Goal: Task Accomplishment & Management: Complete application form

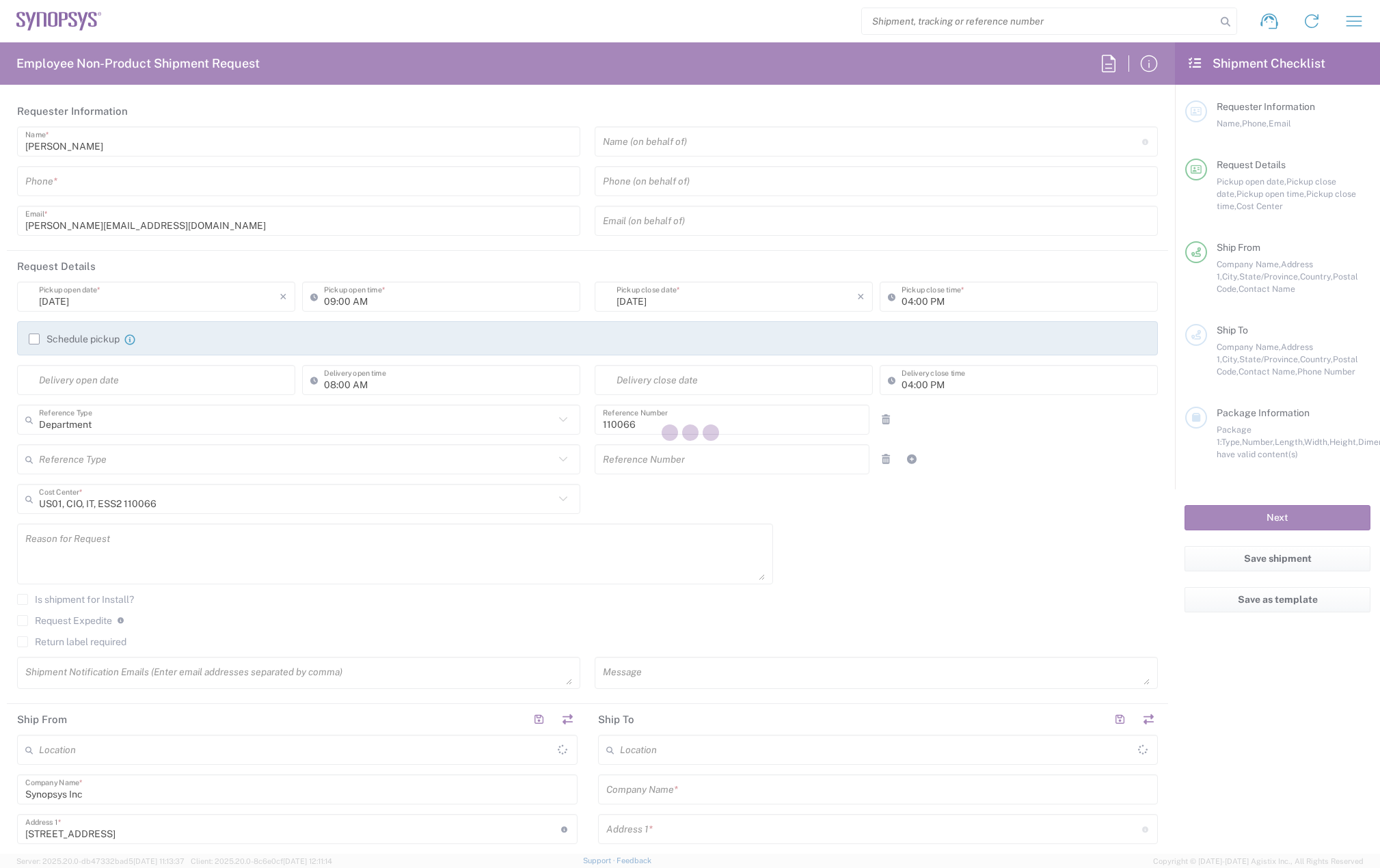
type input "Marlboro US04"
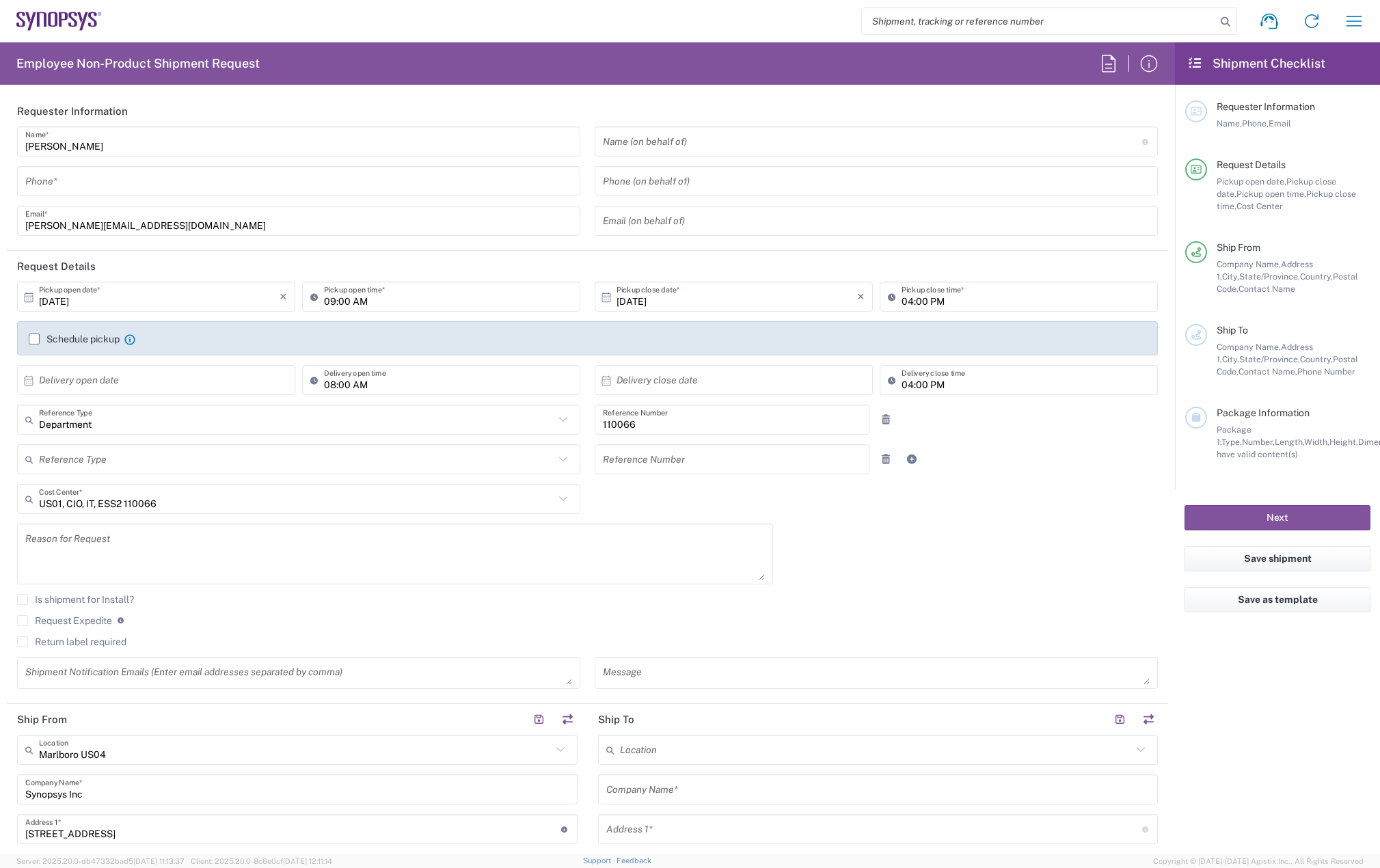
click at [113, 184] on input "tel" at bounding box center [298, 181] width 547 height 24
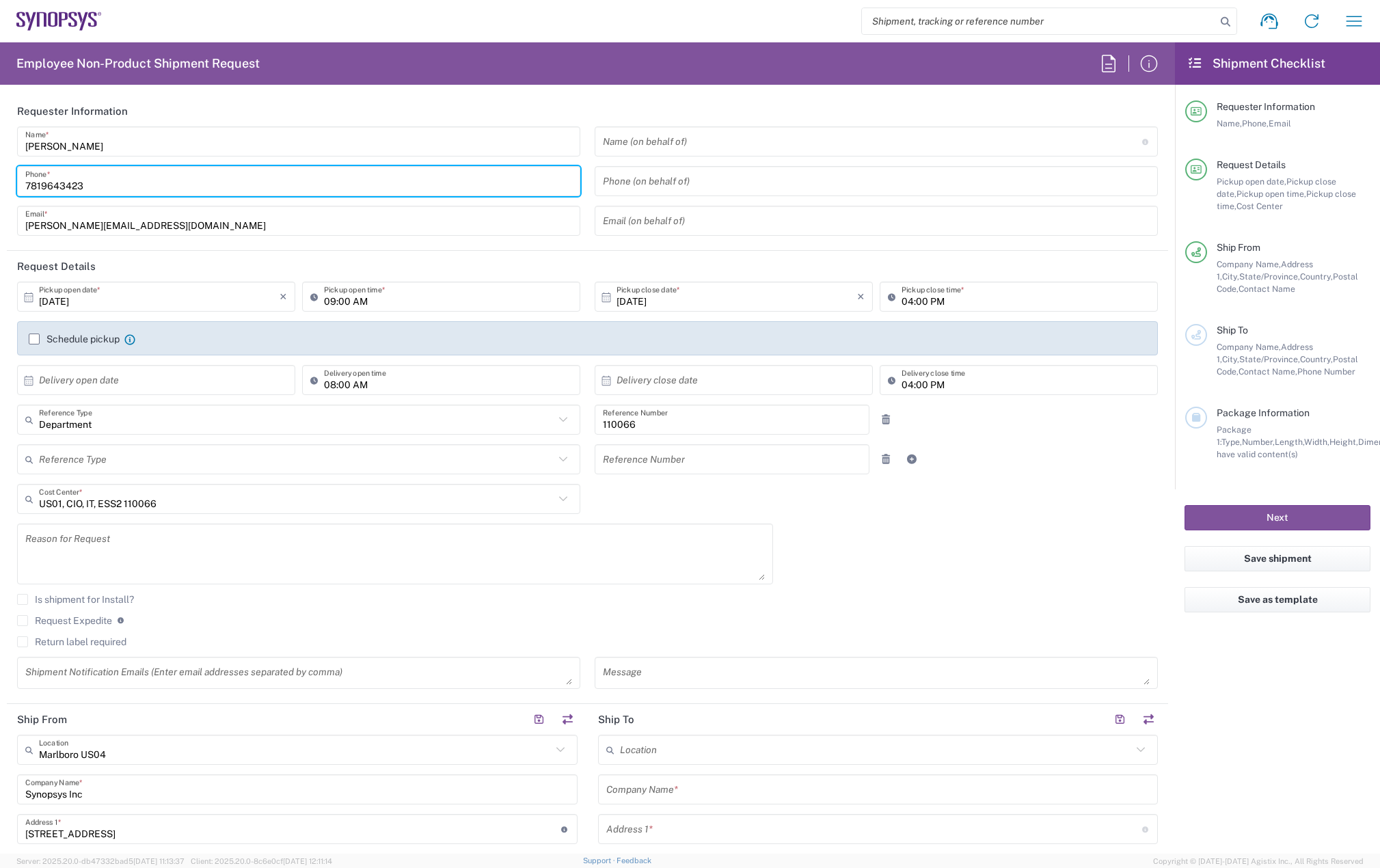
type input "7819643423"
click at [36, 339] on label "Schedule pickup" at bounding box center [74, 339] width 91 height 11
click at [34, 339] on input "Schedule pickup" at bounding box center [34, 339] width 0 height 0
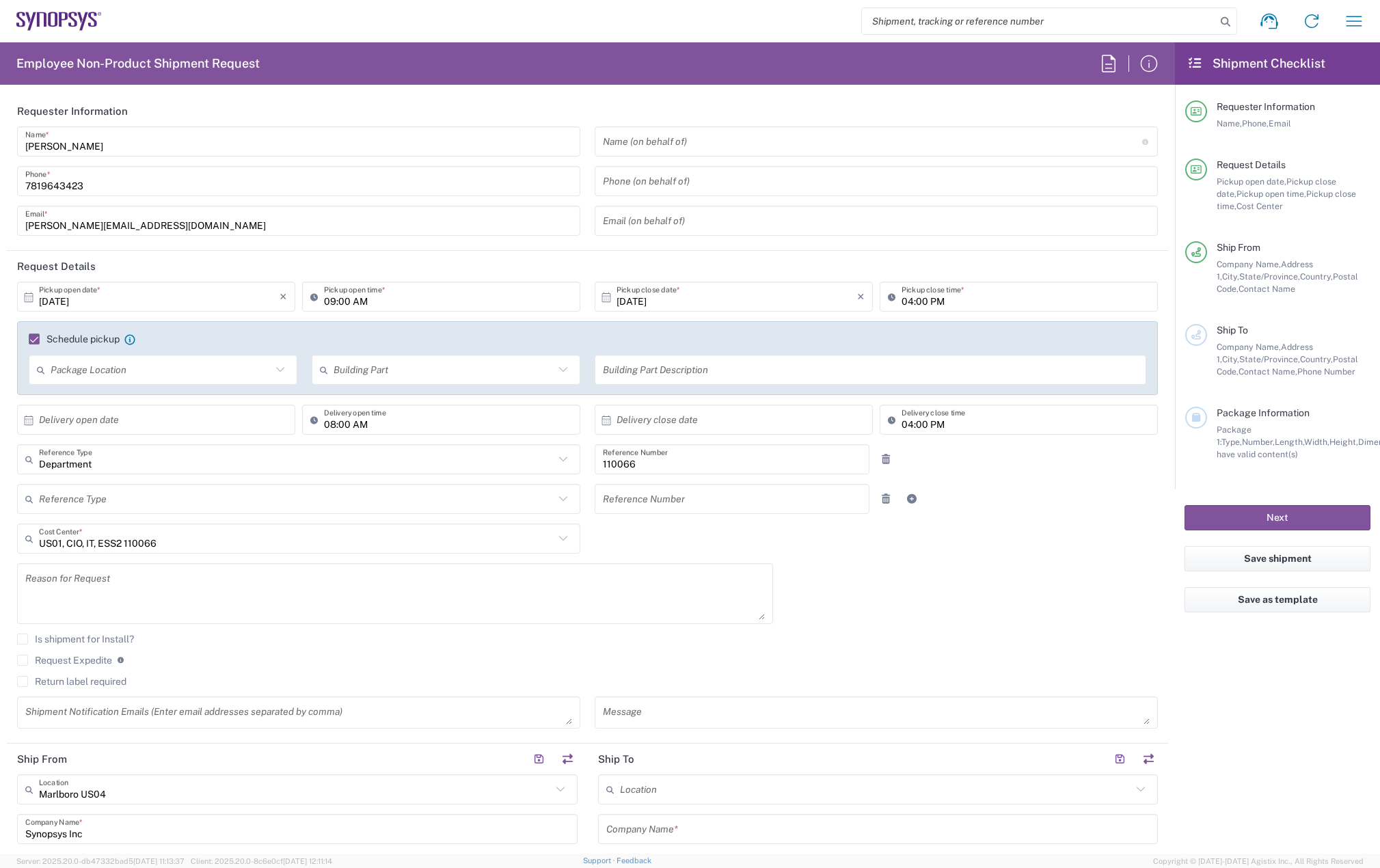
click at [327, 300] on input "09:00 AM" at bounding box center [448, 297] width 248 height 24
click at [350, 305] on input "12:00 AM" at bounding box center [448, 297] width 248 height 24
type input "12:00 PM"
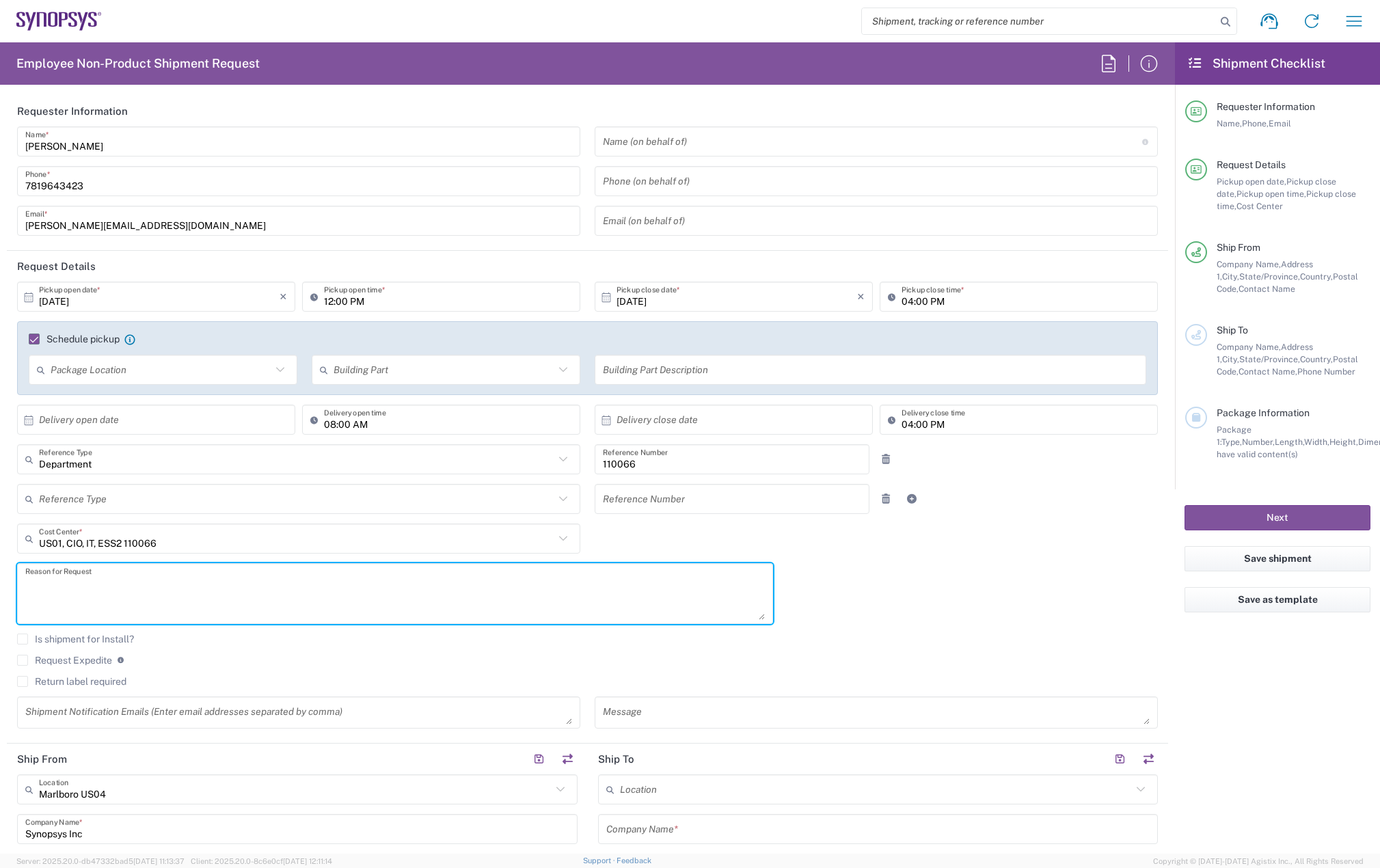
click at [137, 596] on textarea at bounding box center [395, 593] width 739 height 53
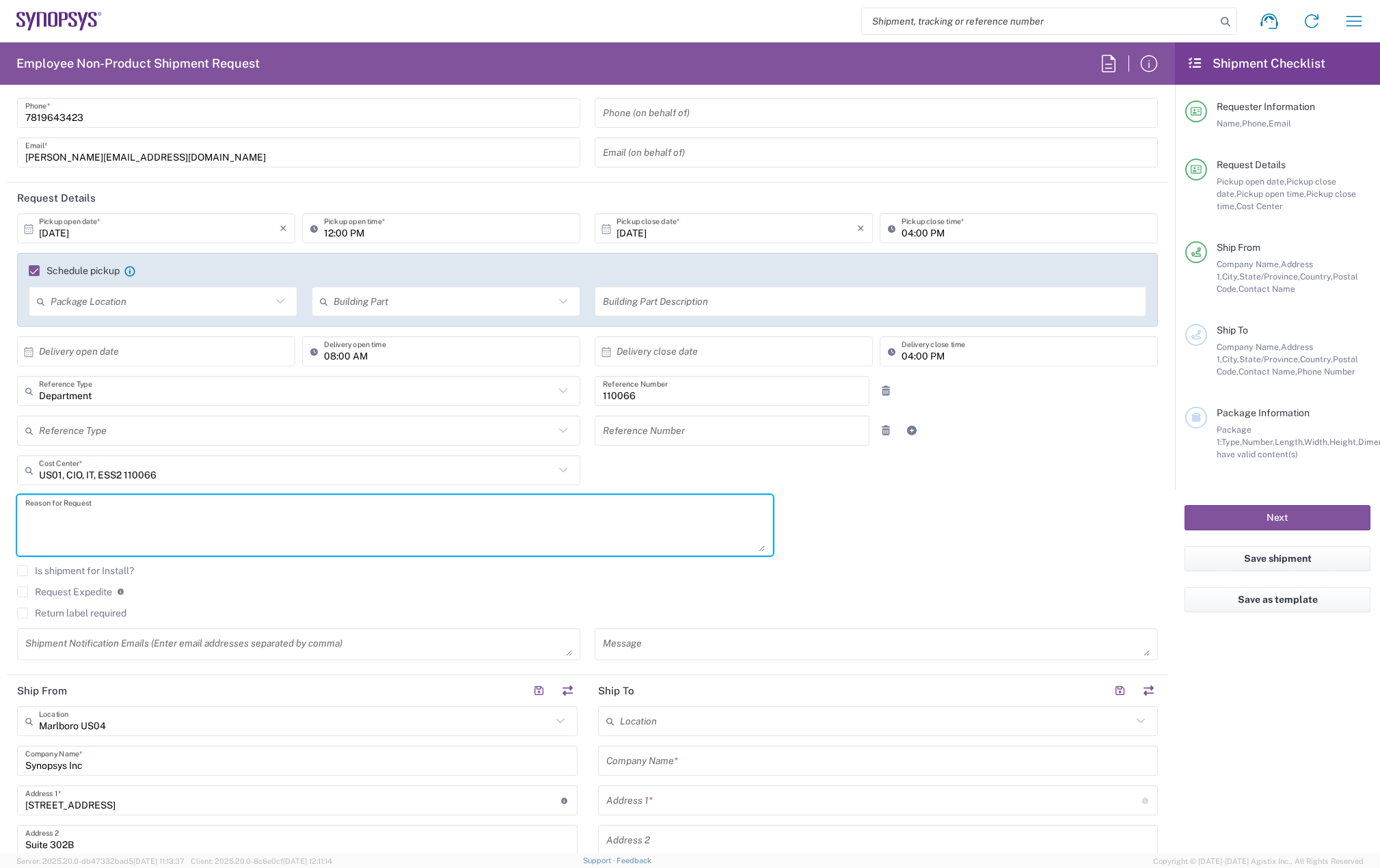
scroll to position [205, 0]
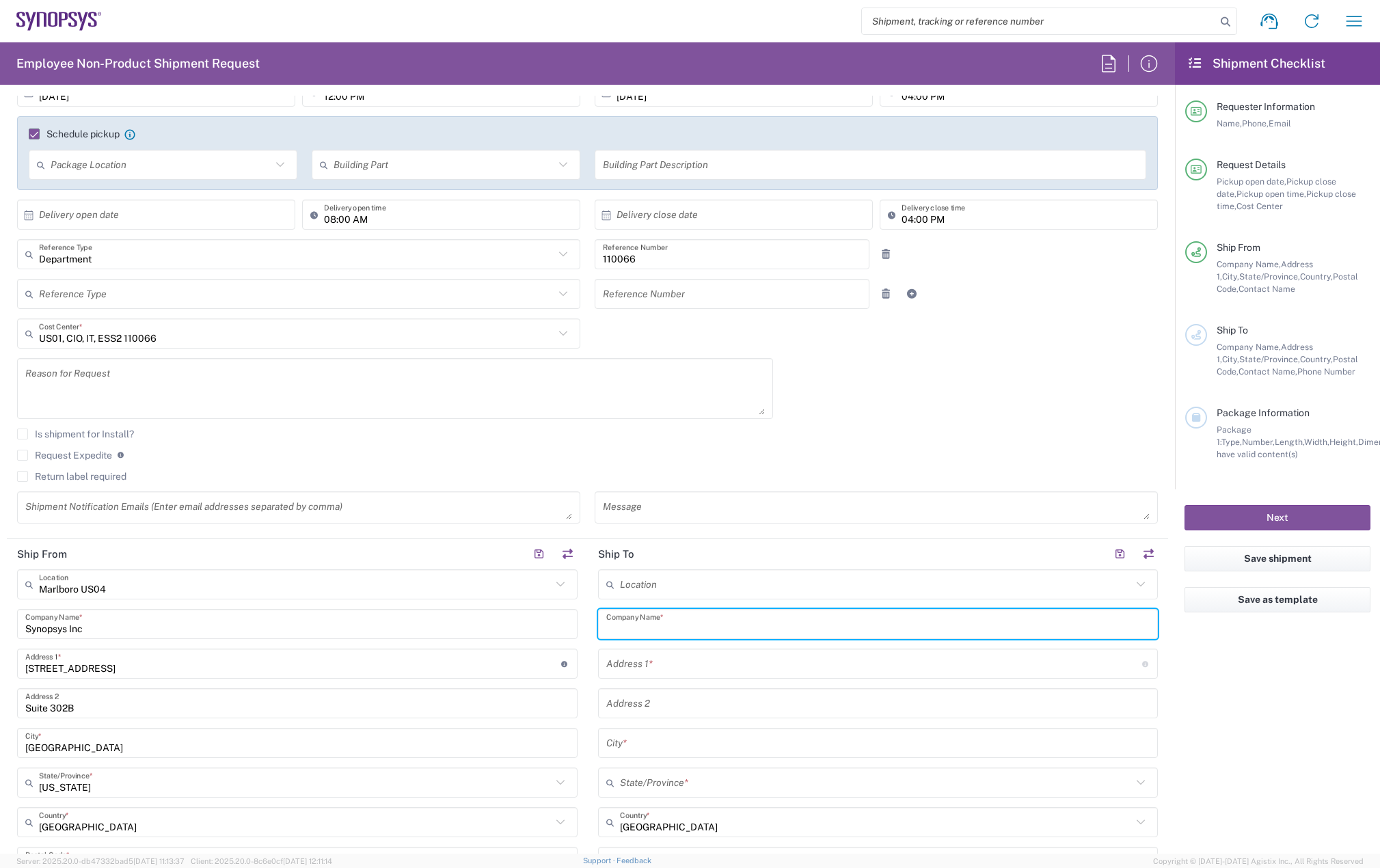
click at [662, 617] on input "text" at bounding box center [878, 625] width 544 height 24
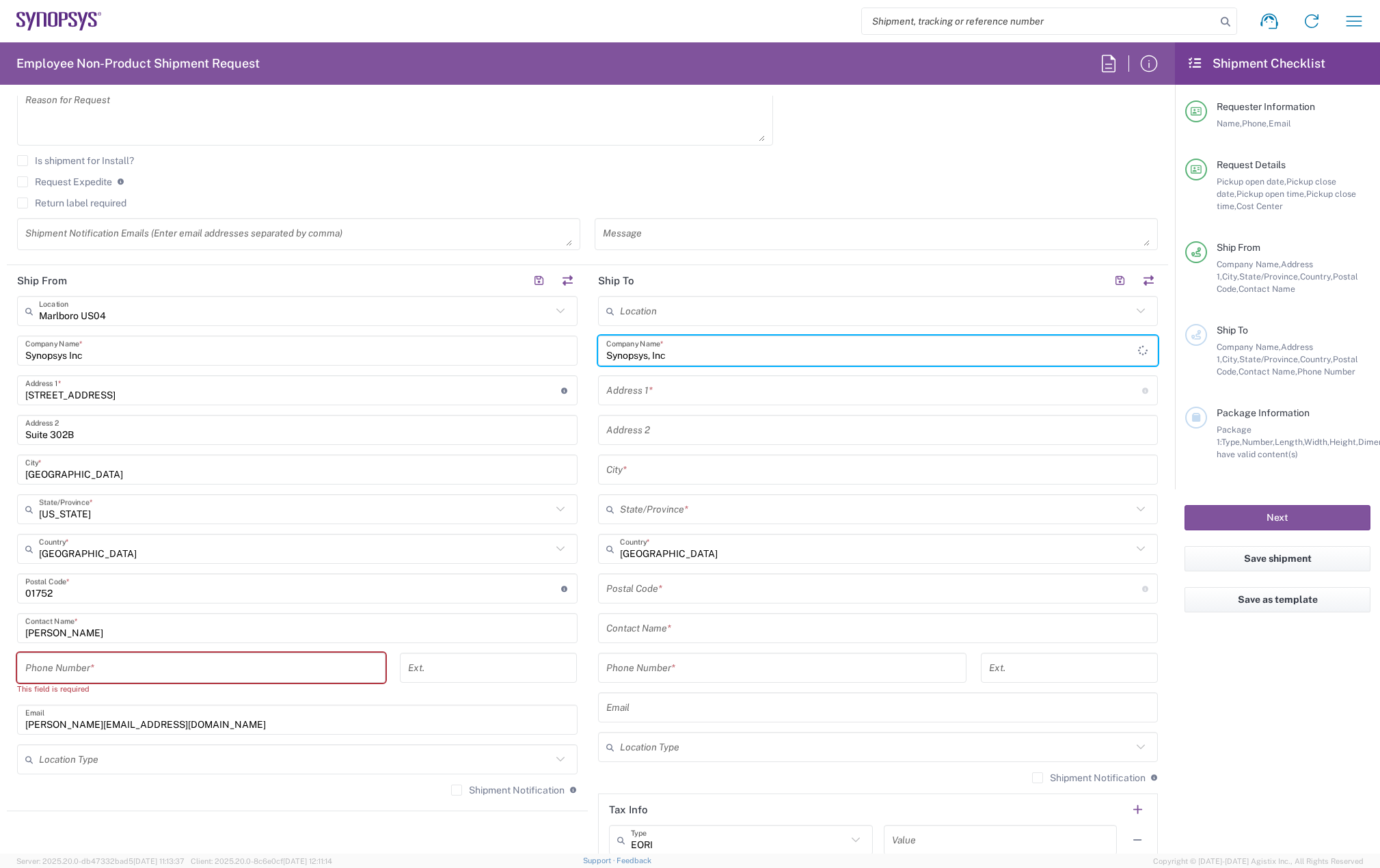
type input "Synopsys, Inc"
click at [779, 400] on input "text" at bounding box center [874, 390] width 536 height 24
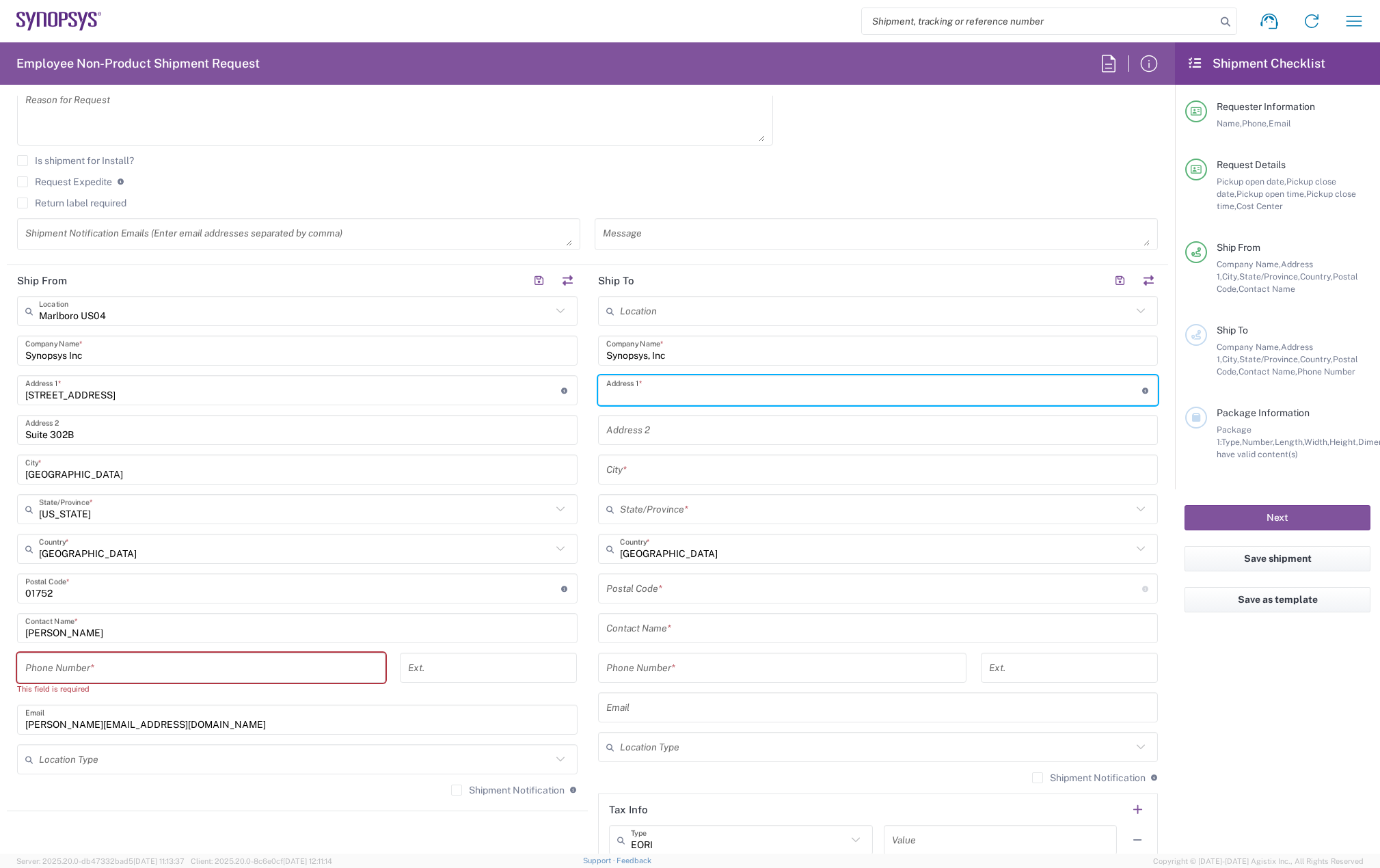
click at [744, 390] on input "text" at bounding box center [874, 390] width 536 height 24
paste input "81 Timberview. Dr."
click at [668, 395] on input "81 Timberview. Dr." at bounding box center [874, 390] width 536 height 24
click at [689, 395] on input "81 Timberview Dr." at bounding box center [874, 390] width 536 height 24
type input "81 Timberview Dr"
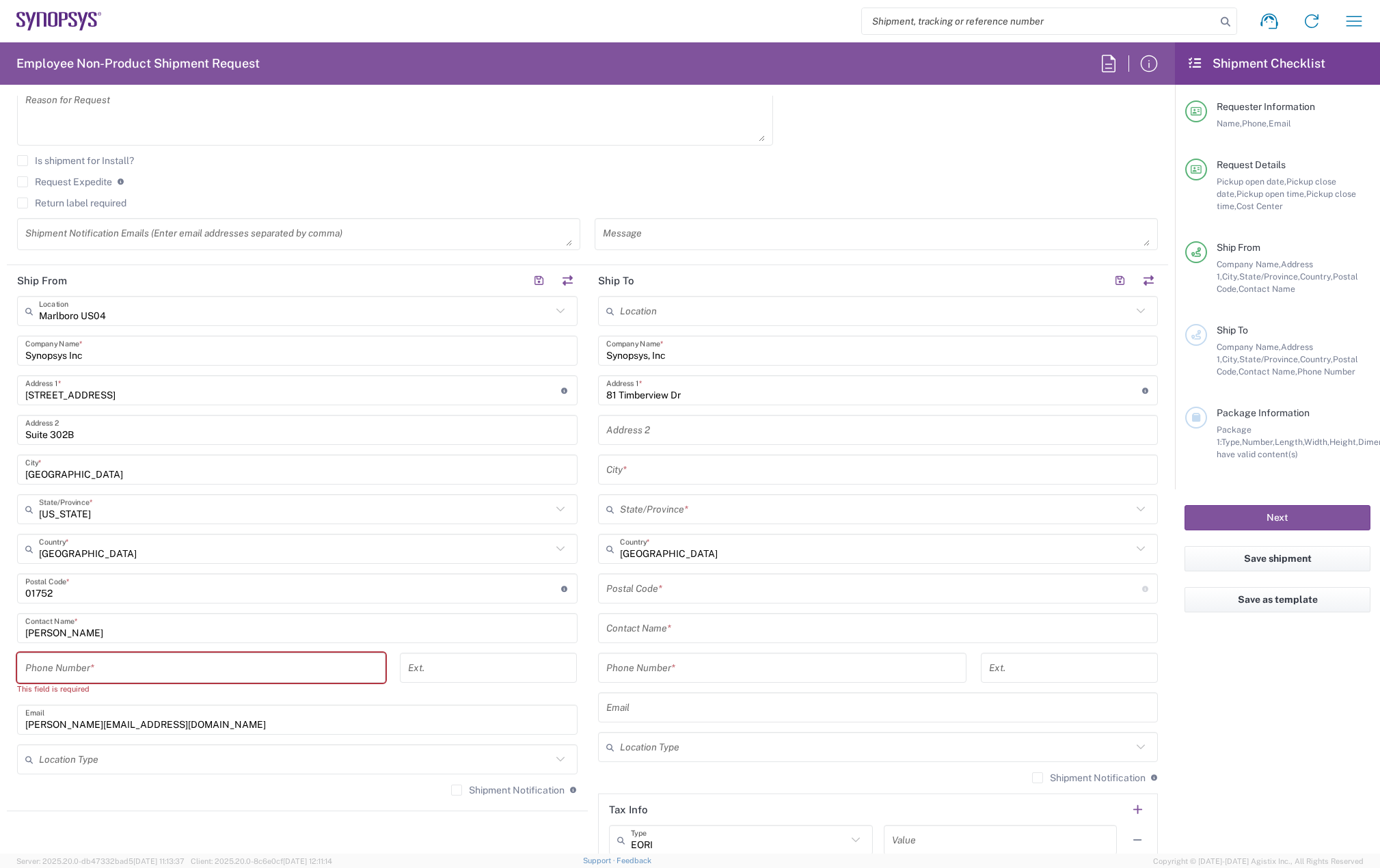
click at [615, 473] on input "text" at bounding box center [878, 470] width 544 height 24
paste input "Apt 21"
type input "Apt 21"
click at [636, 421] on input "text" at bounding box center [878, 430] width 544 height 24
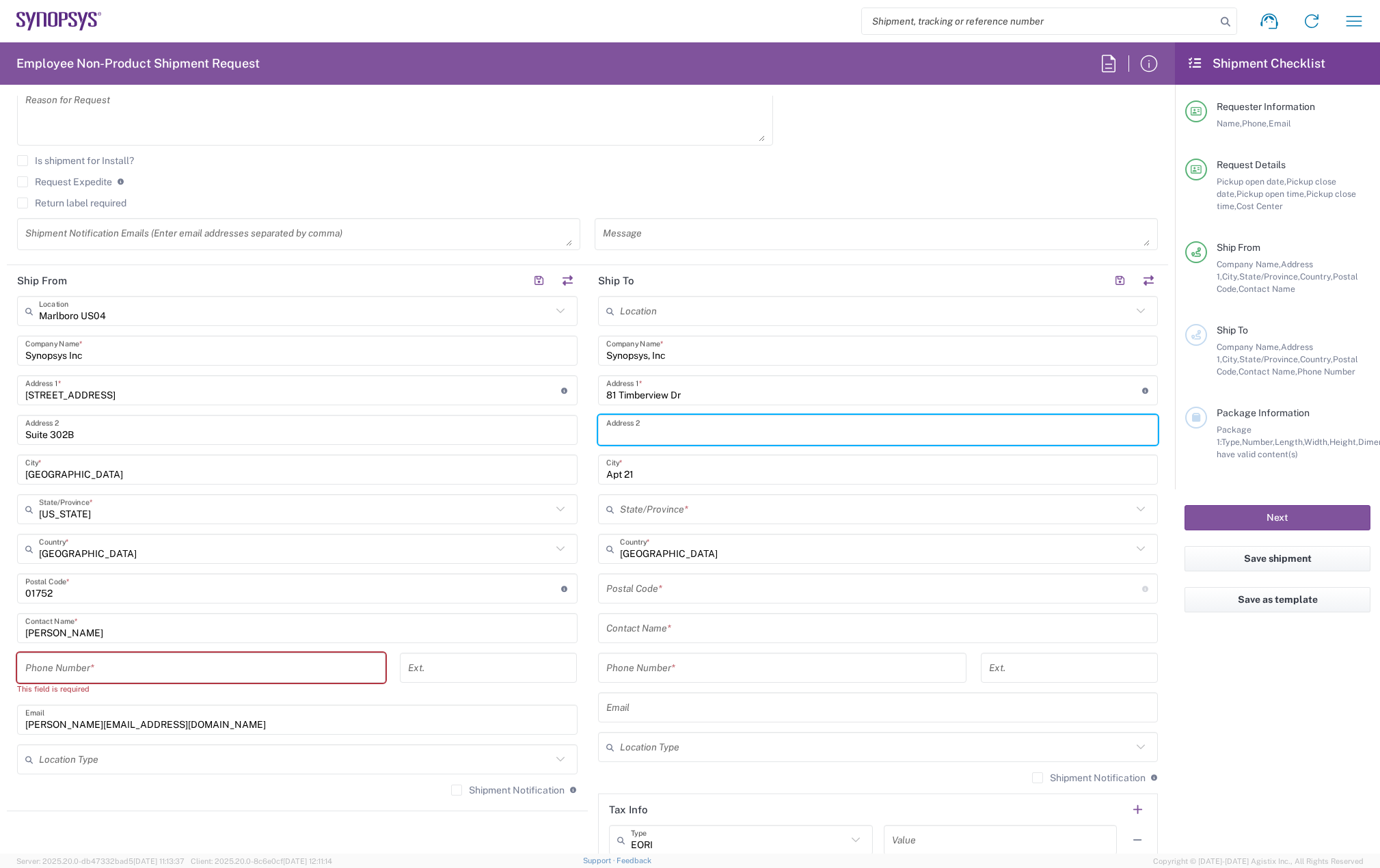
paste input "Apt 21"
type input "Apt 21"
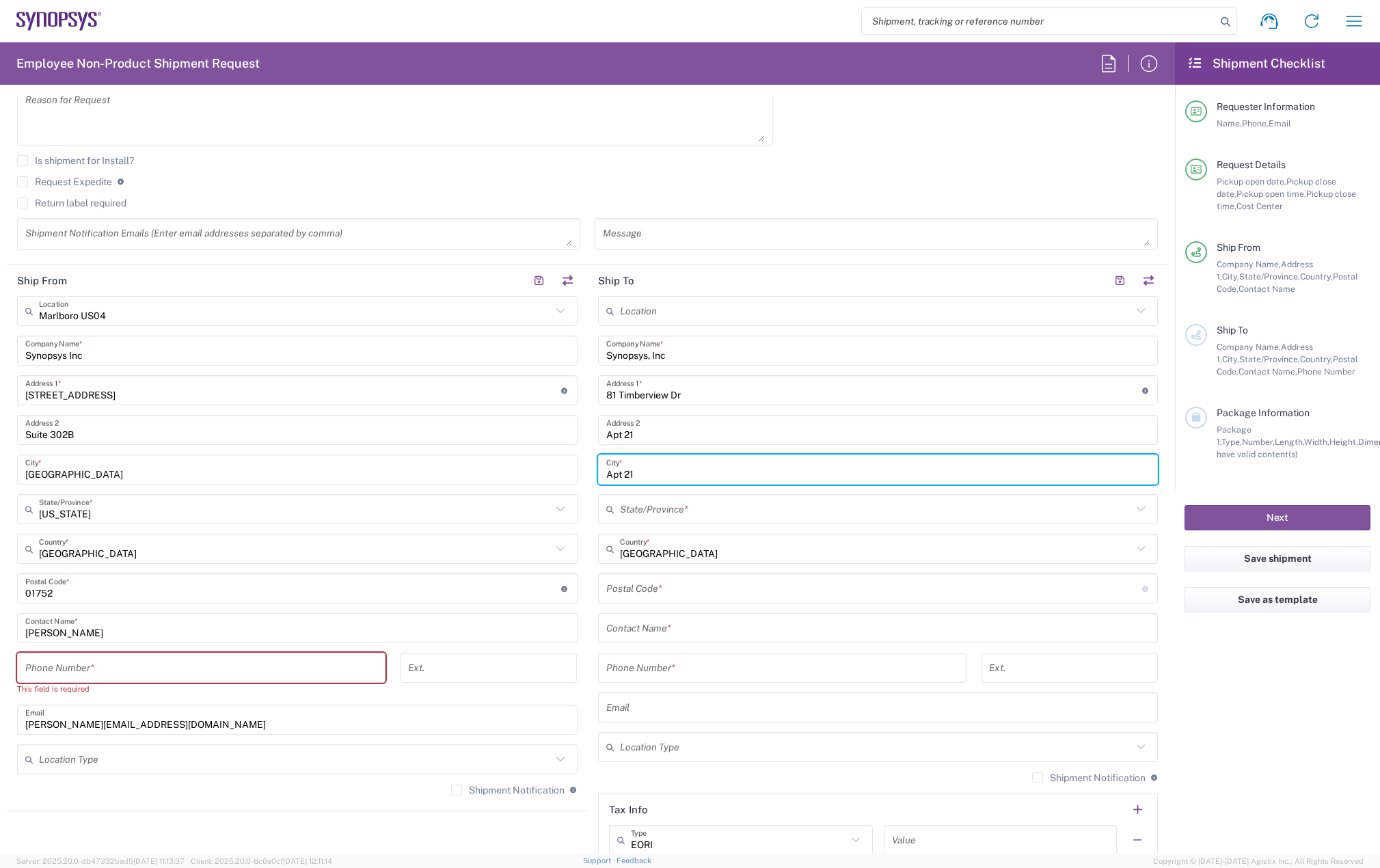
drag, startPoint x: 640, startPoint y: 471, endPoint x: 579, endPoint y: 478, distance: 61.4
click at [543, 471] on div "Ship From Marlboro US04 Location Marlboro US04 Aachen DE04 Agrate Brianza IT01 …" at bounding box center [587, 570] width 1161 height 611
paste input "Rochester Hills"
type input "Rochester Hills"
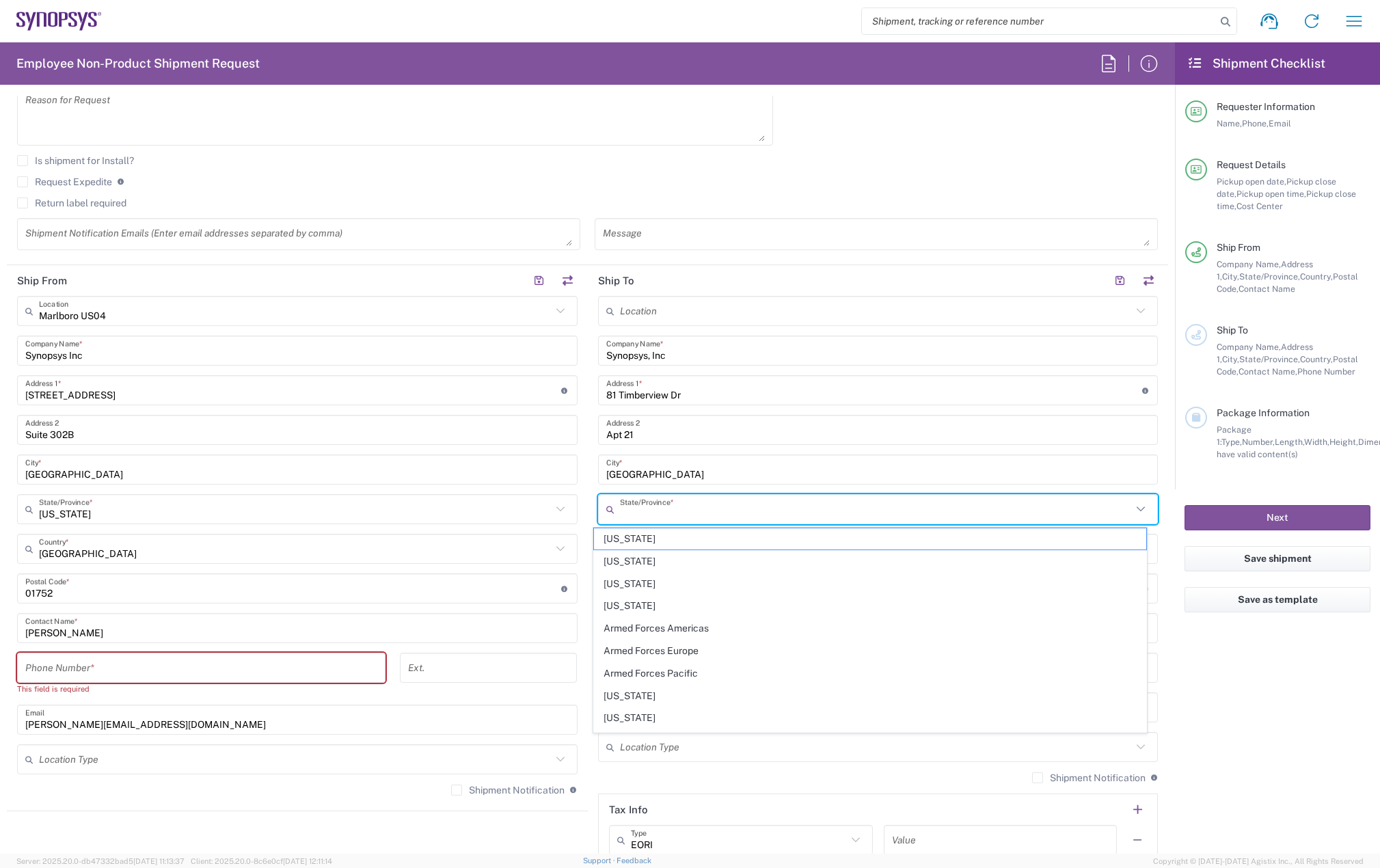
click at [684, 505] on input "text" at bounding box center [876, 509] width 513 height 24
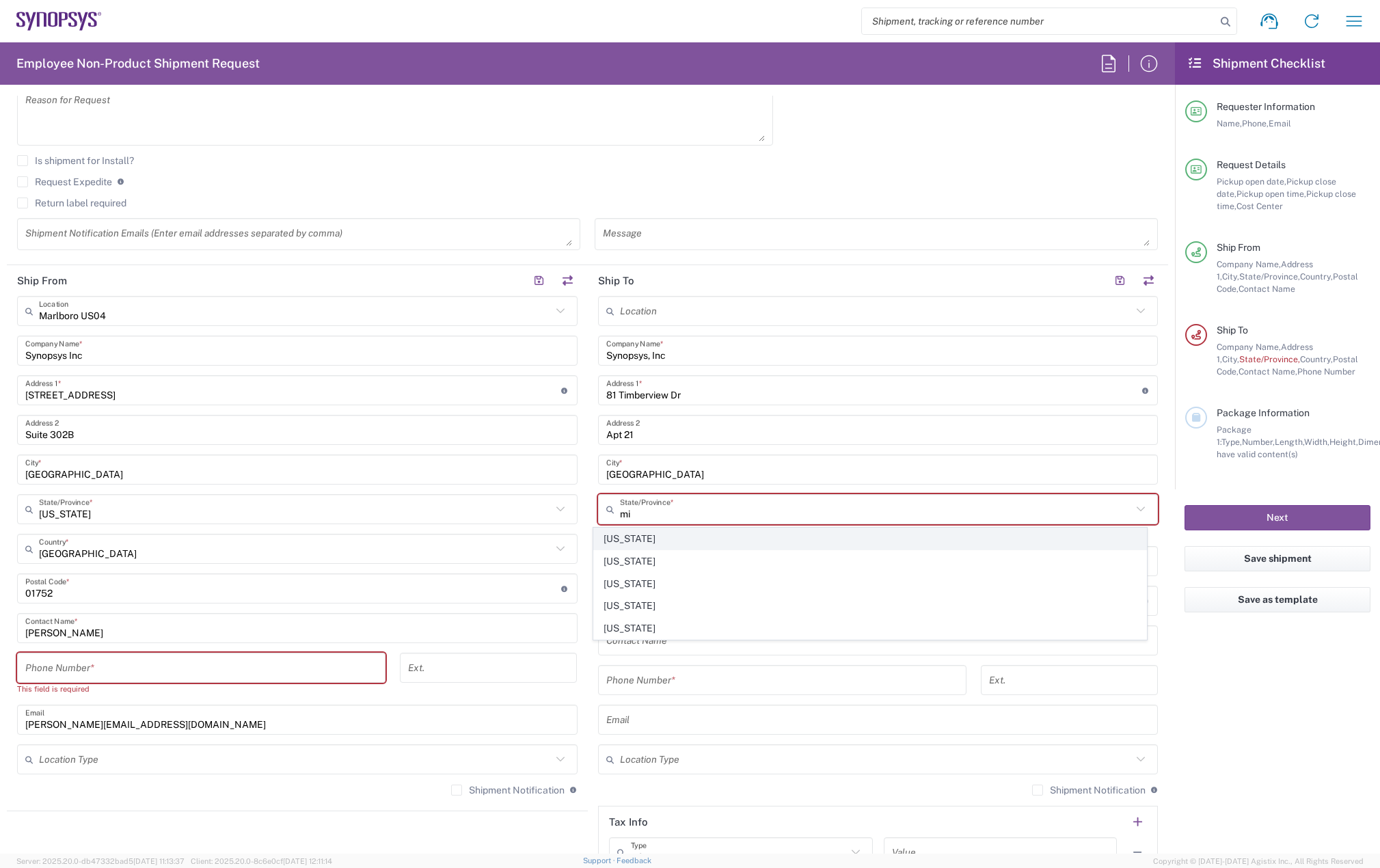
click at [642, 537] on span "[US_STATE]" at bounding box center [869, 539] width 552 height 21
type input "[US_STATE]"
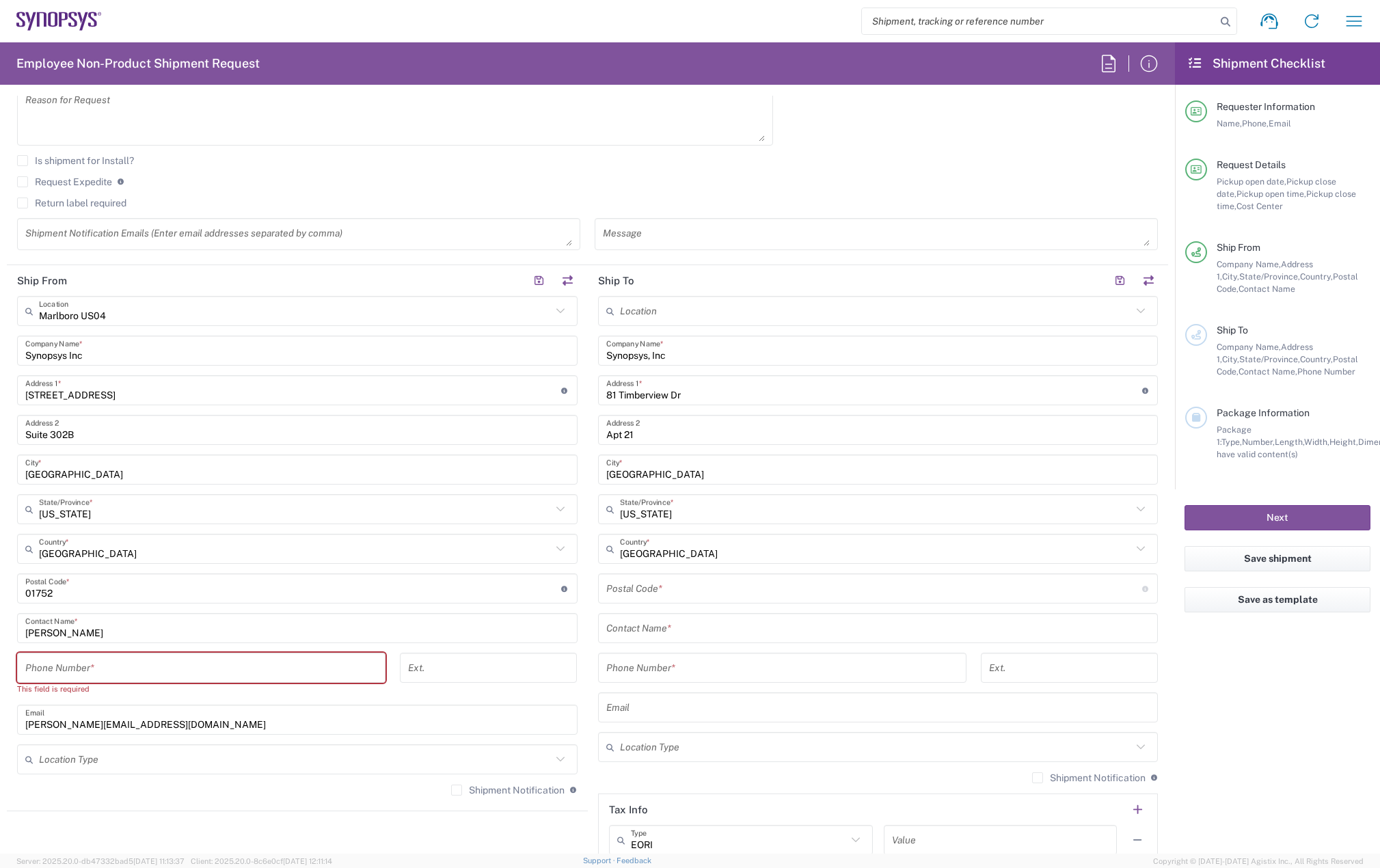
click at [228, 678] on input "tel" at bounding box center [201, 668] width 352 height 24
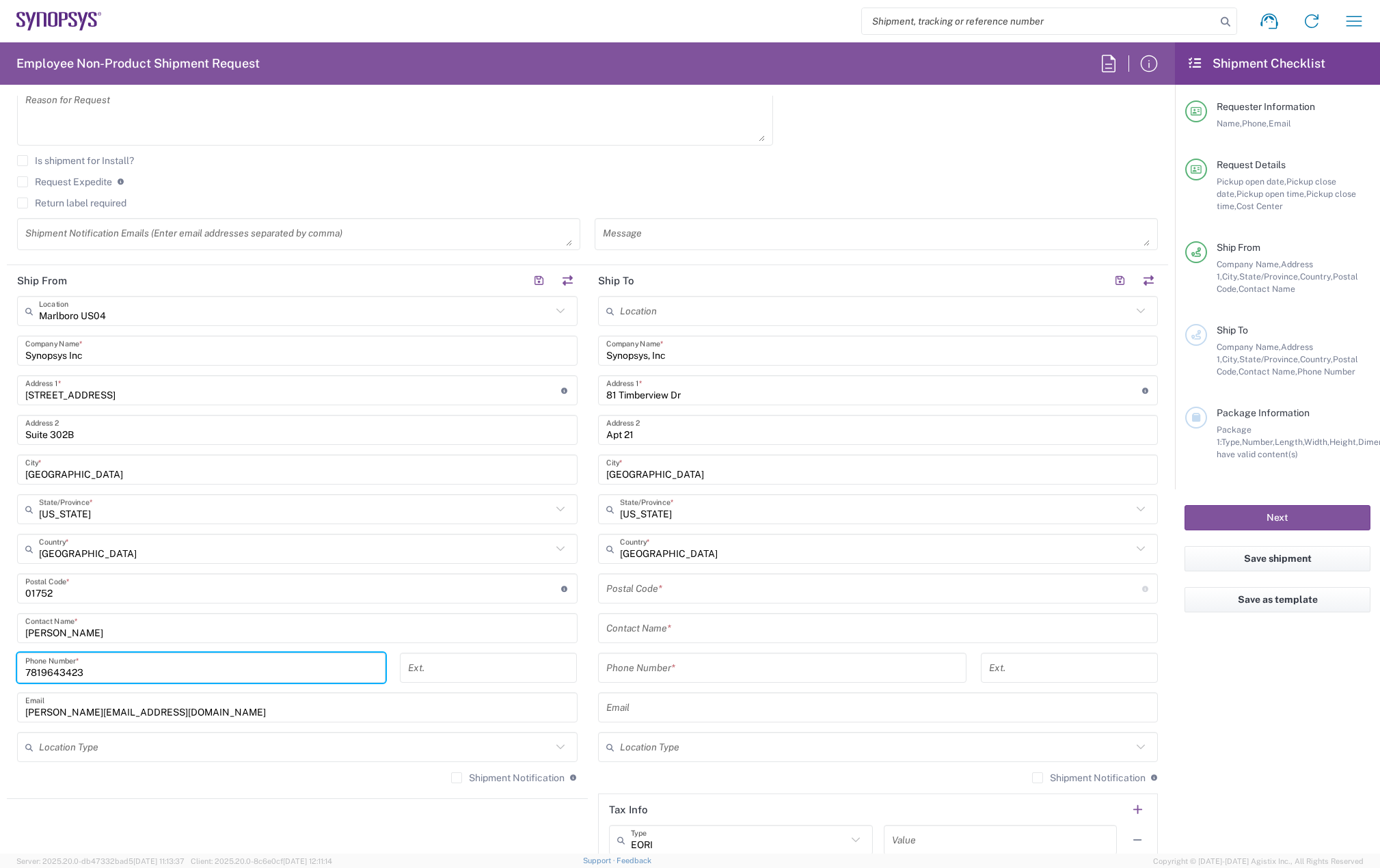
type input "7819643423"
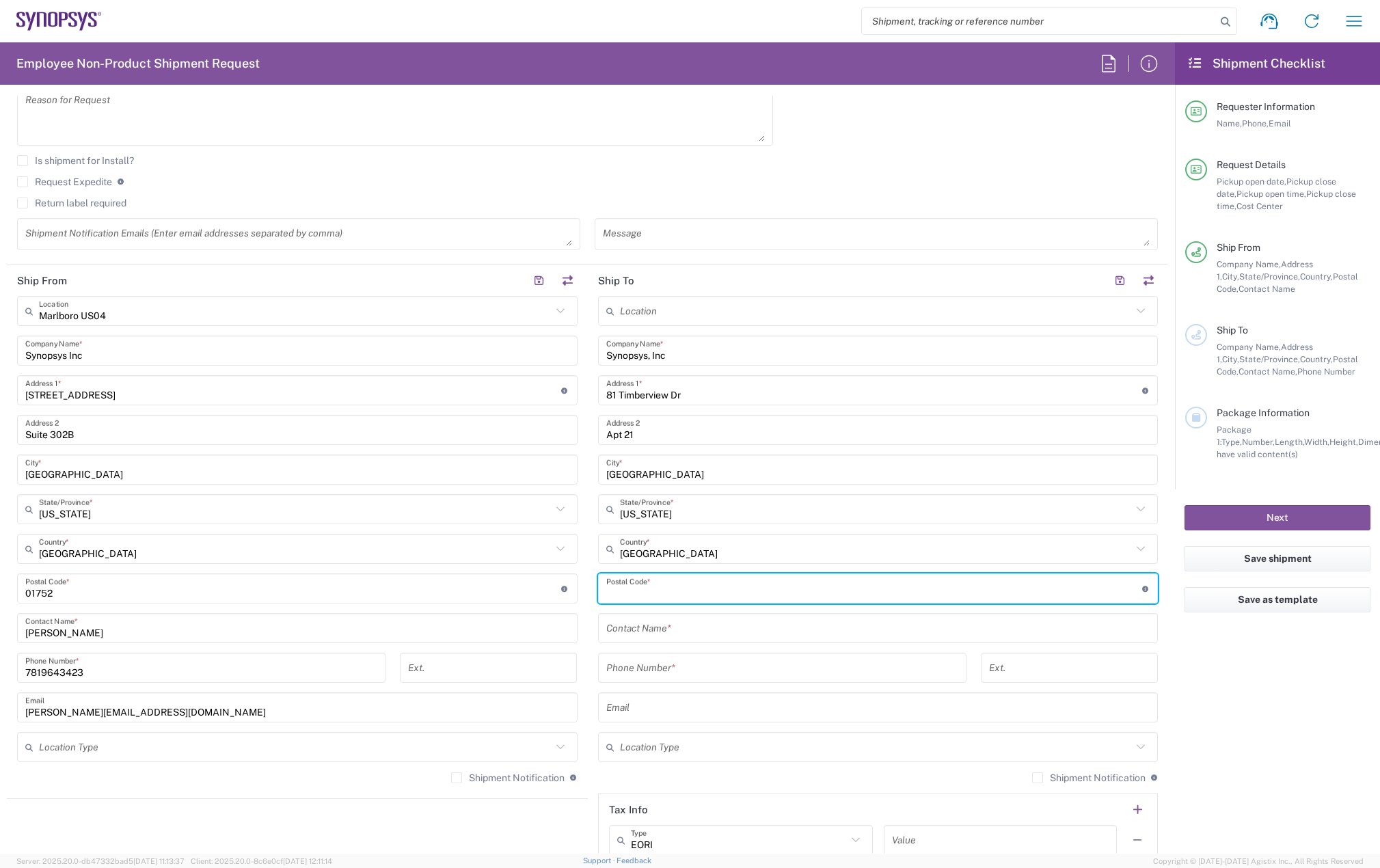
click at [667, 585] on input "undefined" at bounding box center [874, 589] width 536 height 24
paste input "48307"
type input "48307"
click at [680, 620] on input "text" at bounding box center [878, 628] width 544 height 24
paste input "Hunju Yi"
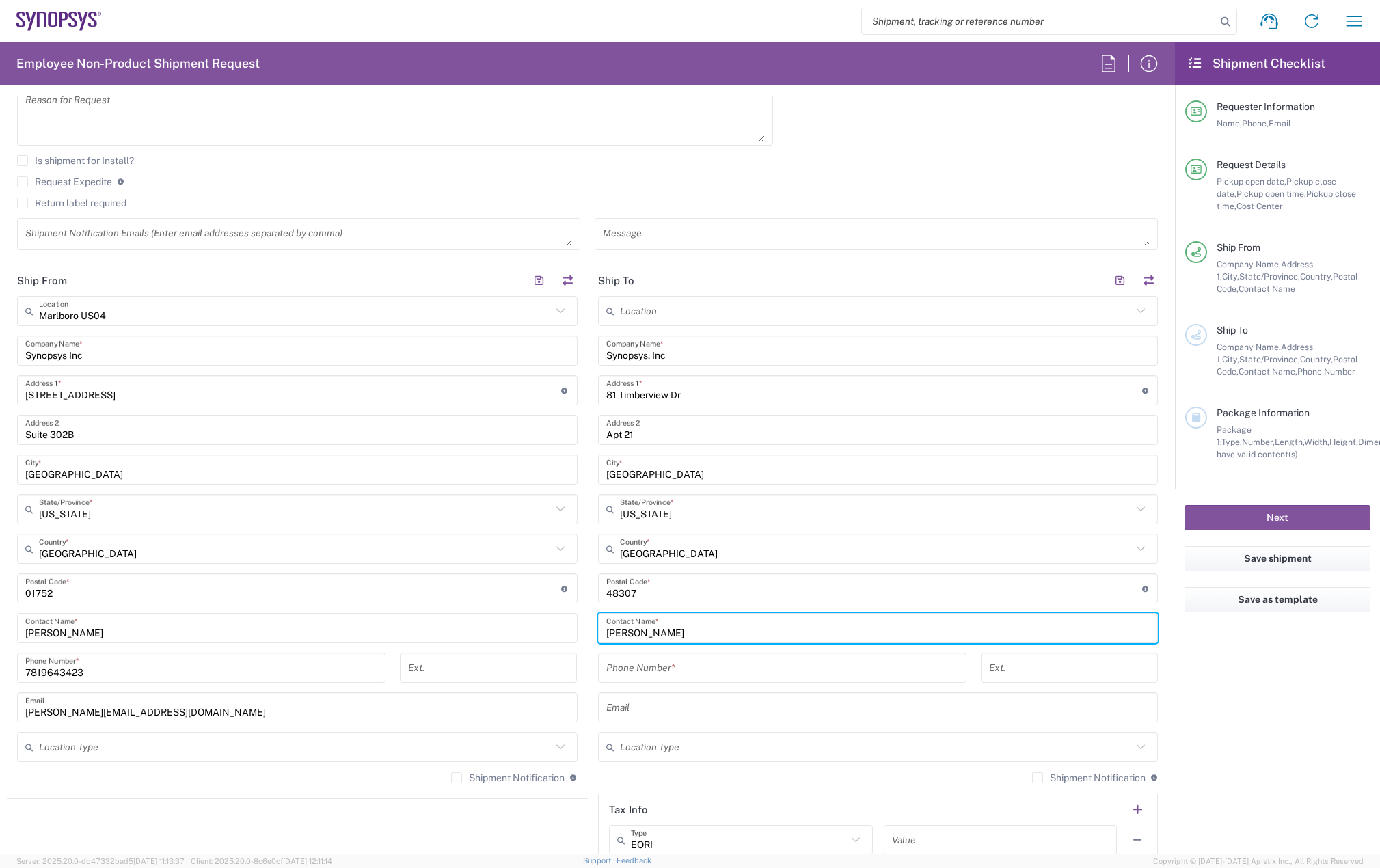
type input "Hunju Yi"
click at [451, 778] on label "Shipment Notification" at bounding box center [507, 778] width 113 height 11
click at [456, 778] on input "Shipment Notification" at bounding box center [456, 778] width 0 height 0
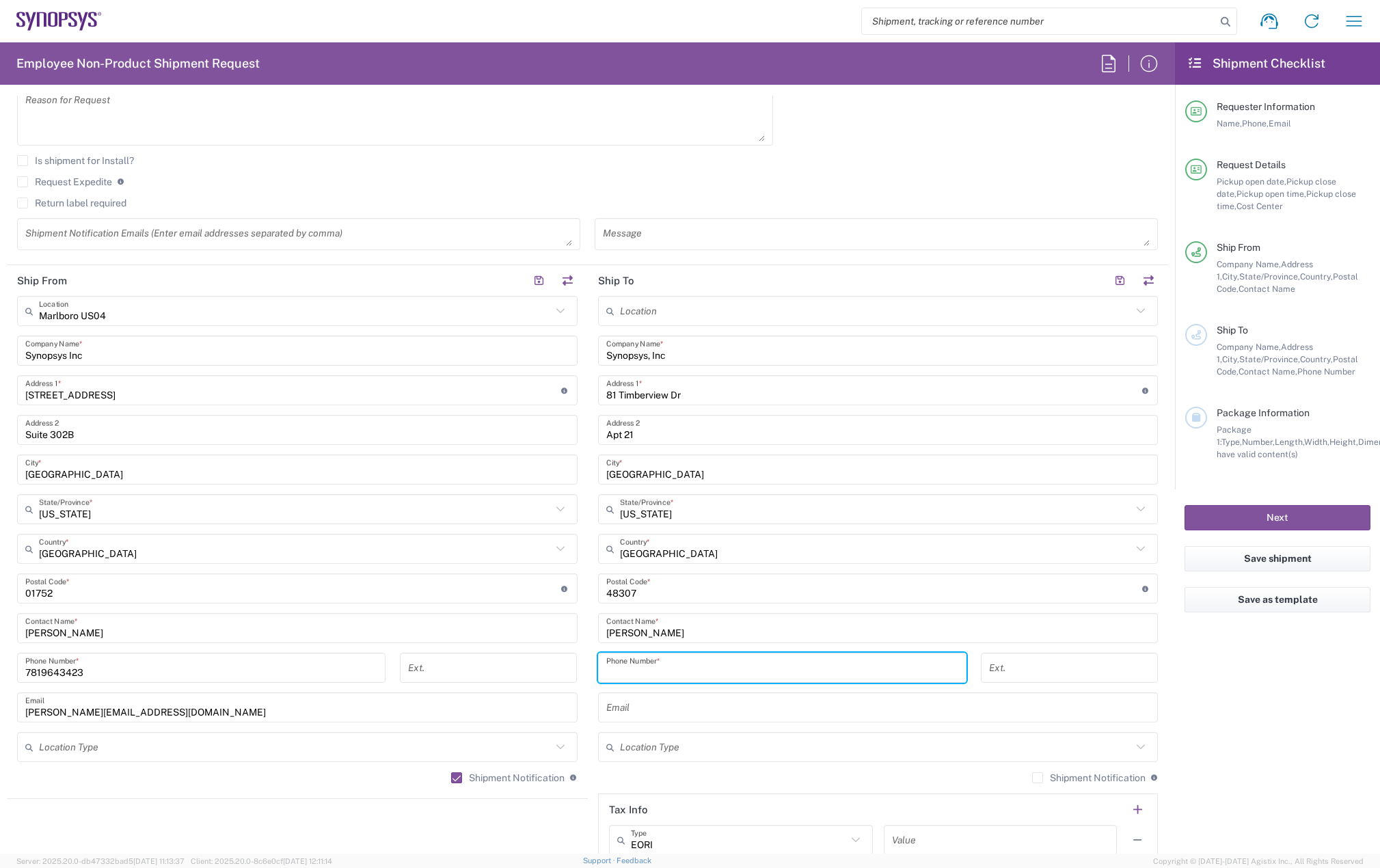
click at [660, 665] on input "tel" at bounding box center [782, 668] width 352 height 24
paste input "323-909-2580"
type input "323-909-2580"
click at [642, 708] on input "text" at bounding box center [878, 708] width 544 height 24
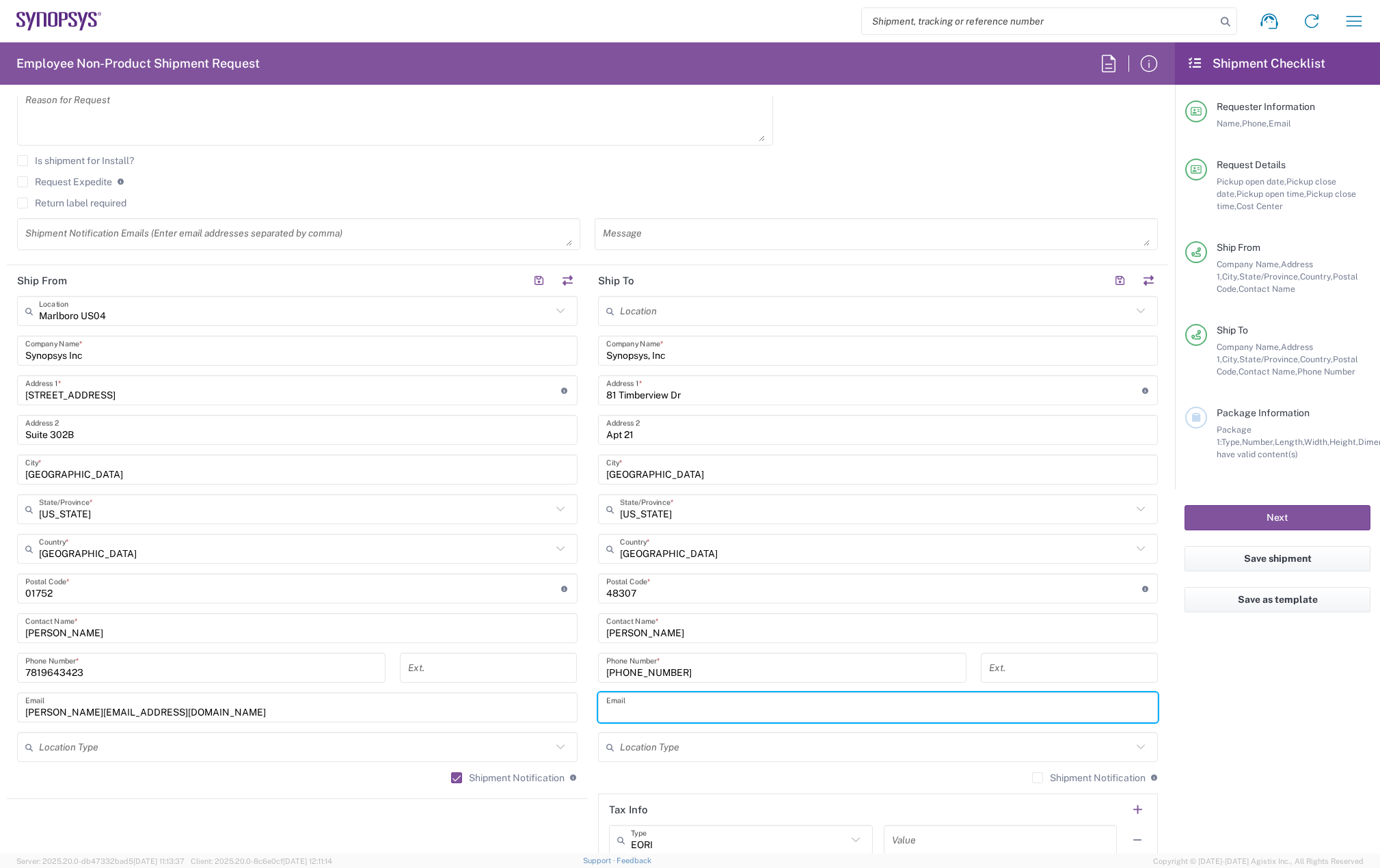
paste input "hunju.yi@synopsys.com"
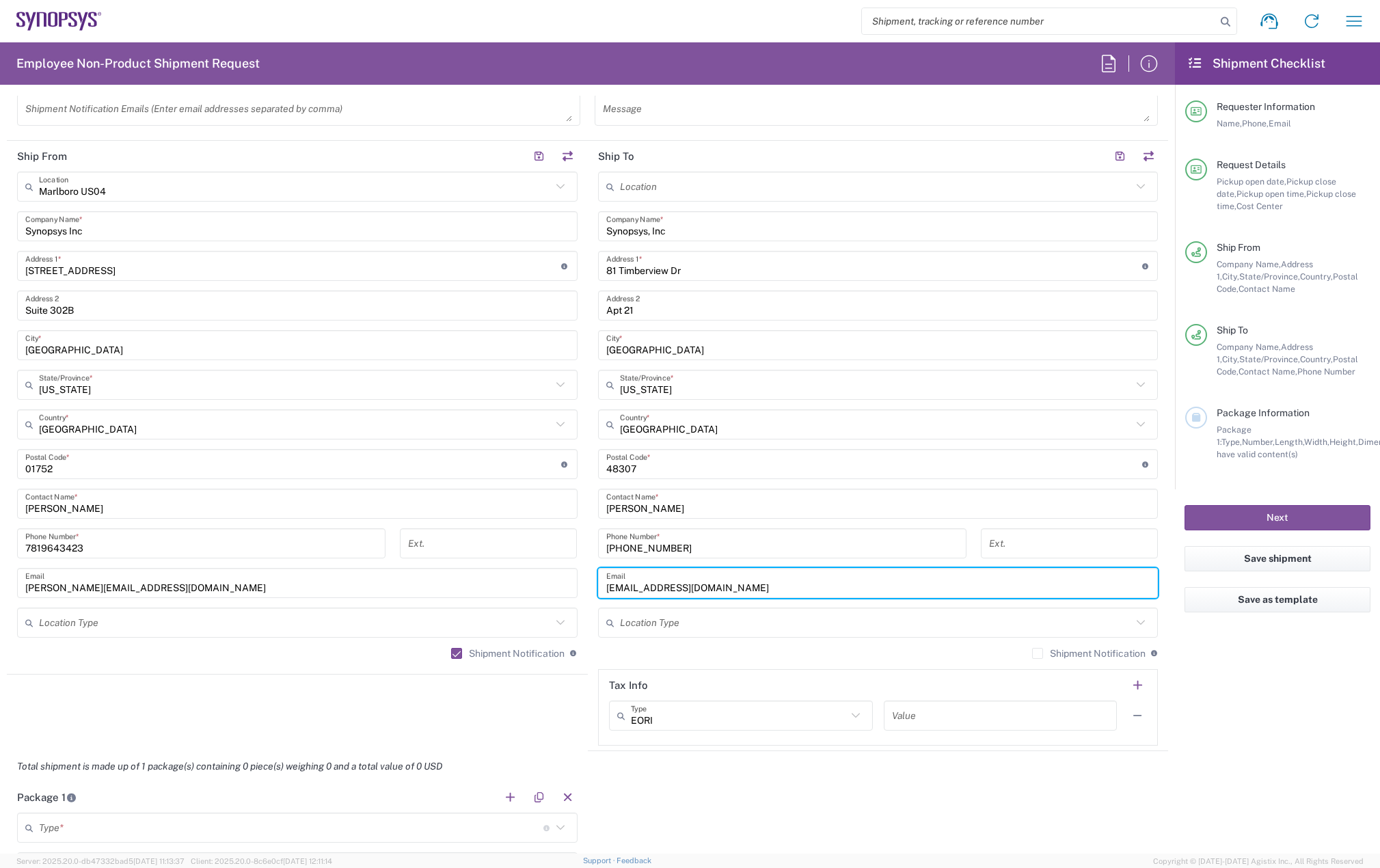
scroll to position [615, 0]
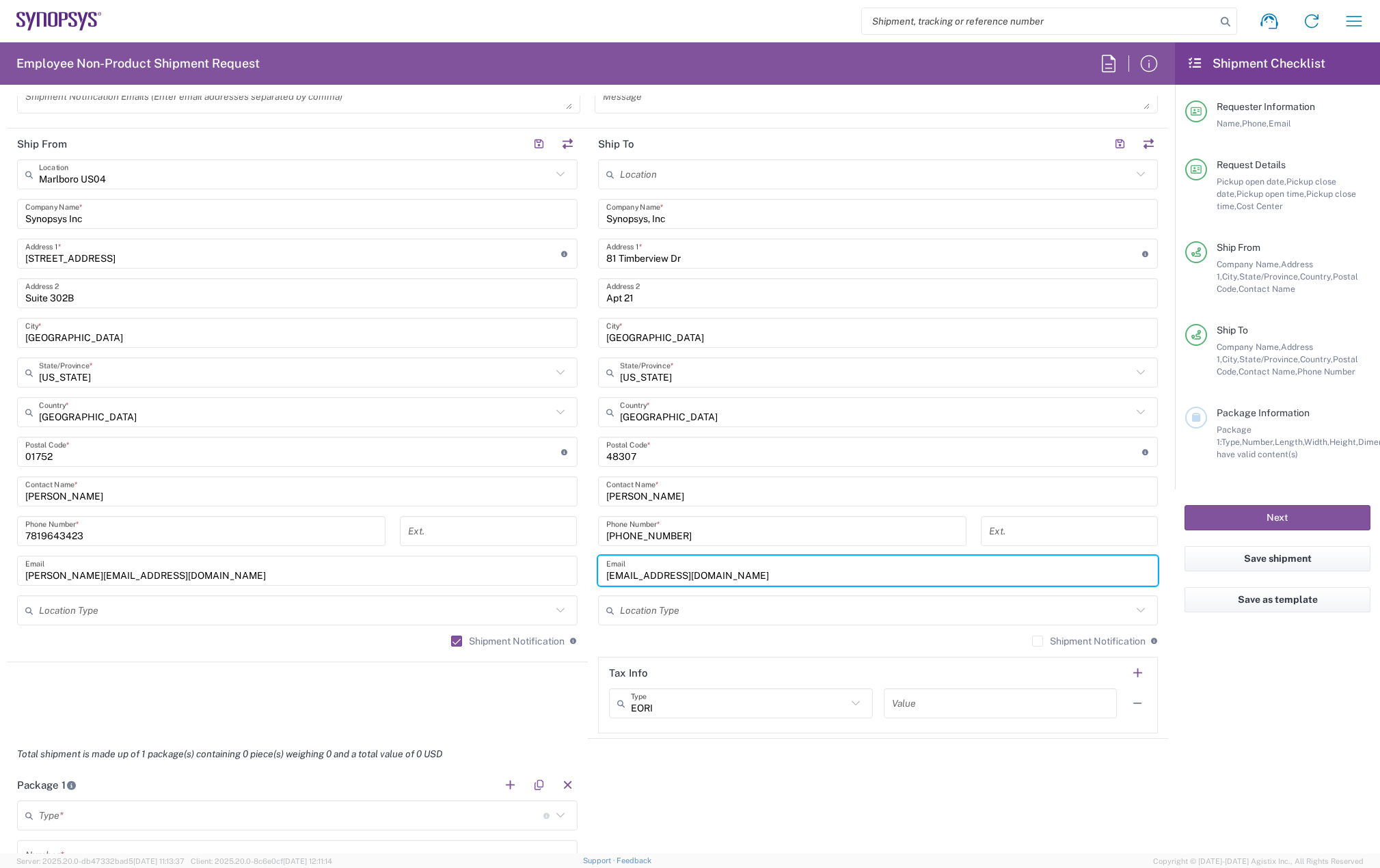
type input "hunju.yi@synopsys.com"
click at [1032, 644] on label "Shipment Notification" at bounding box center [1088, 642] width 113 height 11
click at [1037, 641] on input "Shipment Notification" at bounding box center [1037, 641] width 0 height 0
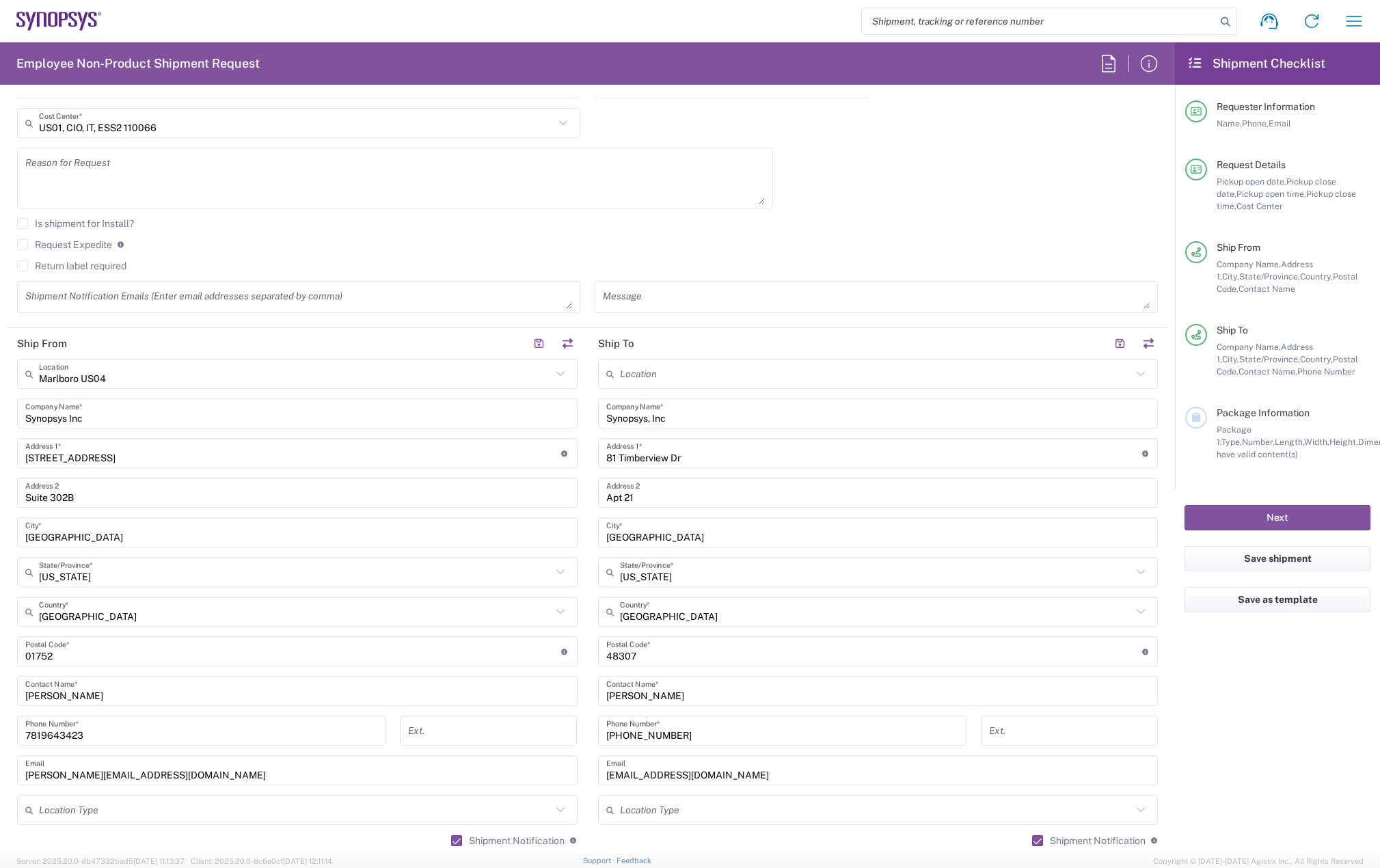
scroll to position [410, 0]
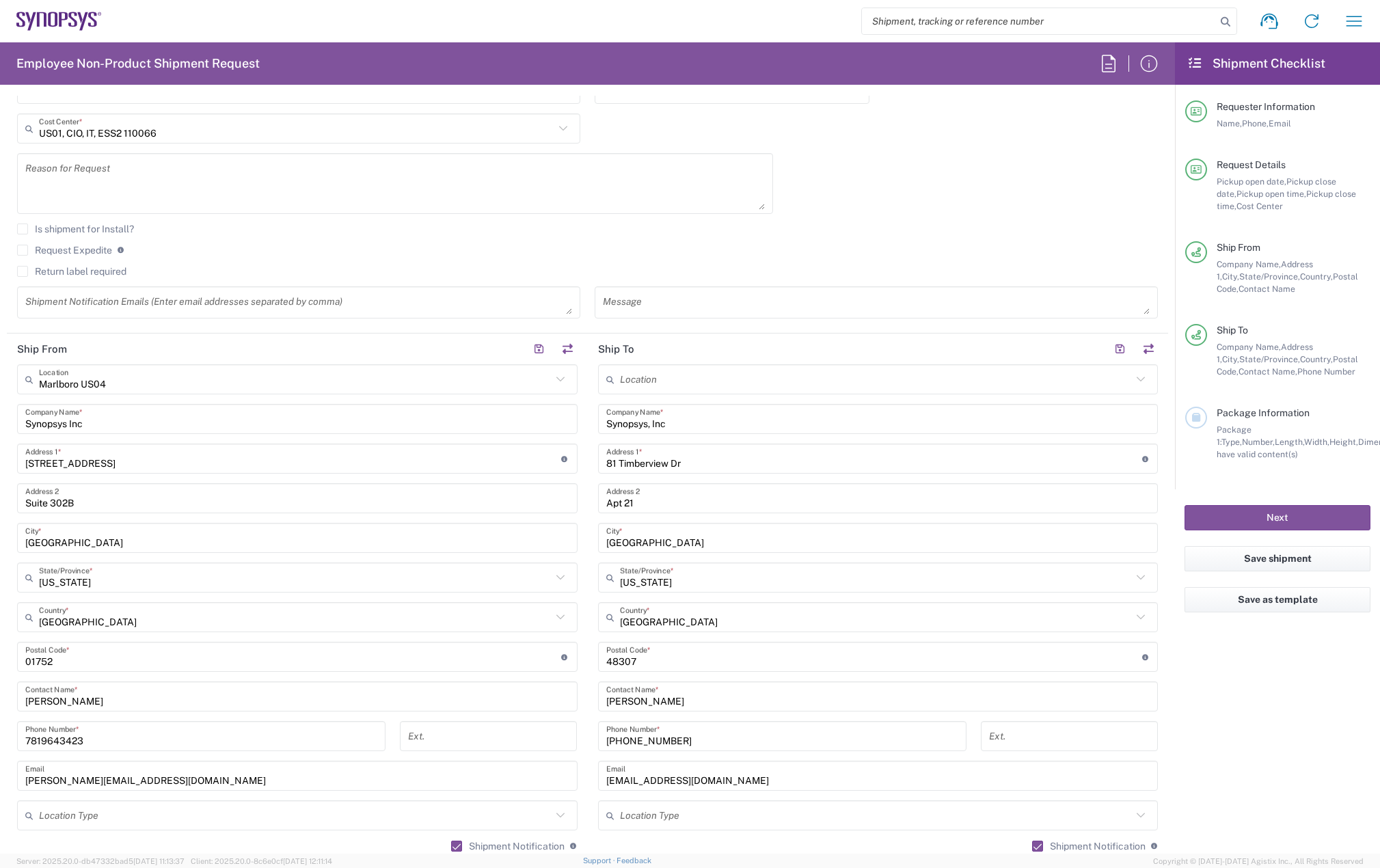
click at [94, 301] on textarea at bounding box center [298, 302] width 547 height 24
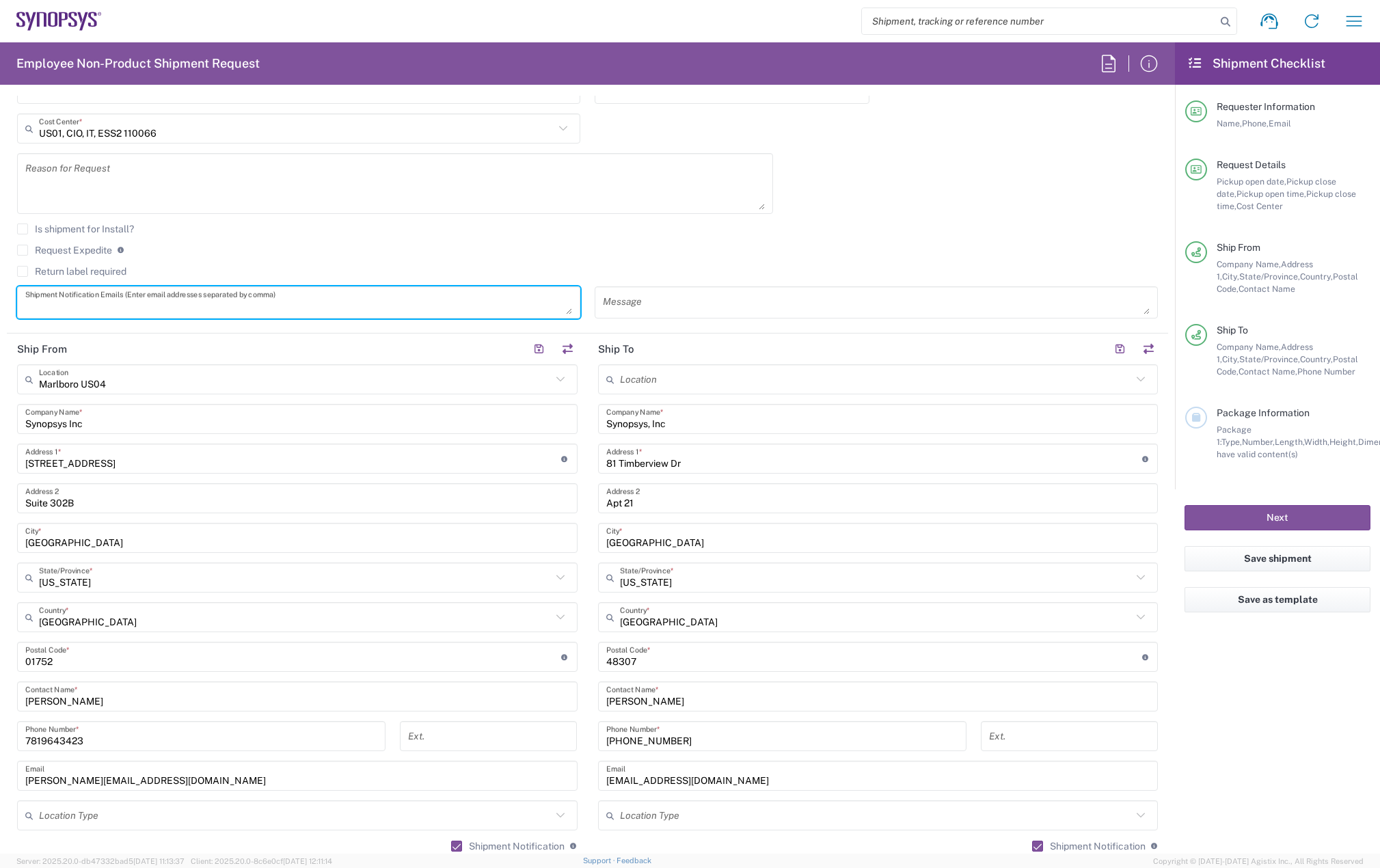
paste textarea "hunju.yi@ansys.com"
type textarea "hunju.yi@ansys.com"
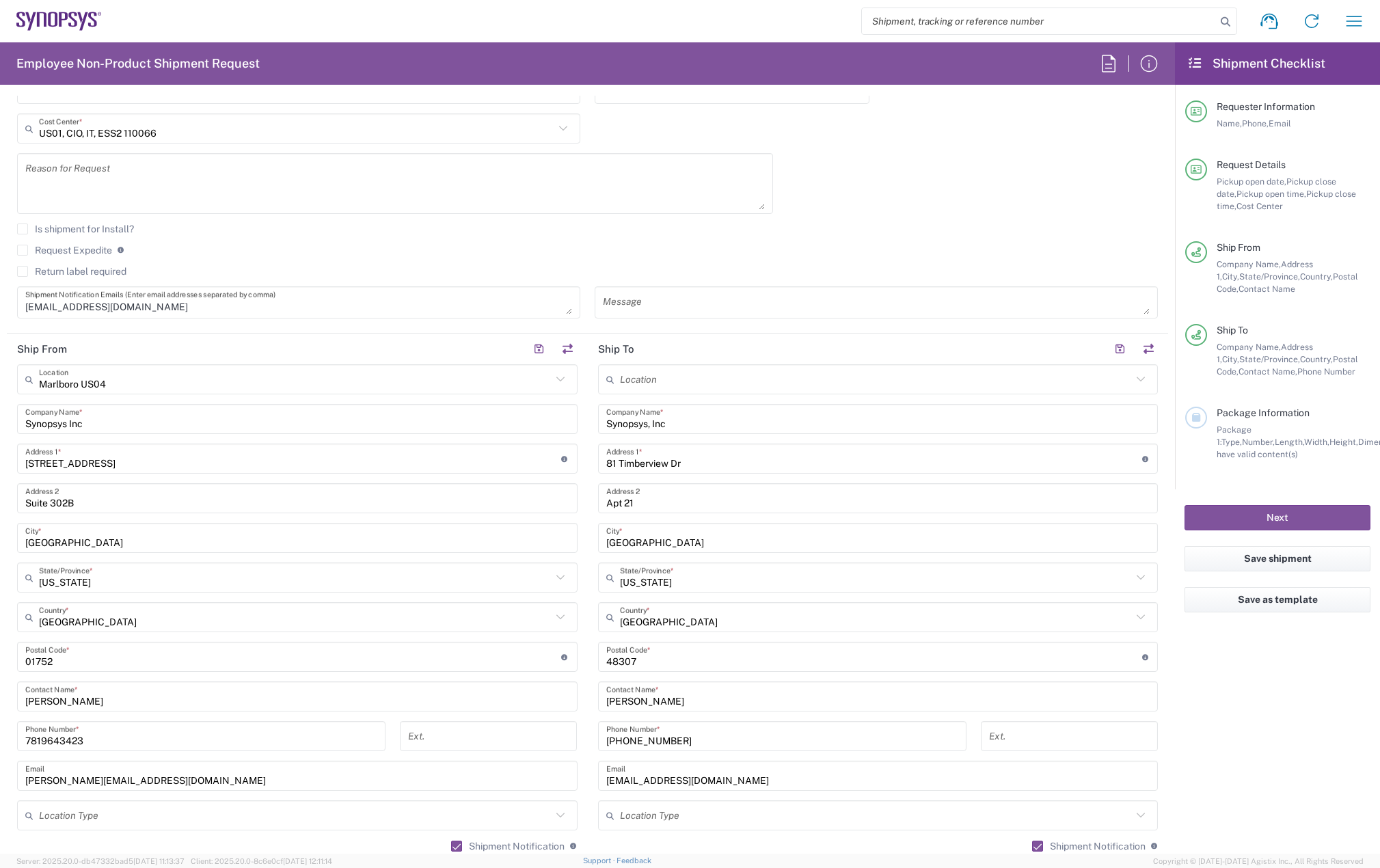
click at [23, 271] on label "Return label required" at bounding box center [71, 272] width 109 height 11
click at [23, 272] on input "Return label required" at bounding box center [23, 272] width 0 height 0
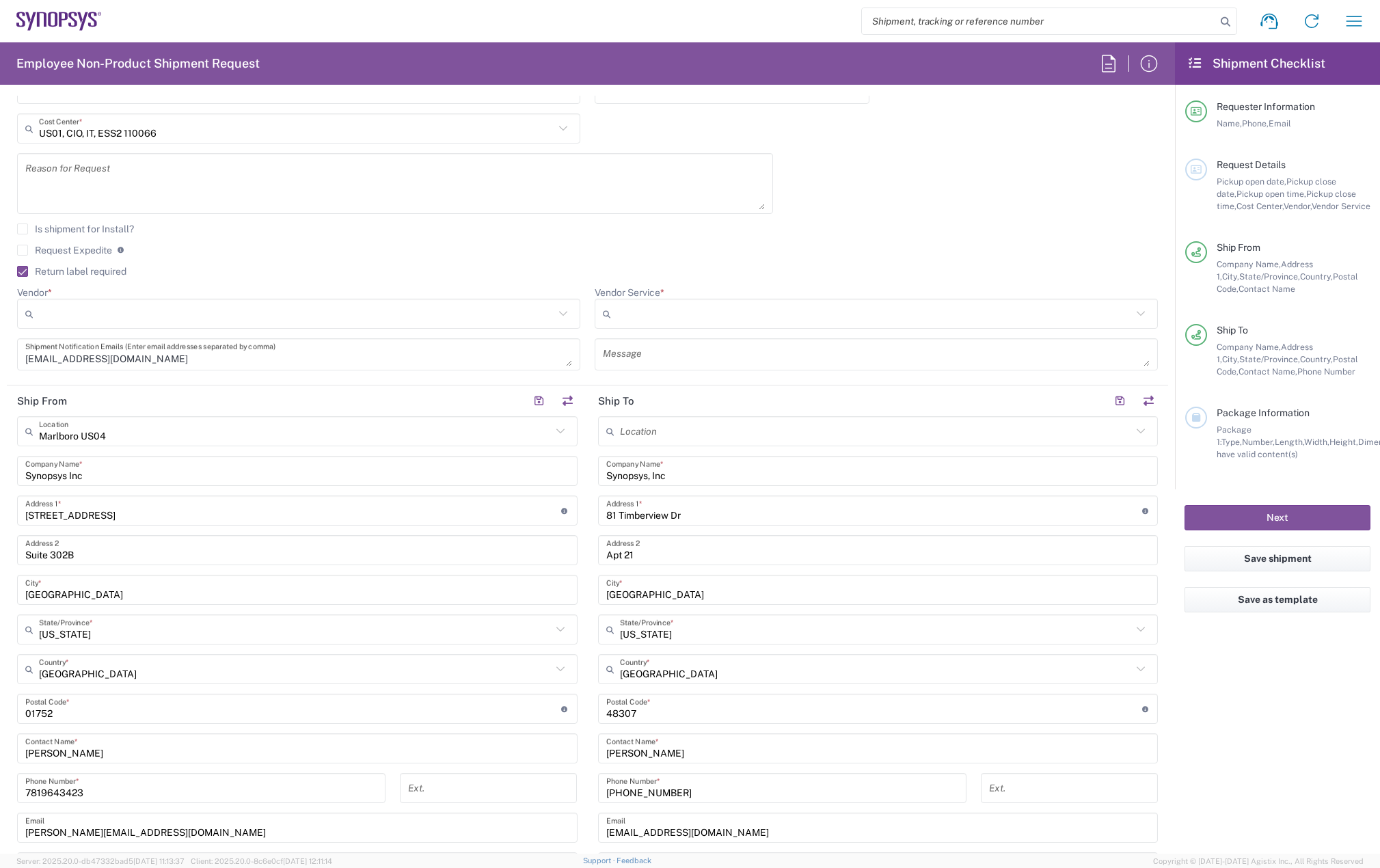
click at [57, 319] on input "Vendor *" at bounding box center [296, 313] width 516 height 22
click at [91, 365] on span "FedEx Express" at bounding box center [296, 366] width 556 height 21
type input "FedEx Express"
click at [636, 317] on input "Vendor Service *" at bounding box center [876, 313] width 521 height 22
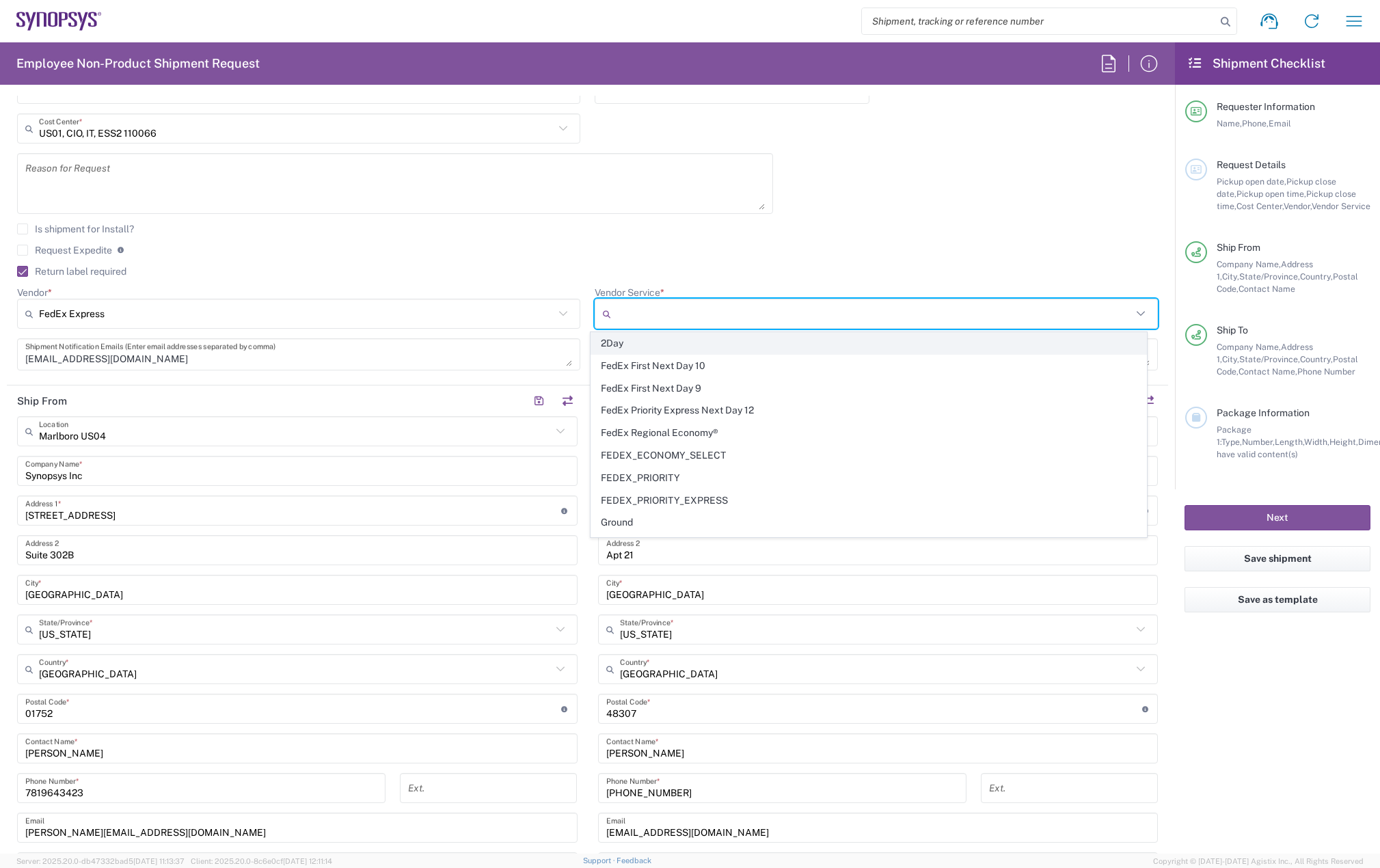
click at [651, 350] on span "2Day" at bounding box center [869, 343] width 556 height 21
type input "2Day"
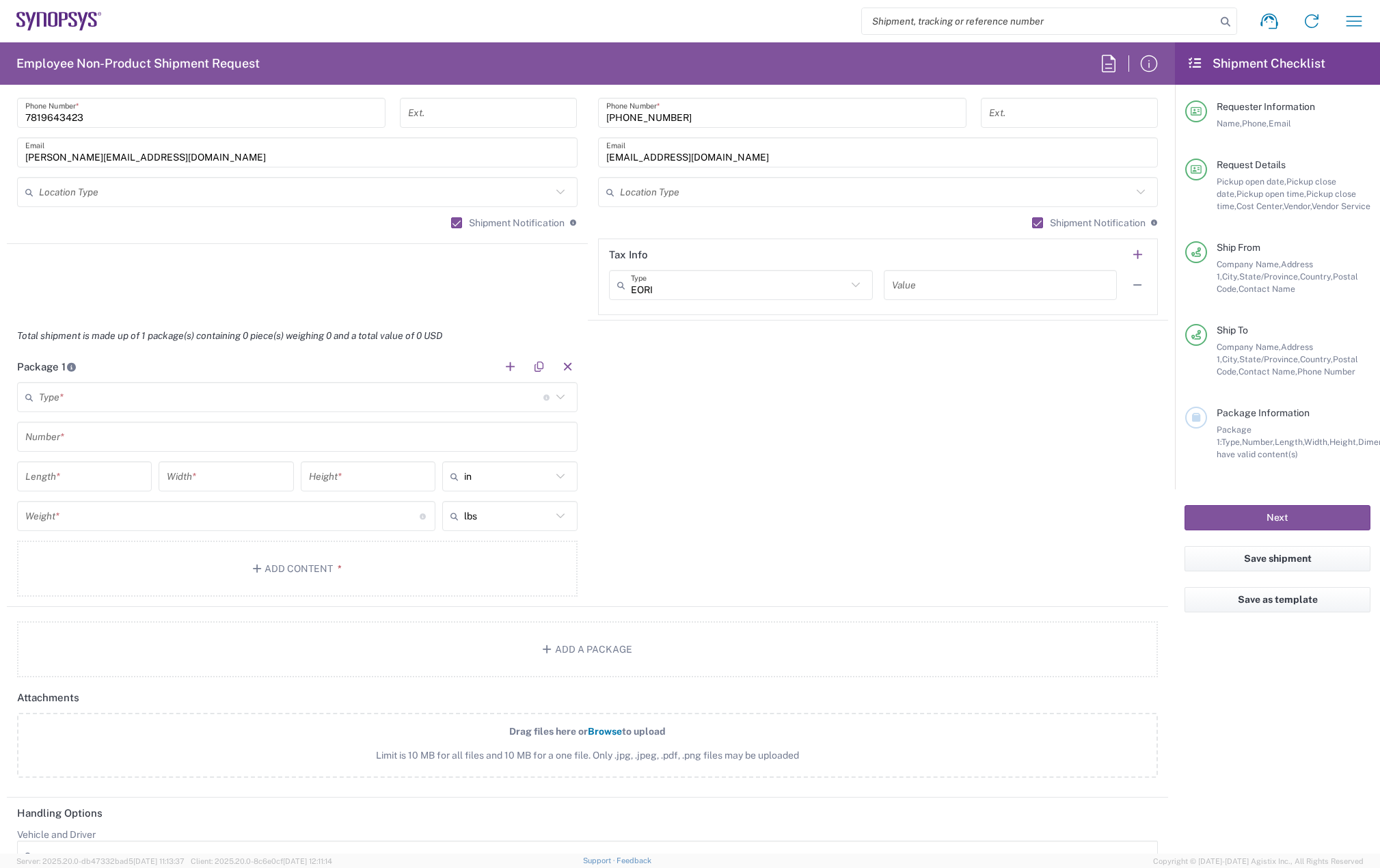
scroll to position [1093, 0]
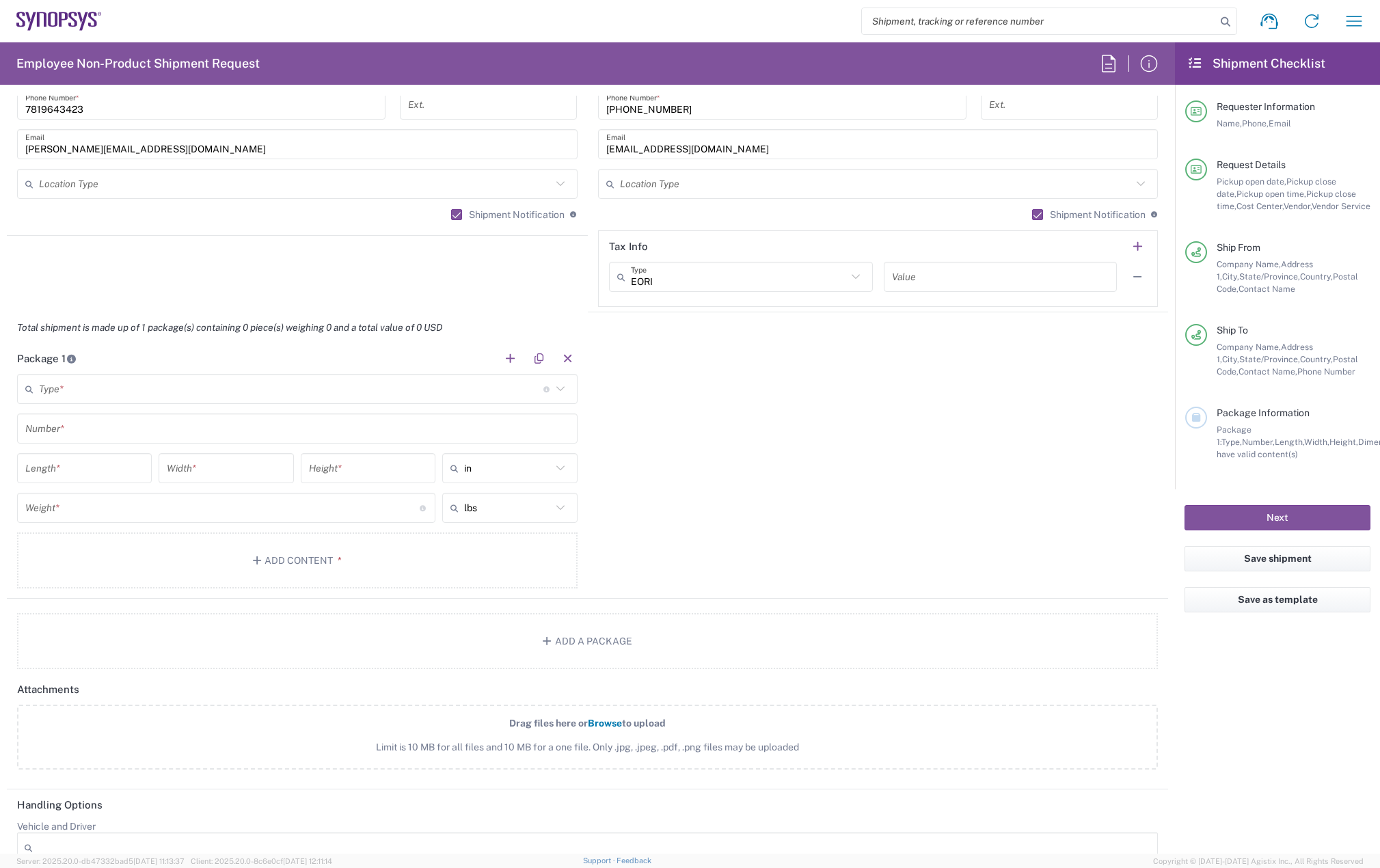
click at [89, 391] on input "text" at bounding box center [290, 389] width 504 height 24
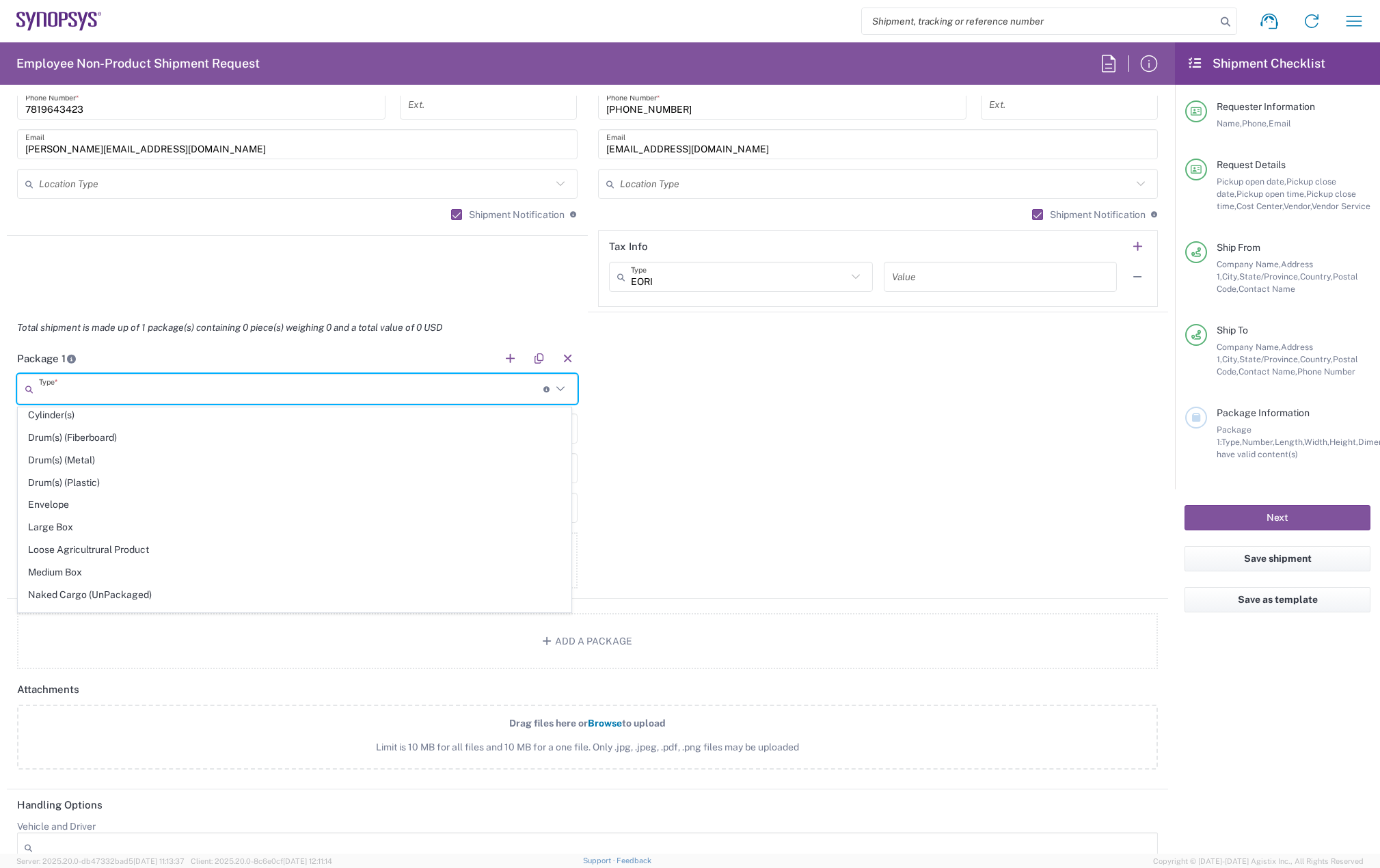
scroll to position [342, 0]
click at [82, 496] on span "Large Box" at bounding box center [294, 503] width 552 height 21
type input "Large Box"
type input "17.5"
type input "12.5"
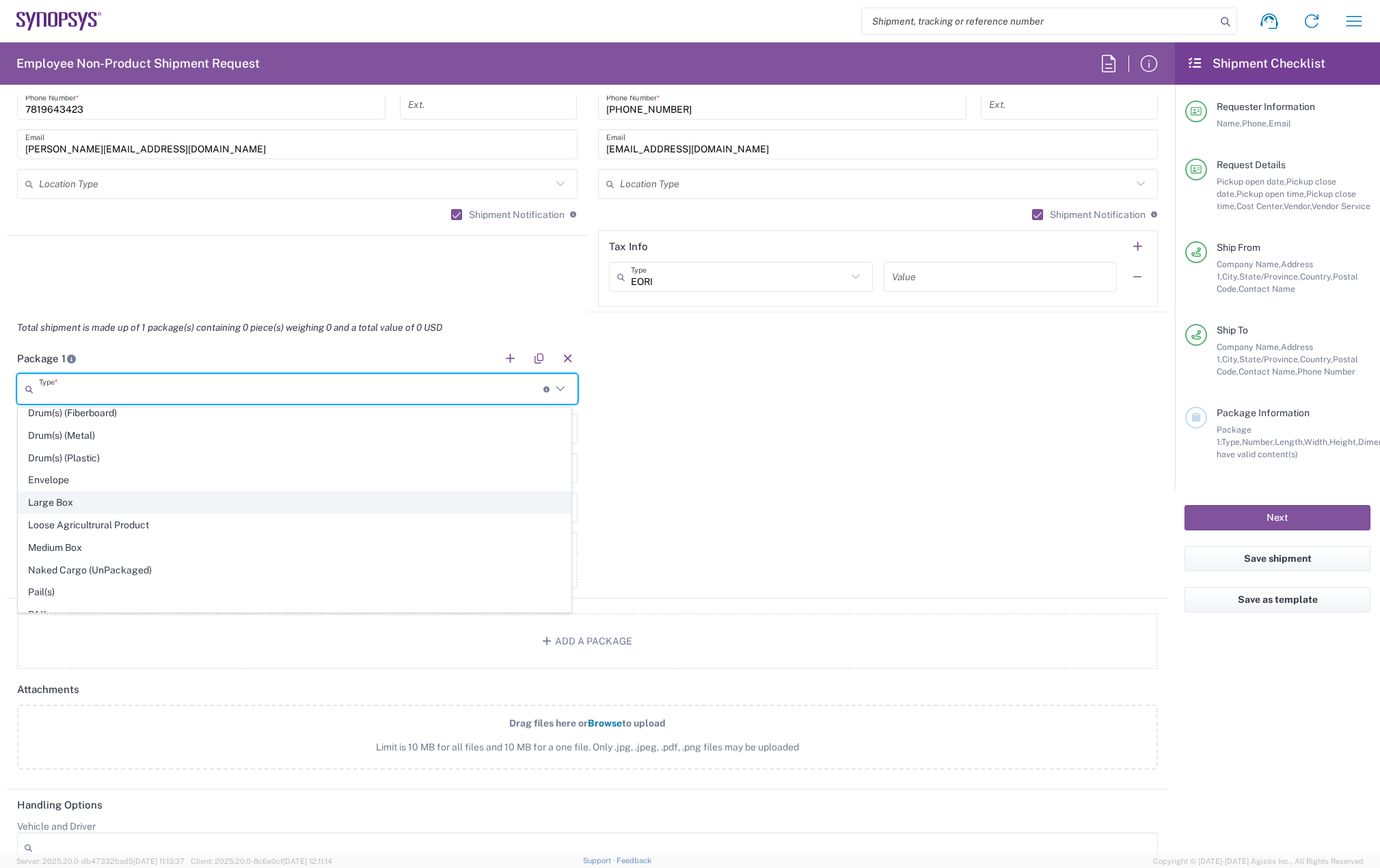
type input "3"
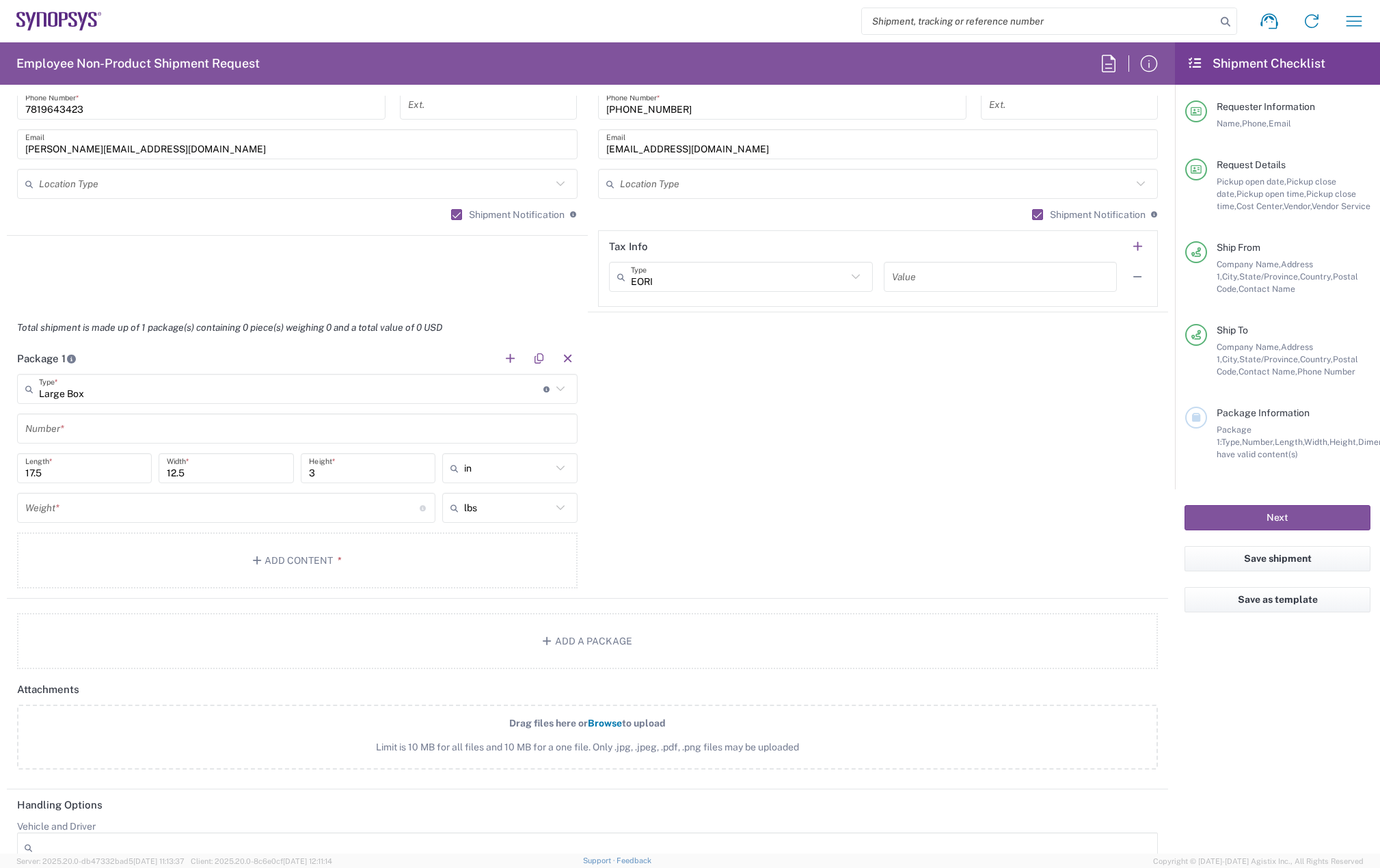
click at [84, 414] on div "Number *" at bounding box center [297, 428] width 561 height 30
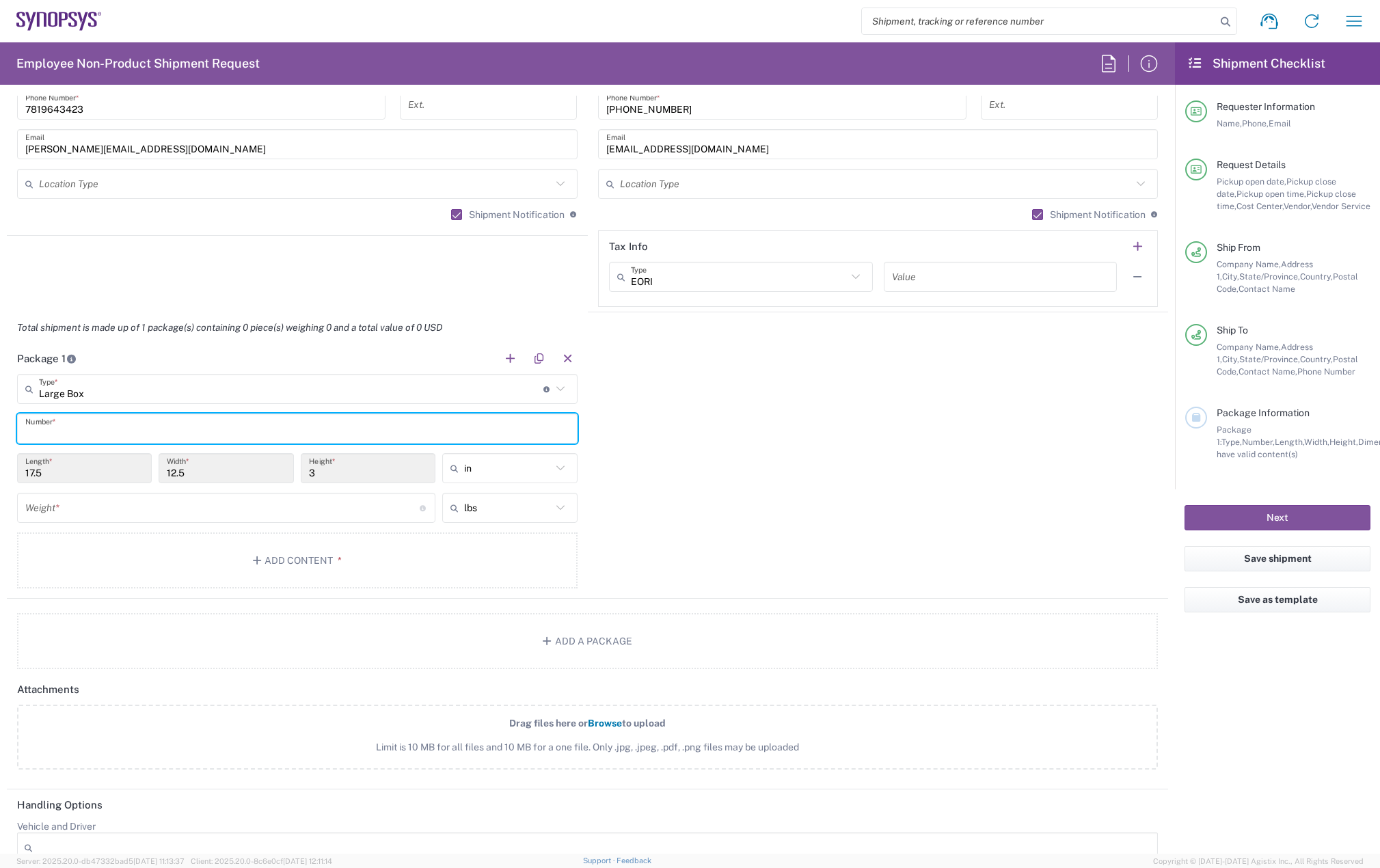
click at [84, 428] on input "text" at bounding box center [297, 429] width 544 height 24
type input "1"
click at [85, 508] on input "number" at bounding box center [222, 508] width 395 height 24
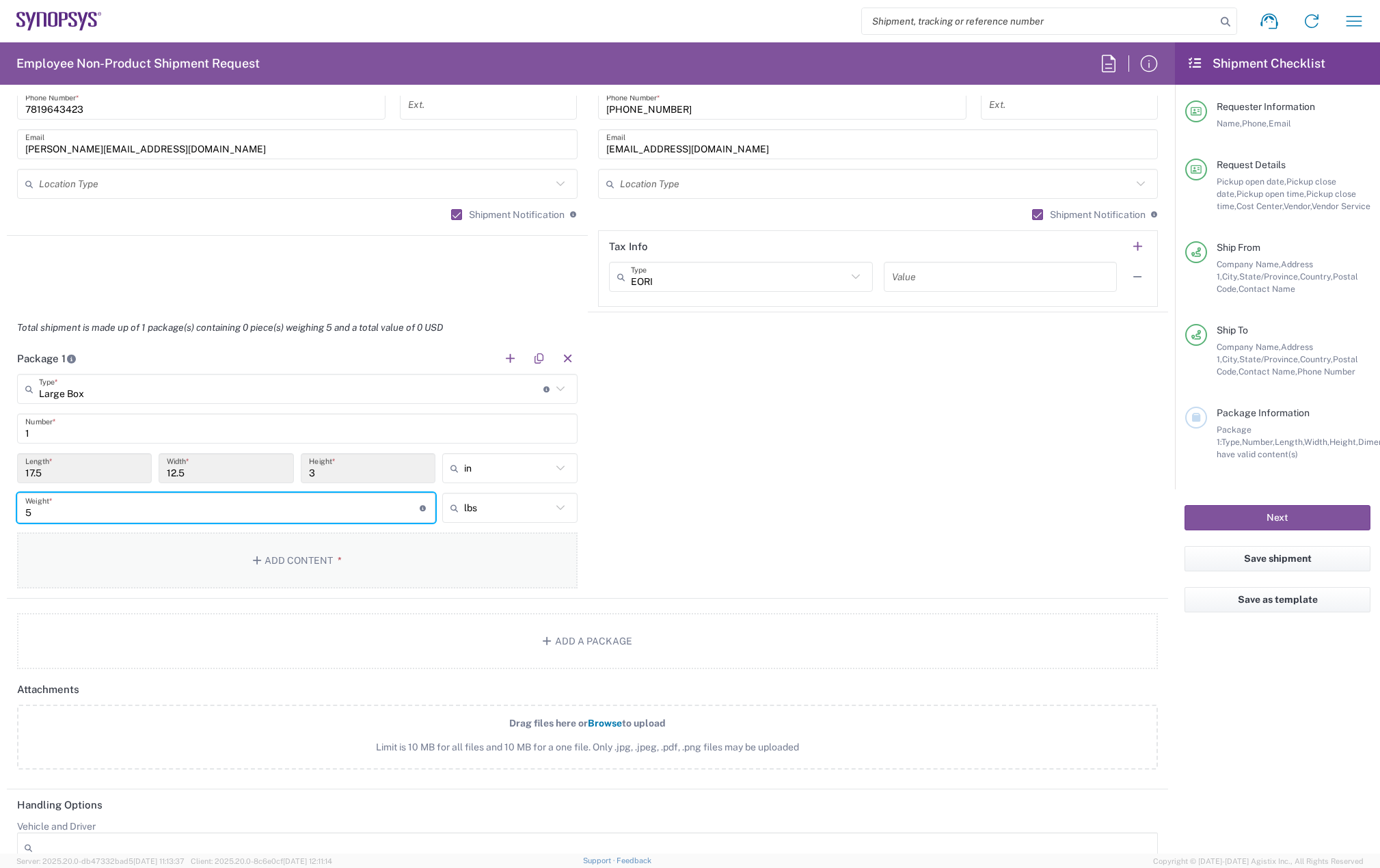
type input "5"
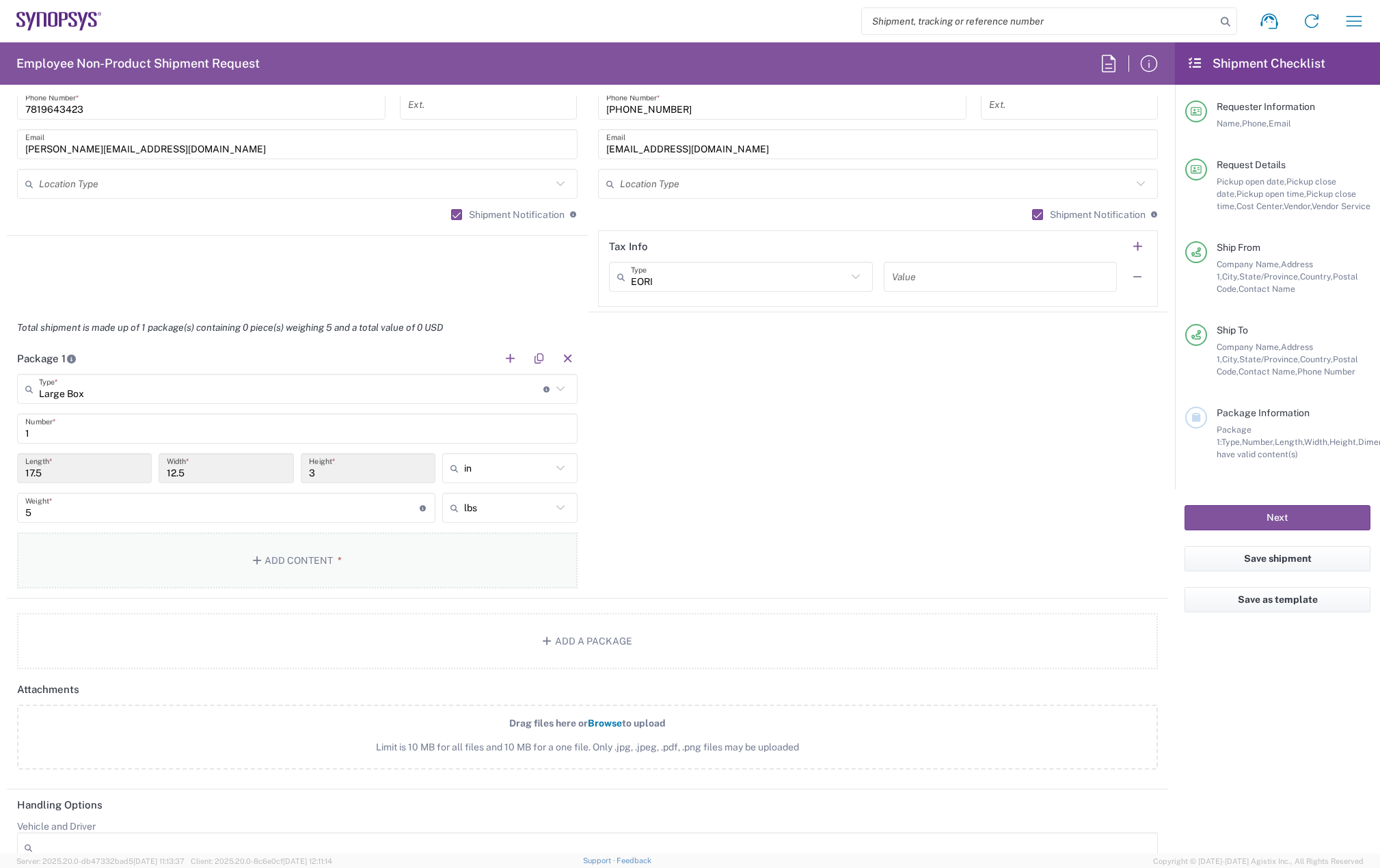
click at [221, 575] on button "Add Content *" at bounding box center [297, 561] width 561 height 56
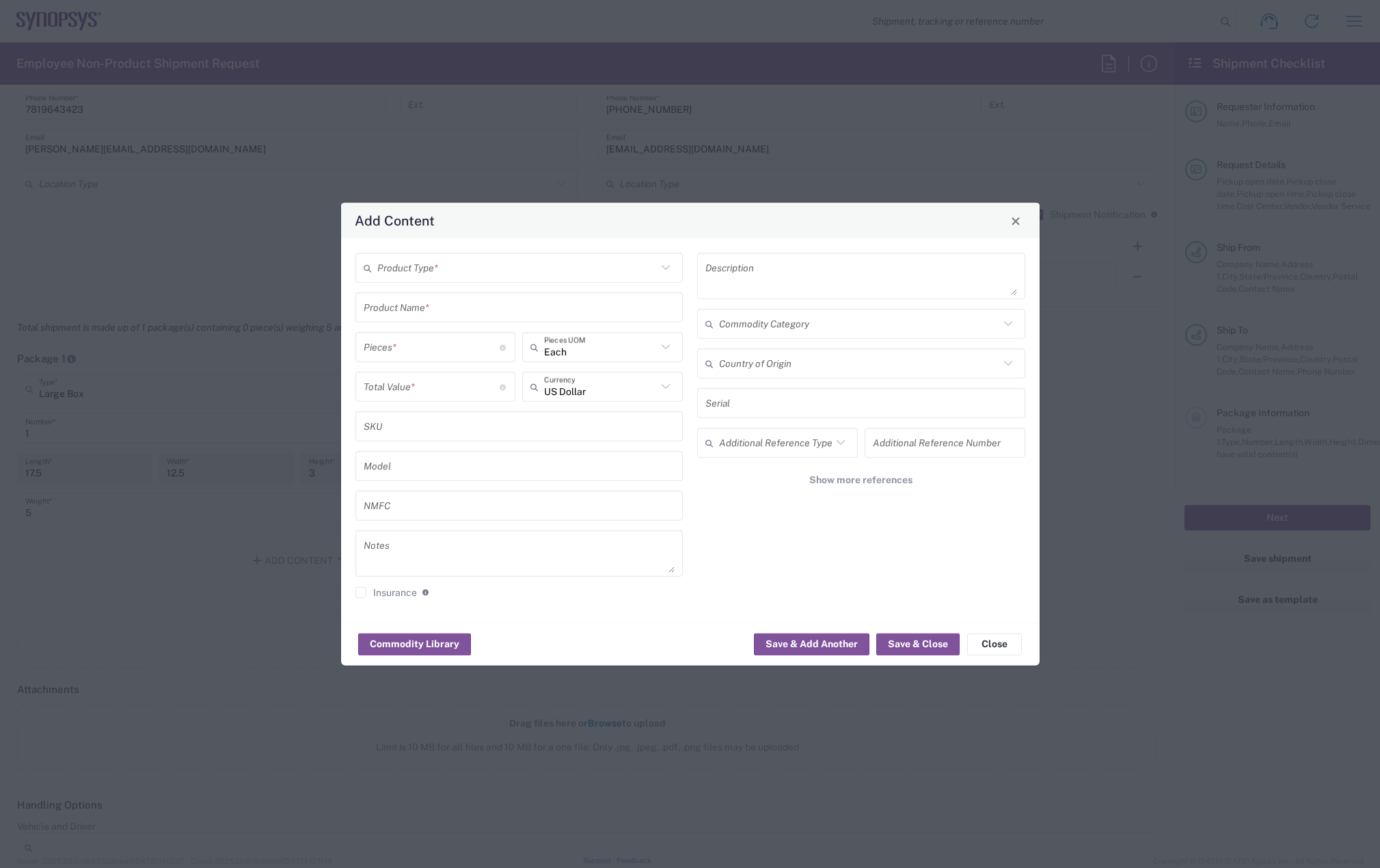
click at [411, 298] on input "text" at bounding box center [519, 307] width 312 height 24
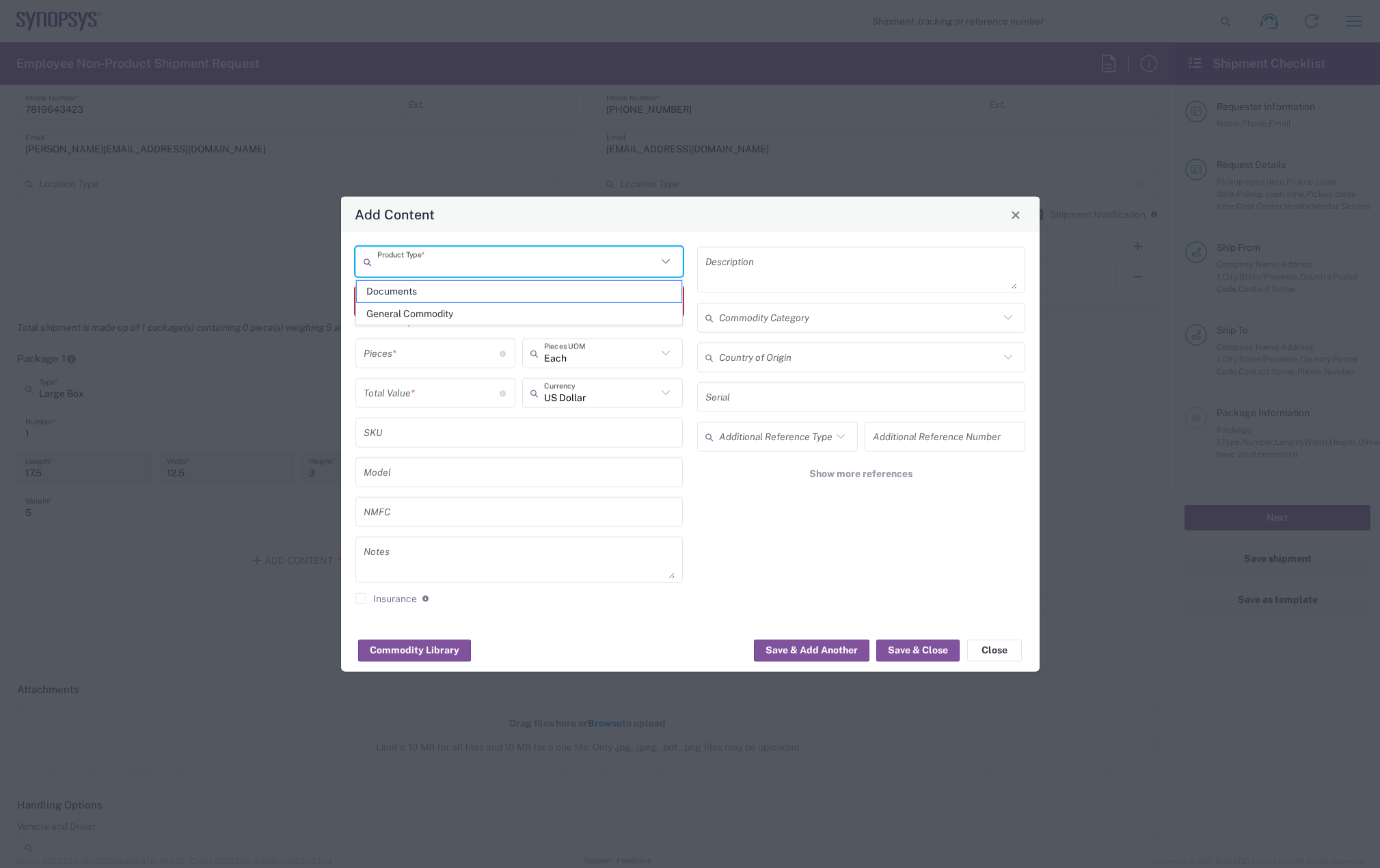
click at [425, 269] on input "text" at bounding box center [517, 262] width 280 height 24
click at [414, 323] on span "General Commodity" at bounding box center [519, 314] width 325 height 21
type input "General Commodity"
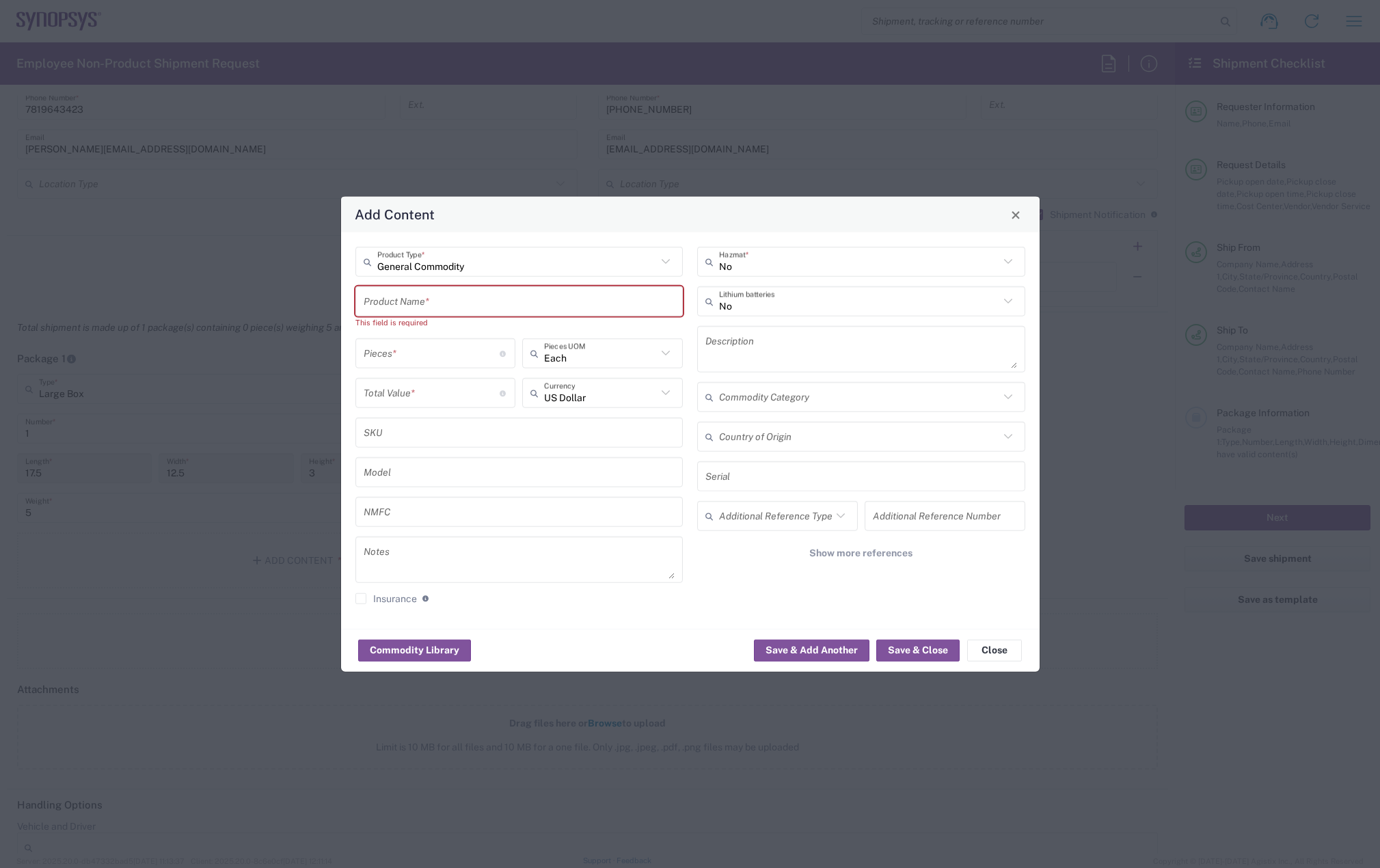
click at [421, 301] on input "text" at bounding box center [519, 301] width 312 height 24
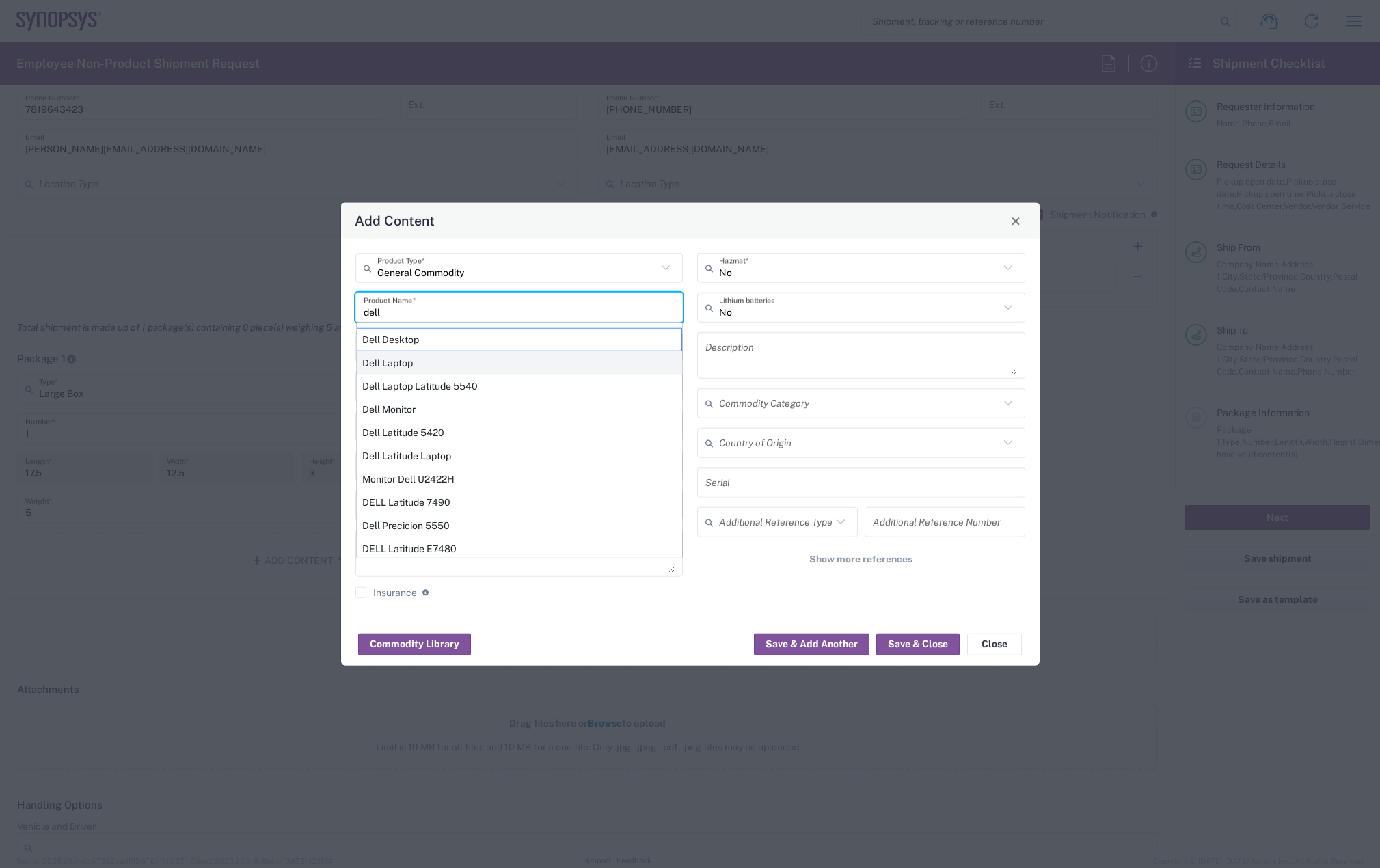
click at [404, 364] on div "Dell Laptop" at bounding box center [519, 362] width 325 height 23
type input "Dell Laptop"
type textarea "Dell Laptop"
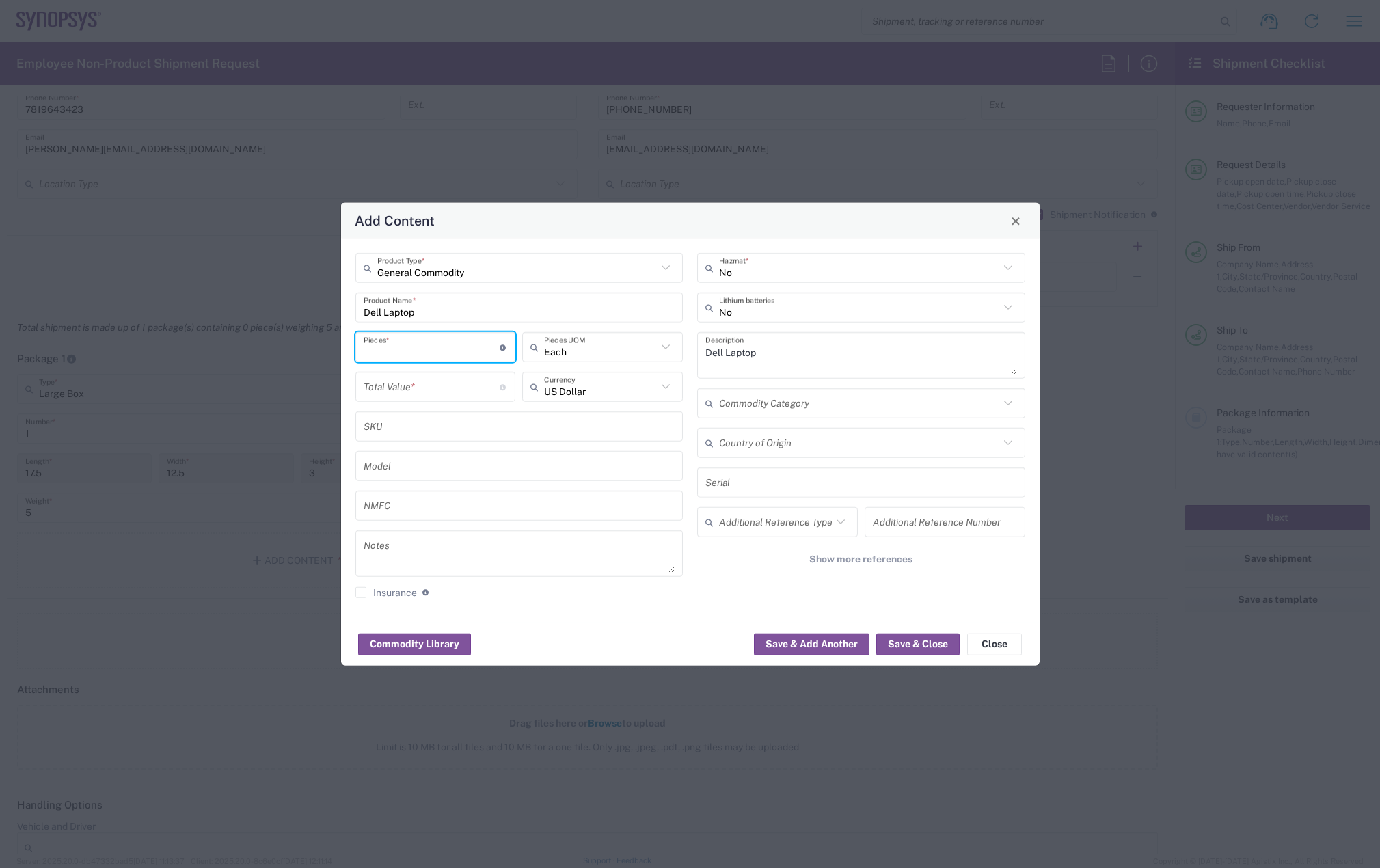
click at [404, 343] on input "number" at bounding box center [432, 347] width 136 height 24
type input "1"
click at [412, 391] on input "number" at bounding box center [432, 386] width 136 height 24
type input "5"
type input "950"
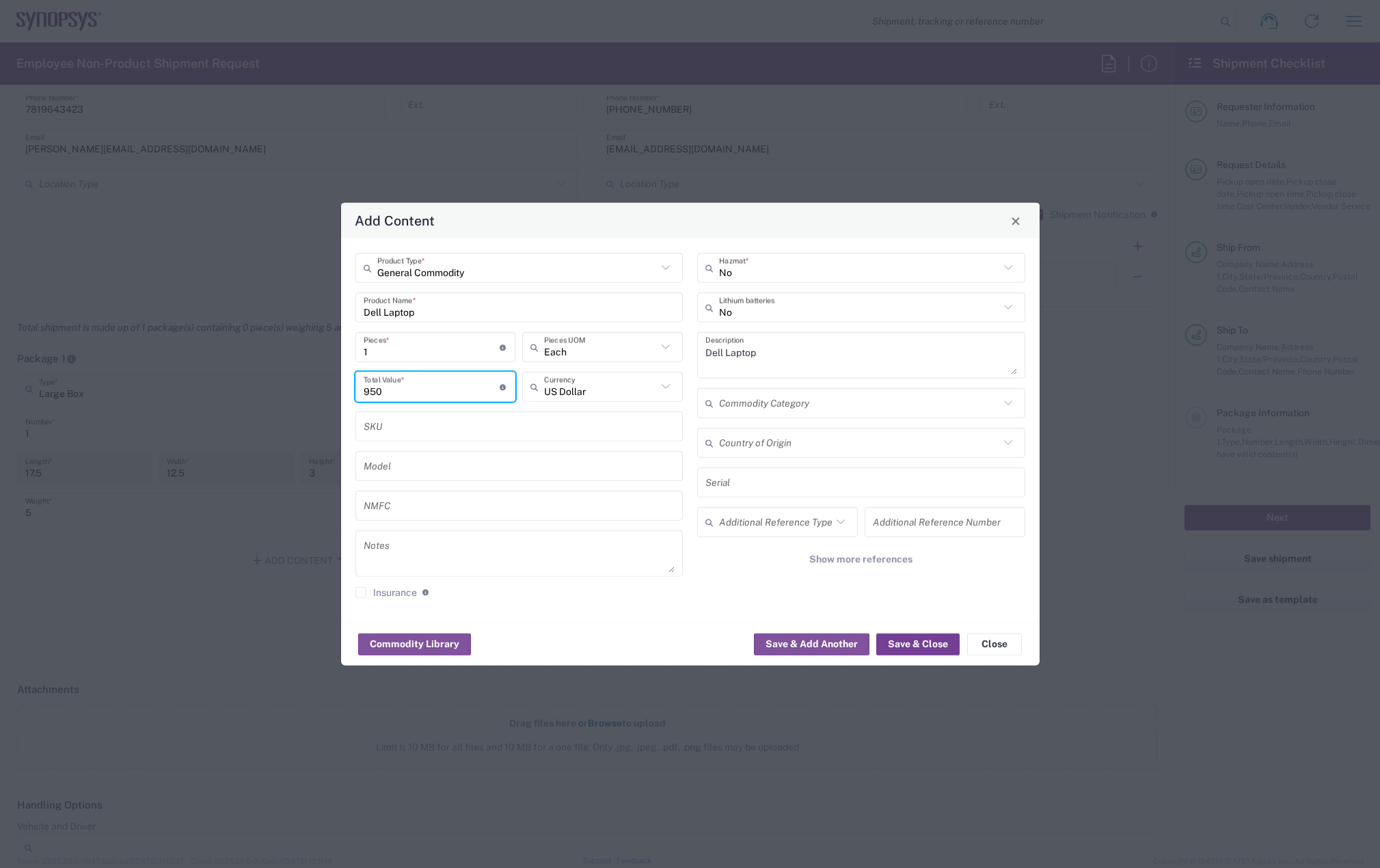
click at [925, 640] on button "Save & Close" at bounding box center [918, 644] width 84 height 22
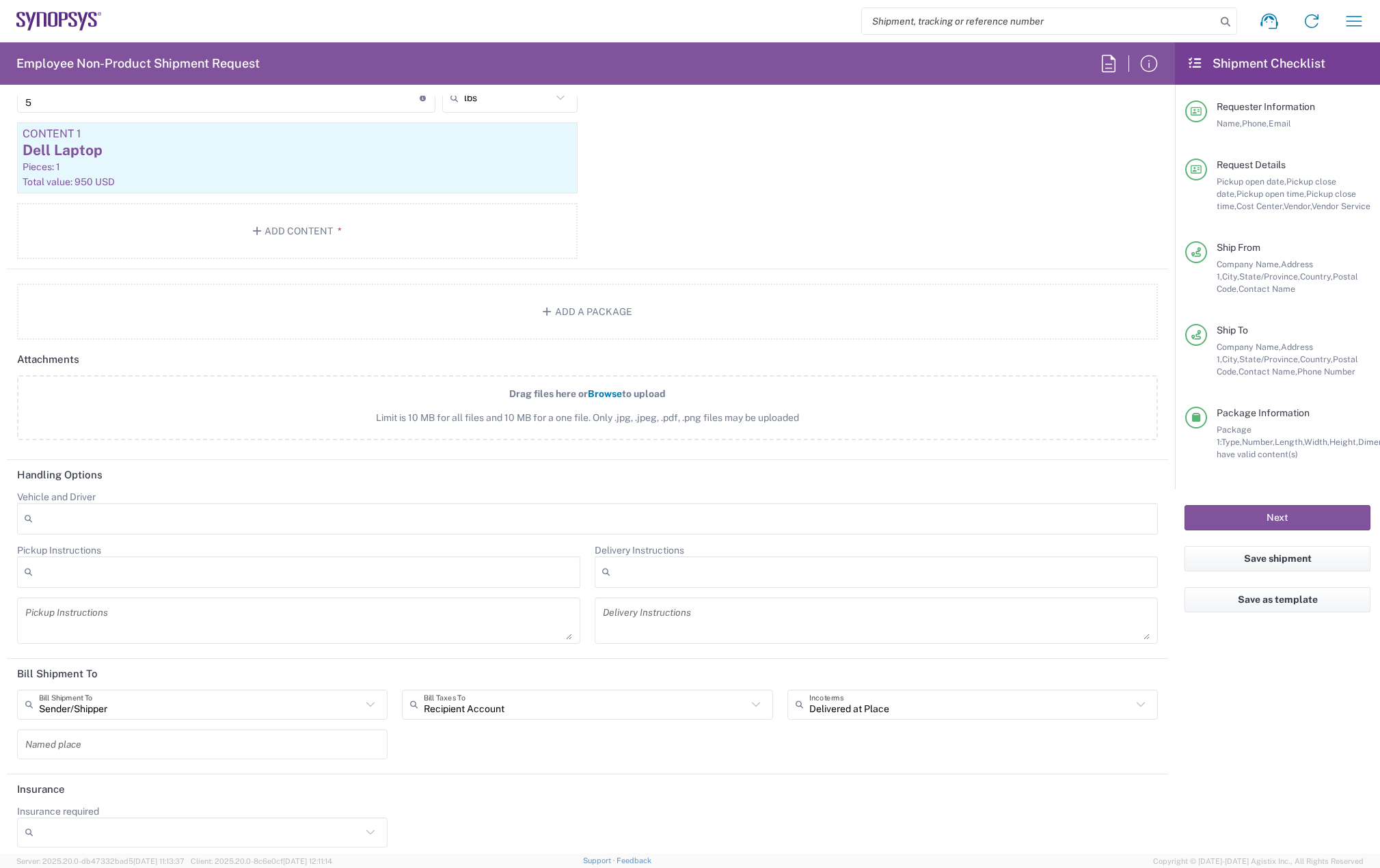
scroll to position [1512, 0]
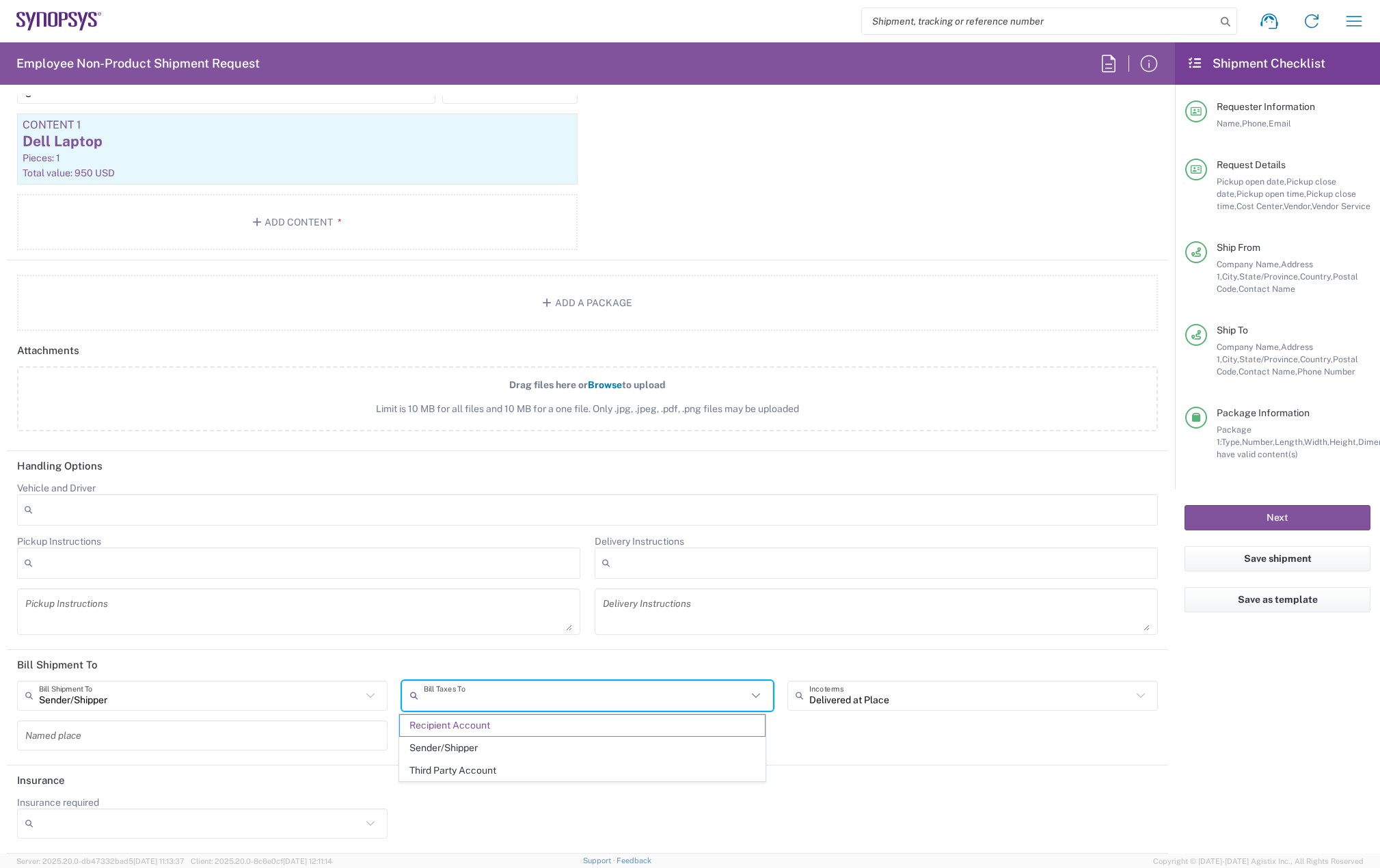
click at [451, 695] on input "text" at bounding box center [584, 696] width 323 height 24
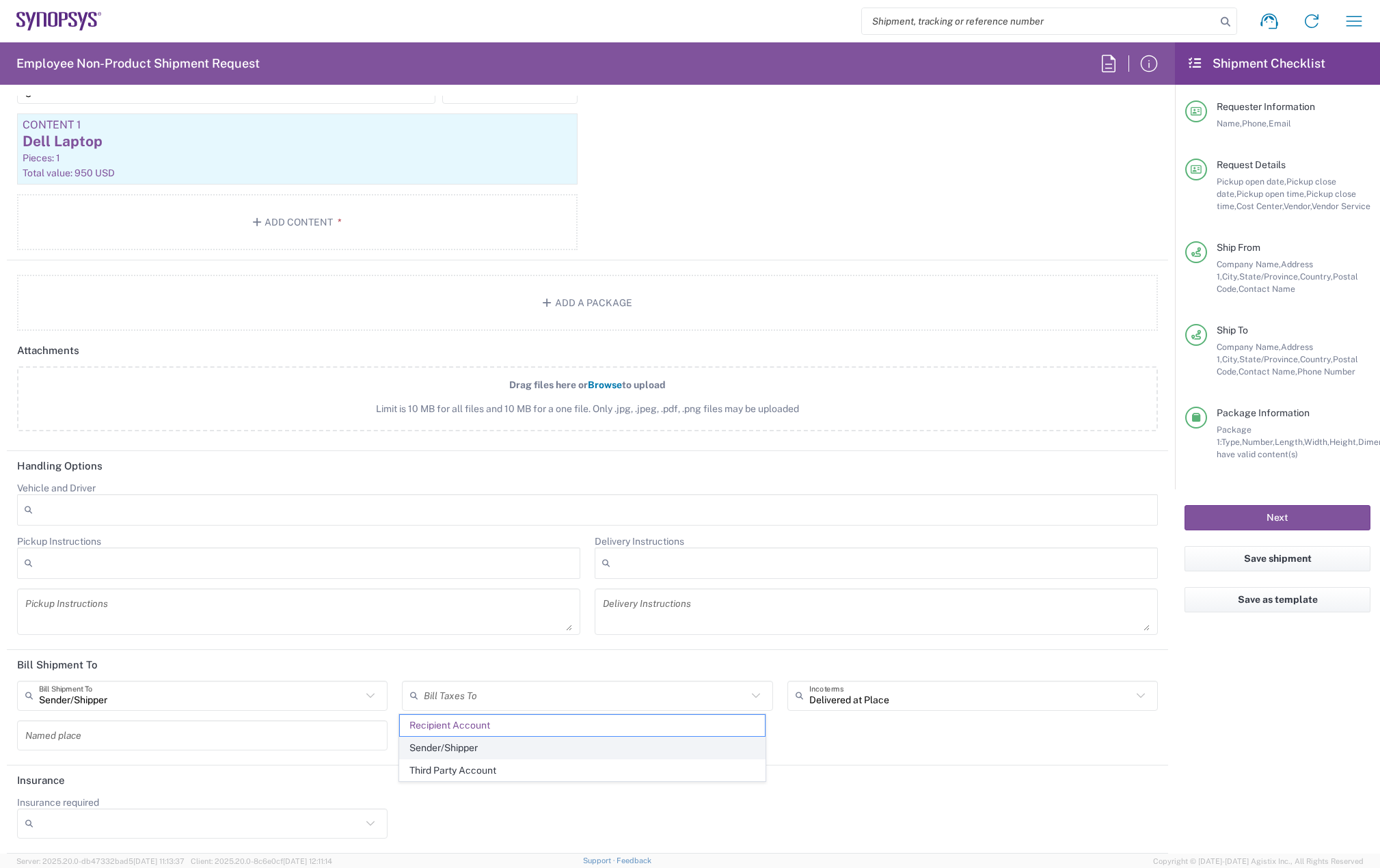
click at [470, 743] on span "Sender/Shipper" at bounding box center [582, 748] width 364 height 21
type input "Sender/Shipper"
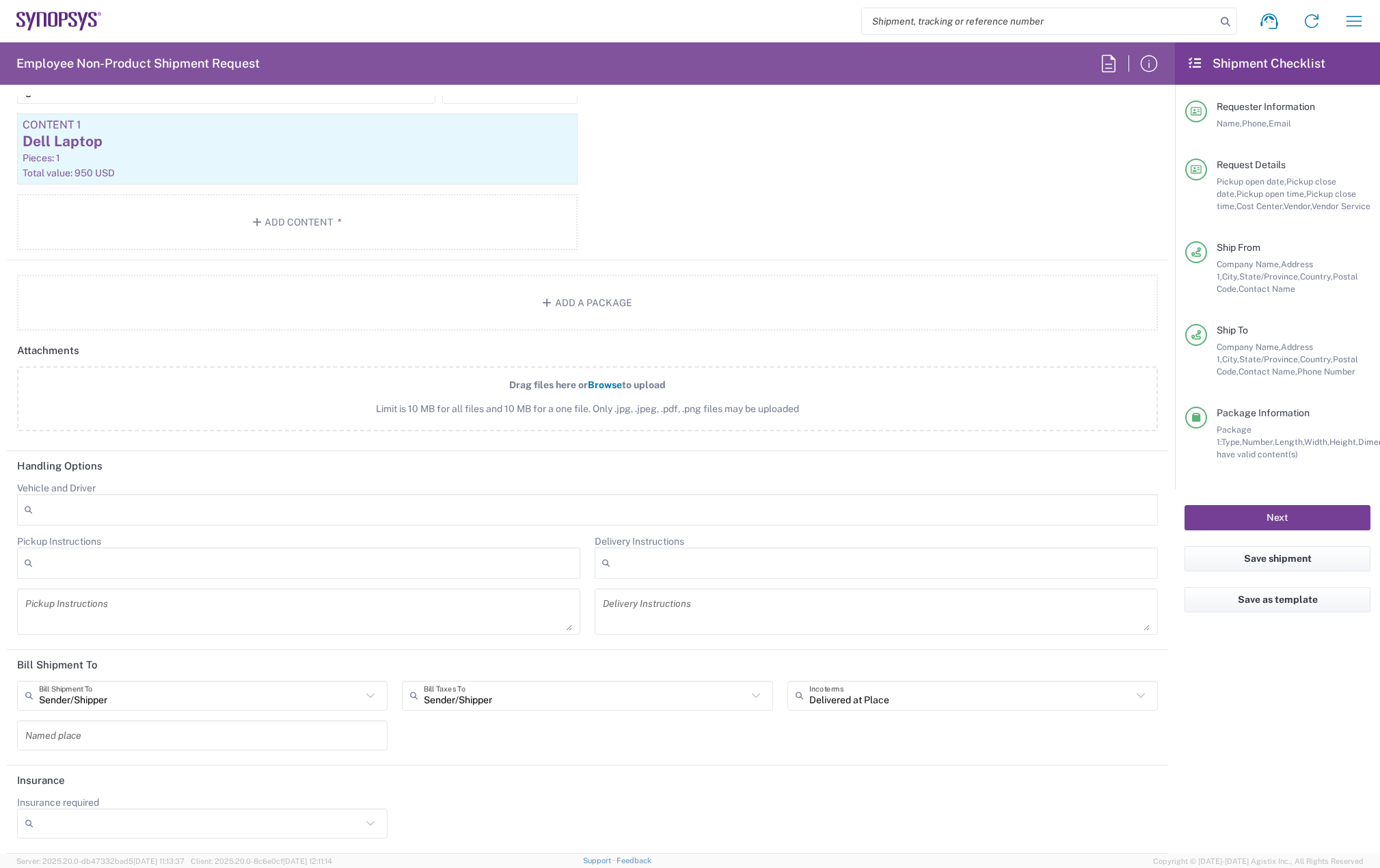
click at [1271, 523] on button "Next" at bounding box center [1277, 518] width 186 height 25
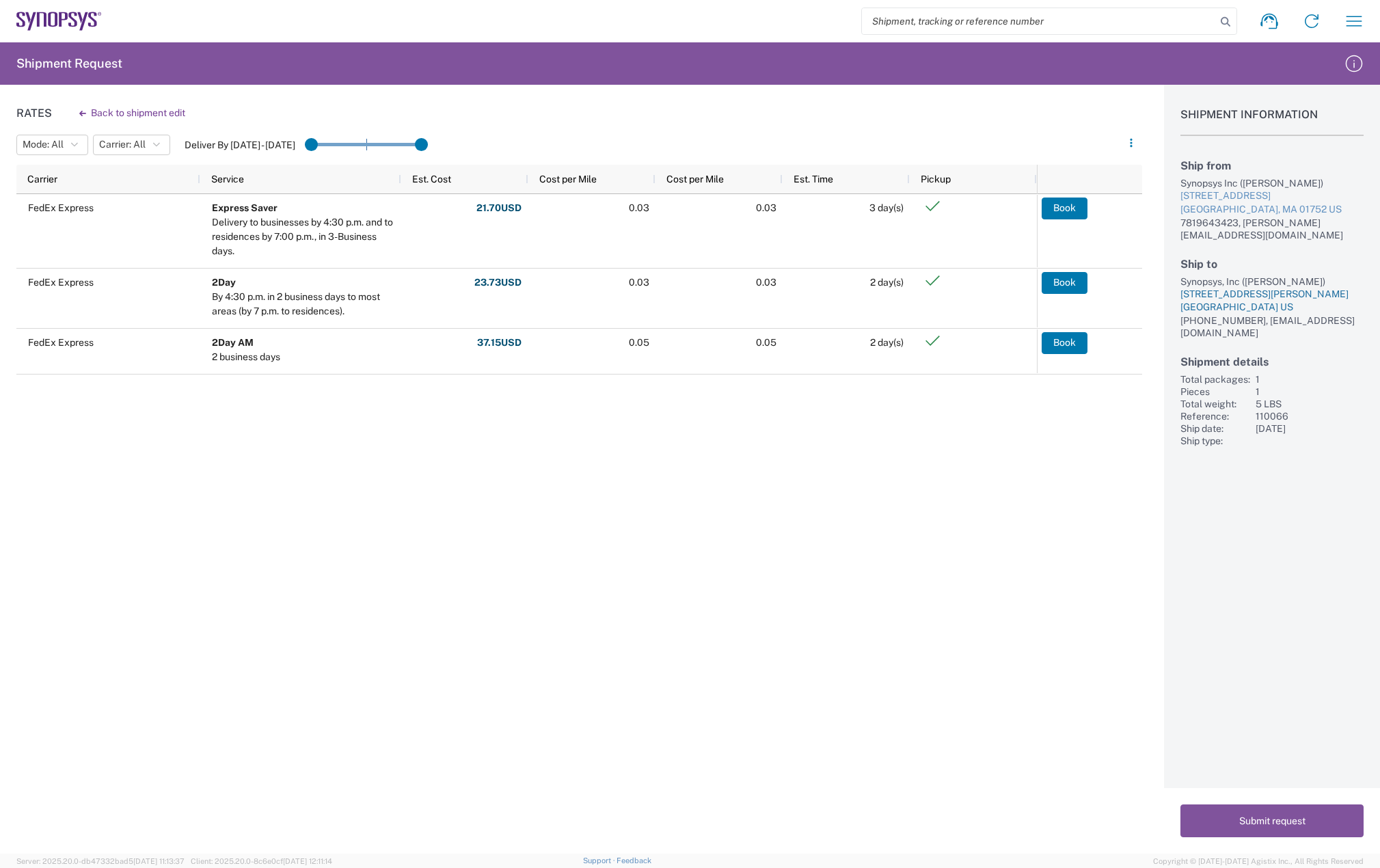
drag, startPoint x: 1177, startPoint y: 266, endPoint x: 1317, endPoint y: 293, distance: 142.6
click at [1317, 293] on div "Shipment Information Ship from Synopsys Inc (Melissa Baudanza) 11 Apex Drive Su…" at bounding box center [1272, 265] width 216 height 362
copy div "Synopsys, Inc (Hunju Yi) 81 Timberview Dr Apt 21 Rochester Hills, MI 48307 US"
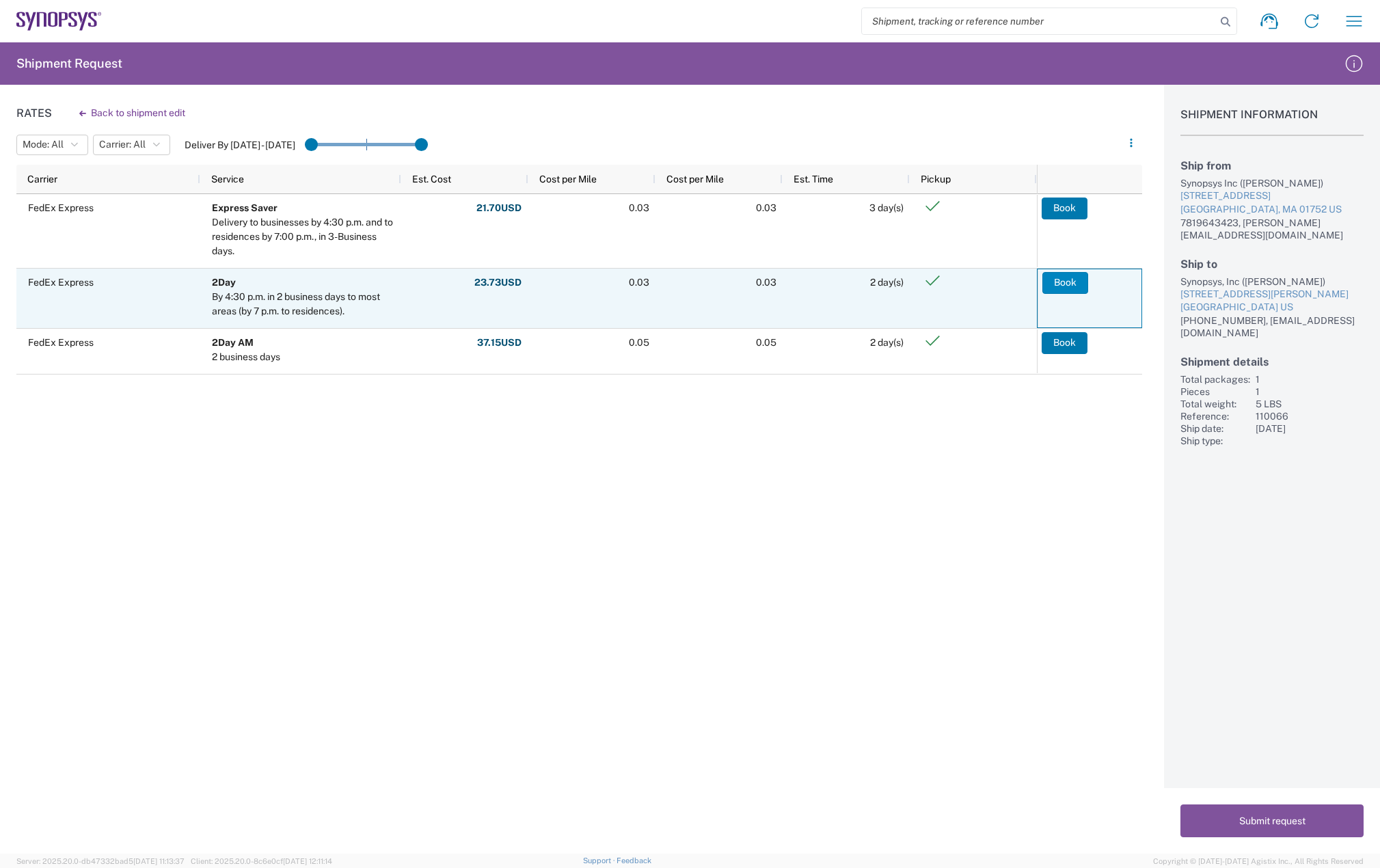
click at [1069, 279] on button "Book" at bounding box center [1065, 283] width 46 height 22
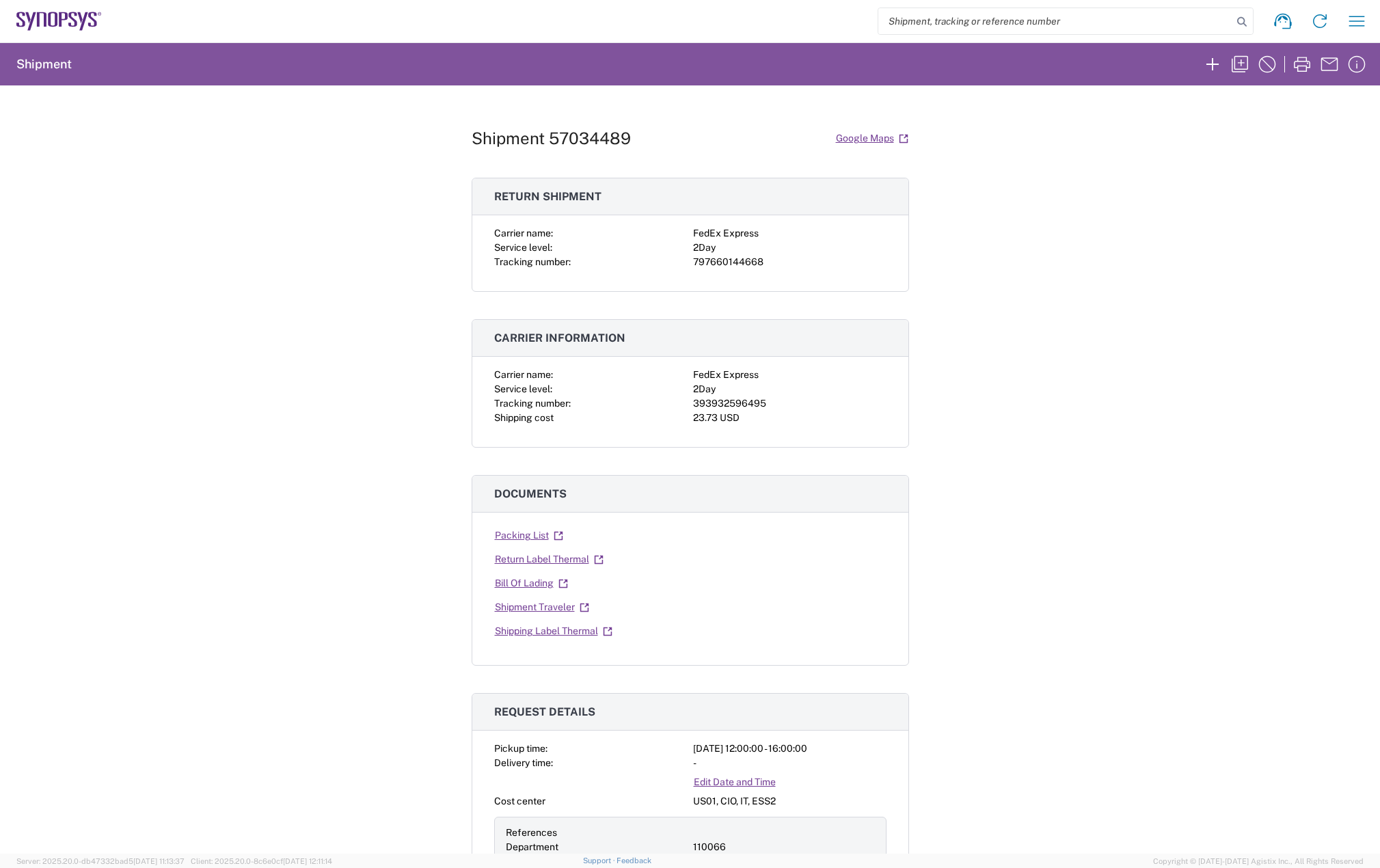
click at [737, 402] on div "393932596495" at bounding box center [789, 403] width 193 height 14
copy div "393932596495"
click at [740, 257] on div "797660144668" at bounding box center [789, 262] width 193 height 14
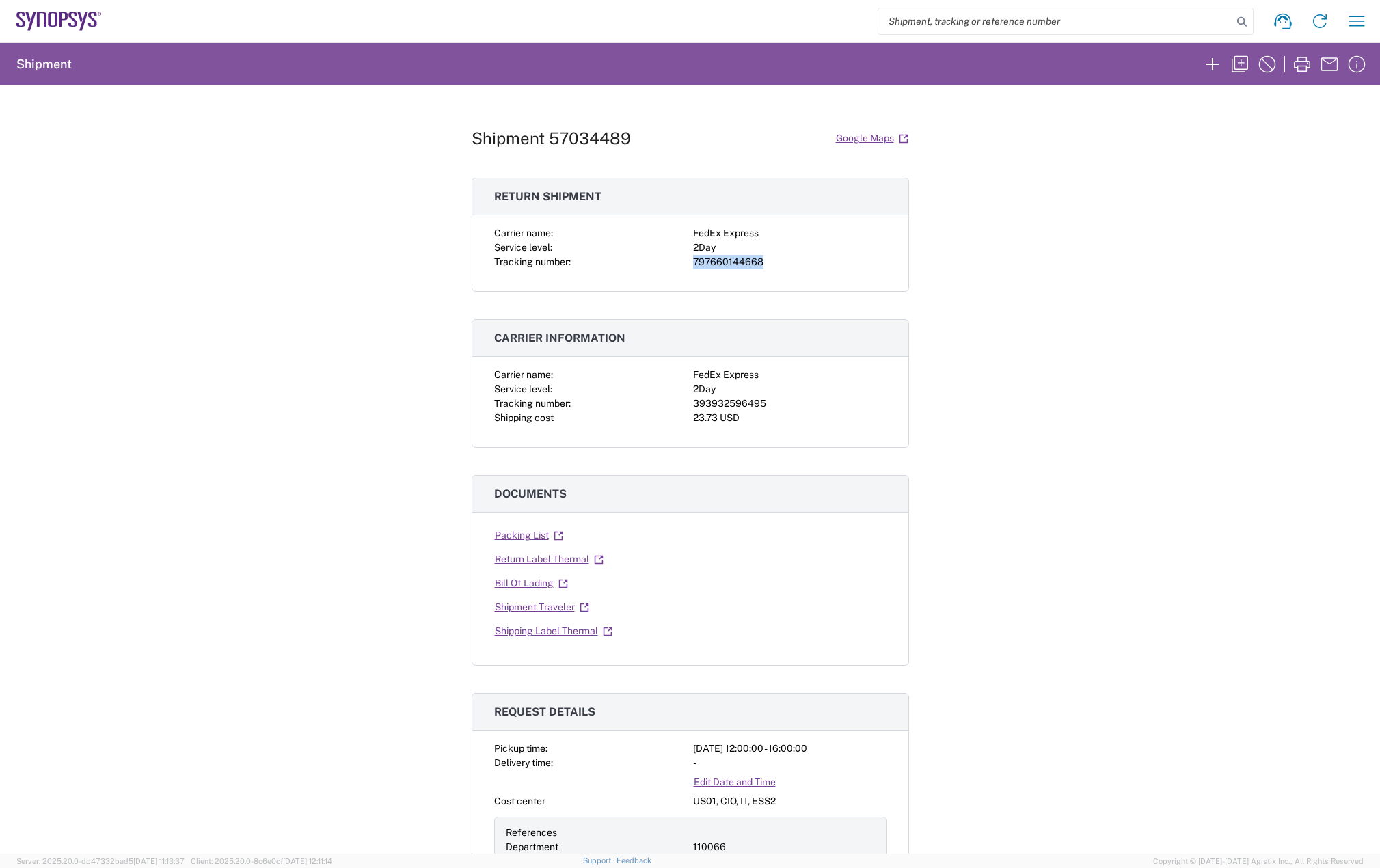
copy div "797660144668"
click at [539, 630] on link "Shipping Label Thermal" at bounding box center [553, 631] width 119 height 24
click at [548, 553] on link "Return Label Thermal" at bounding box center [549, 559] width 110 height 24
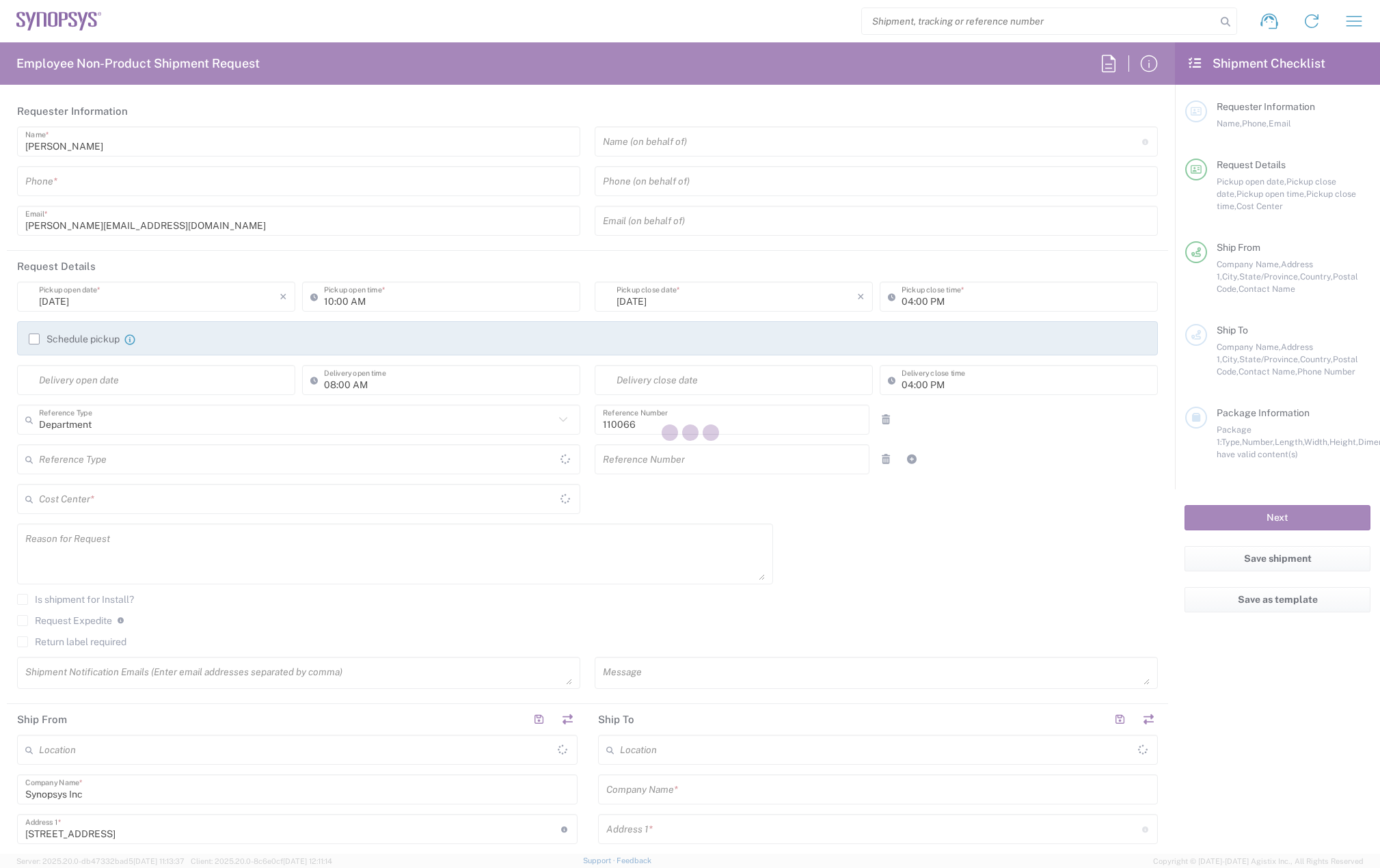
type input "US01, CIO, IT, ESS2 110066"
type input "[US_STATE]"
type input "Delivered at Place"
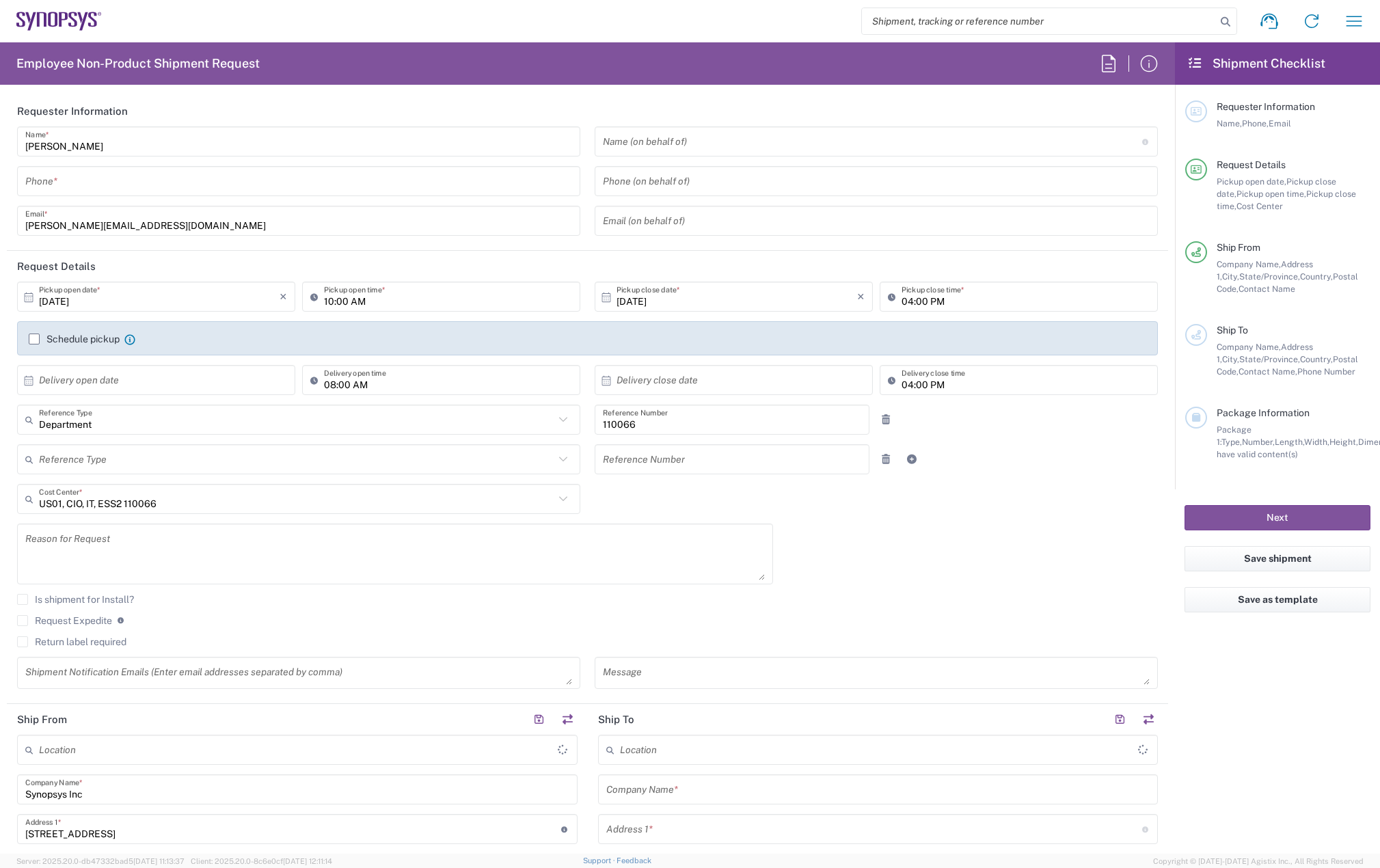
type input "[GEOGRAPHIC_DATA]"
click at [134, 191] on input "tel" at bounding box center [298, 181] width 547 height 24
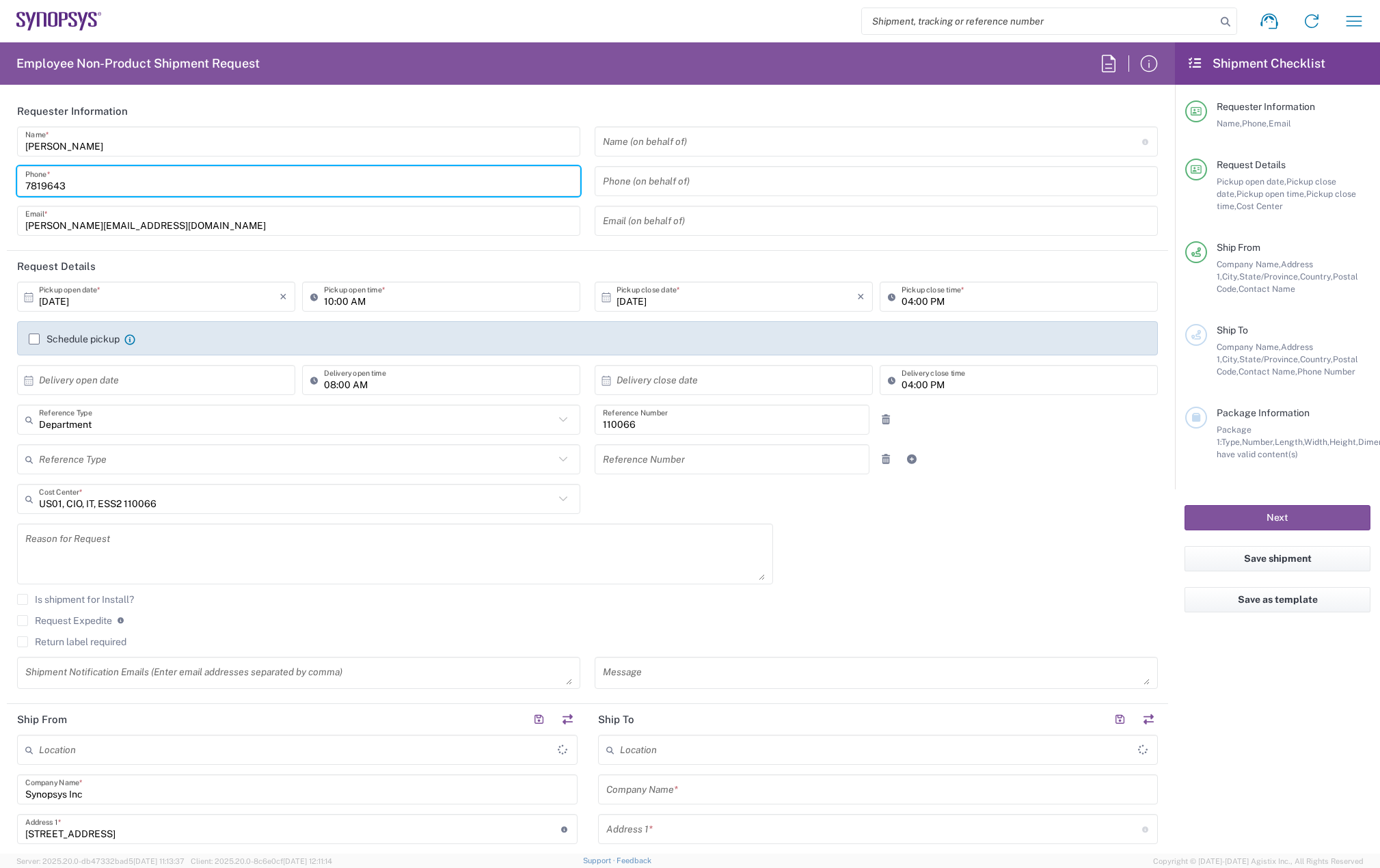
type input "78196434"
type input "Marlboro US04"
type input "7819643423"
click at [33, 338] on label "Schedule pickup" at bounding box center [74, 339] width 91 height 11
click at [34, 339] on input "Schedule pickup" at bounding box center [34, 339] width 0 height 0
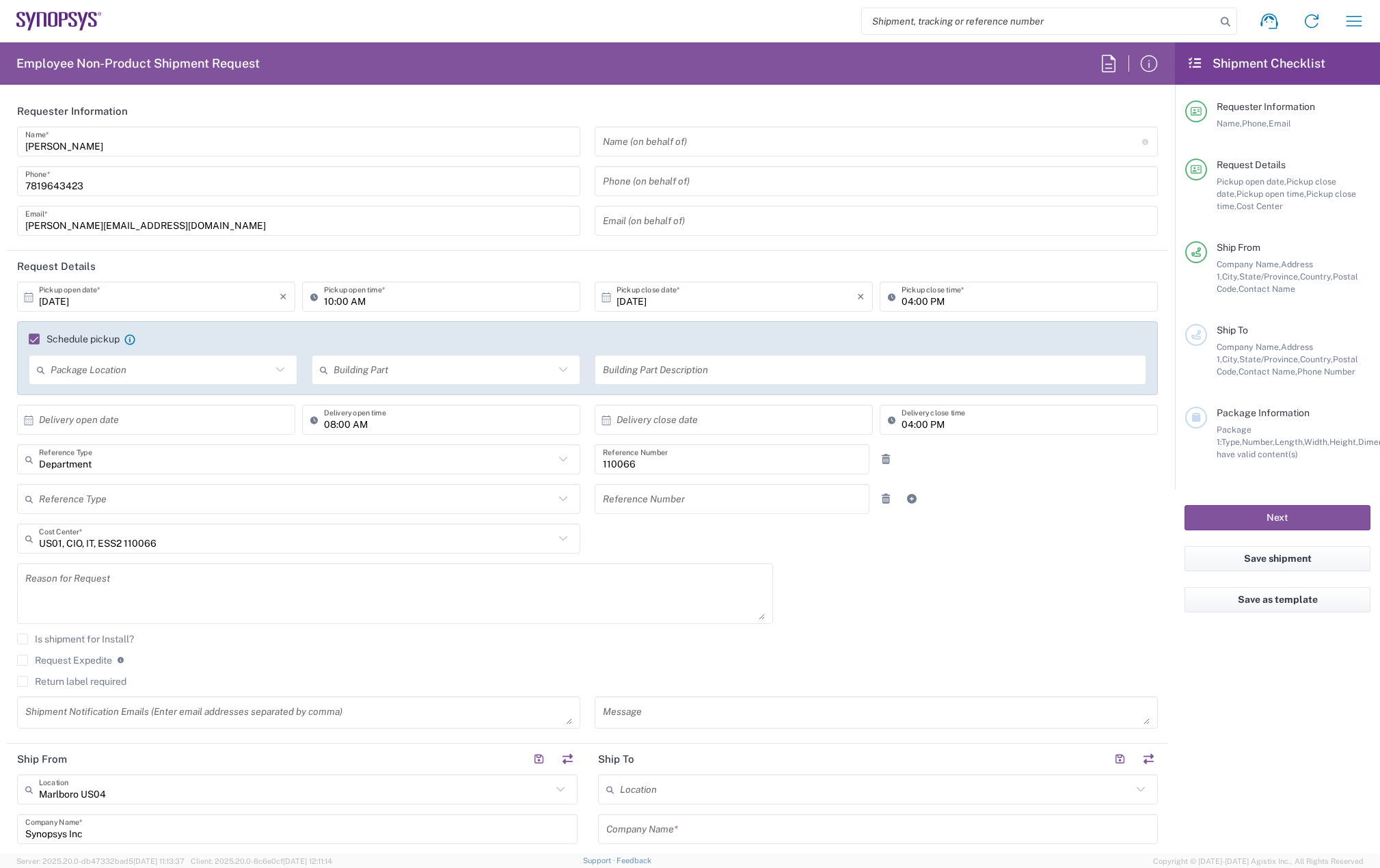
click at [108, 304] on input "[DATE]" at bounding box center [159, 297] width 241 height 24
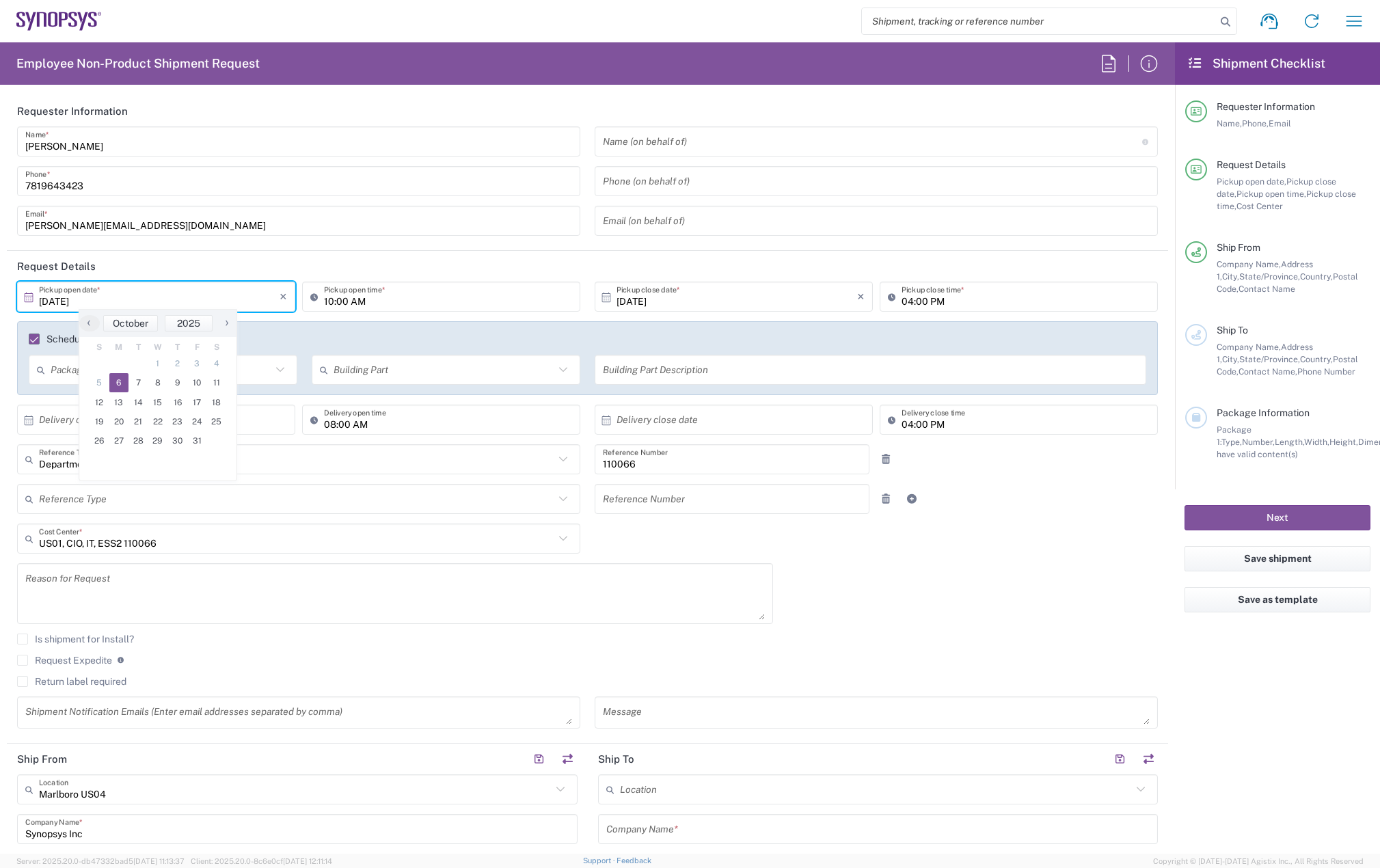
click at [331, 305] on input "10:00 AM" at bounding box center [448, 297] width 248 height 24
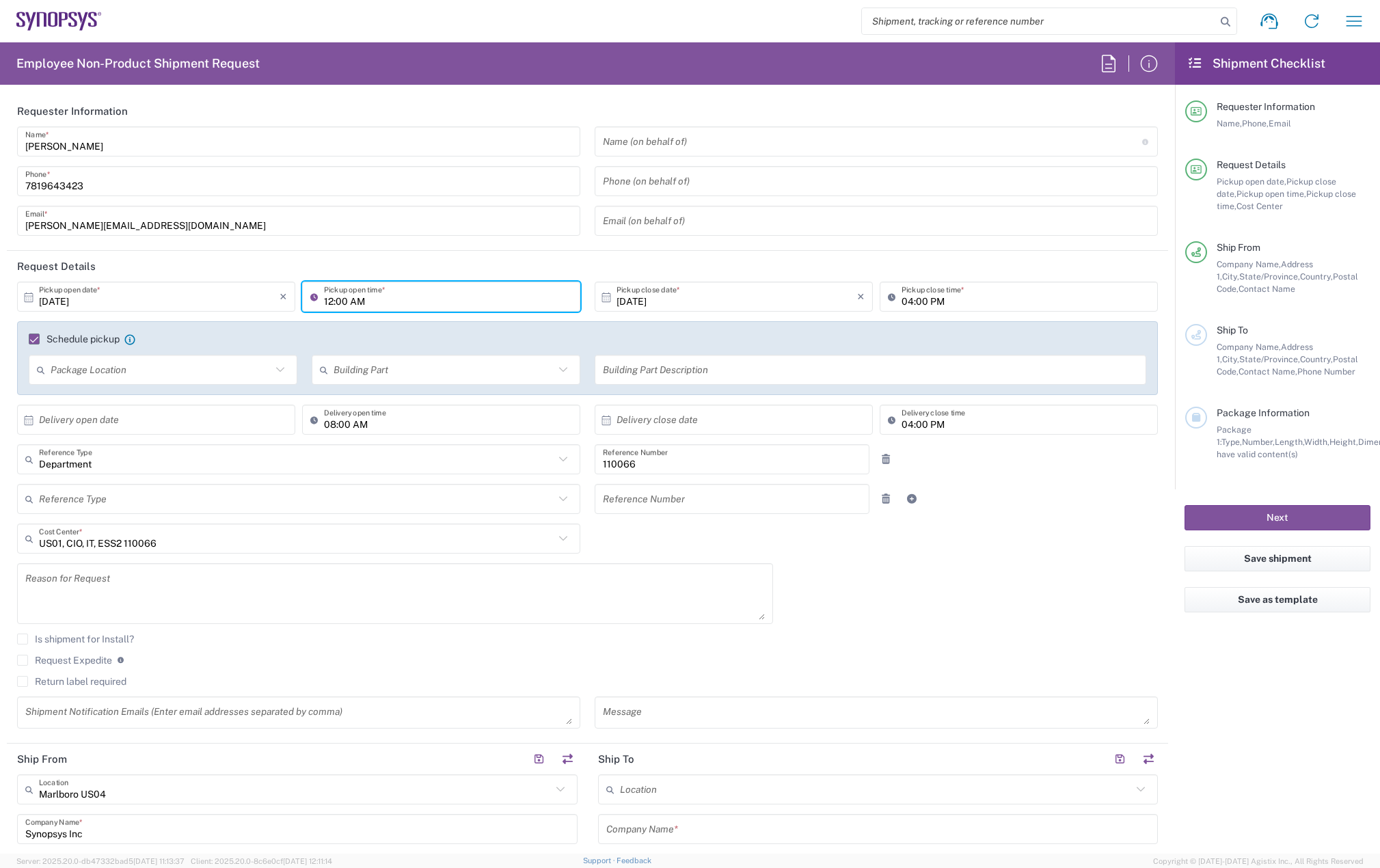
click at [356, 302] on input "12:00 AM" at bounding box center [448, 297] width 248 height 24
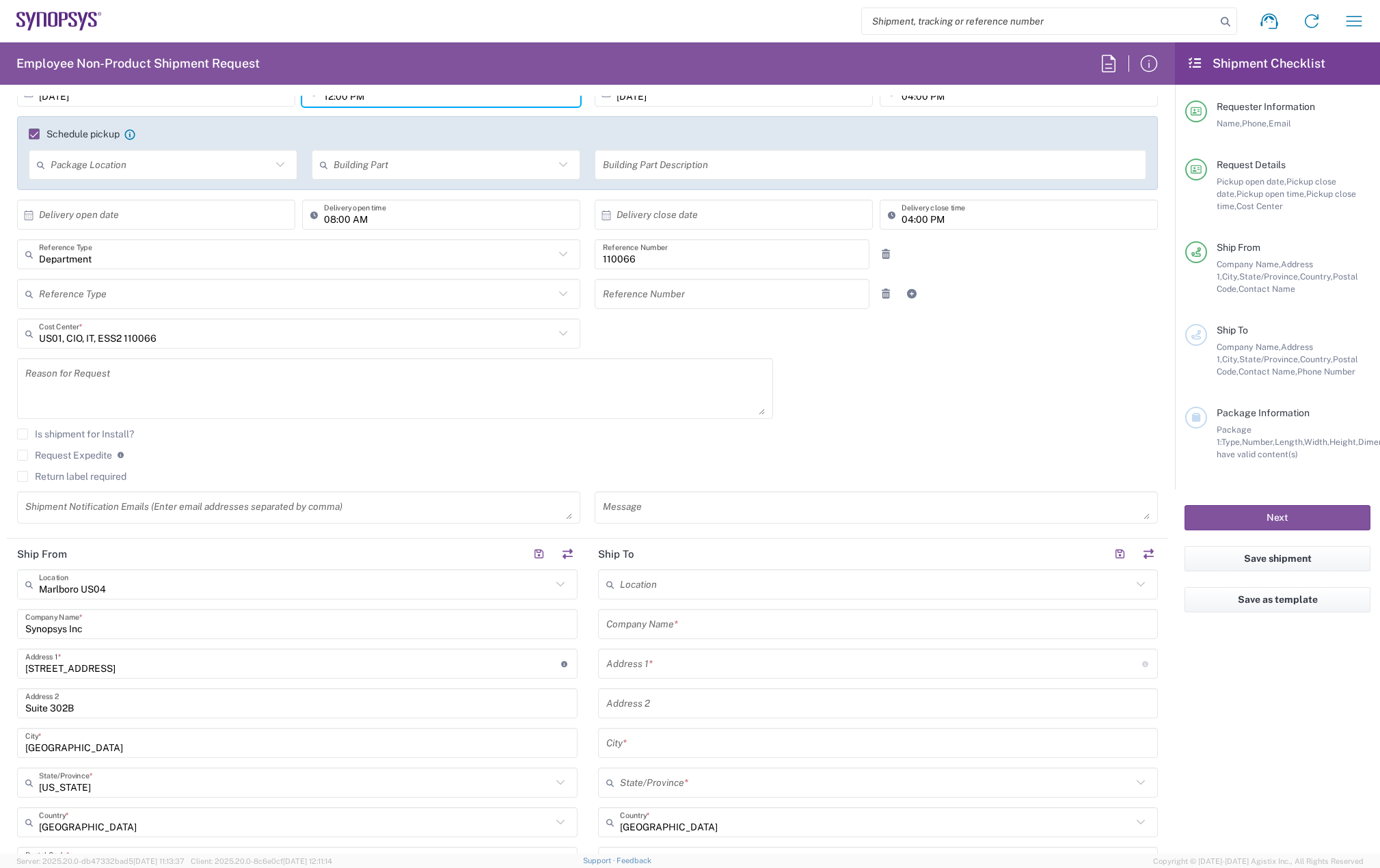
type input "12:00 PM"
click at [20, 474] on label "Return label required" at bounding box center [71, 476] width 109 height 11
click at [23, 476] on input "Return label required" at bounding box center [23, 476] width 0 height 0
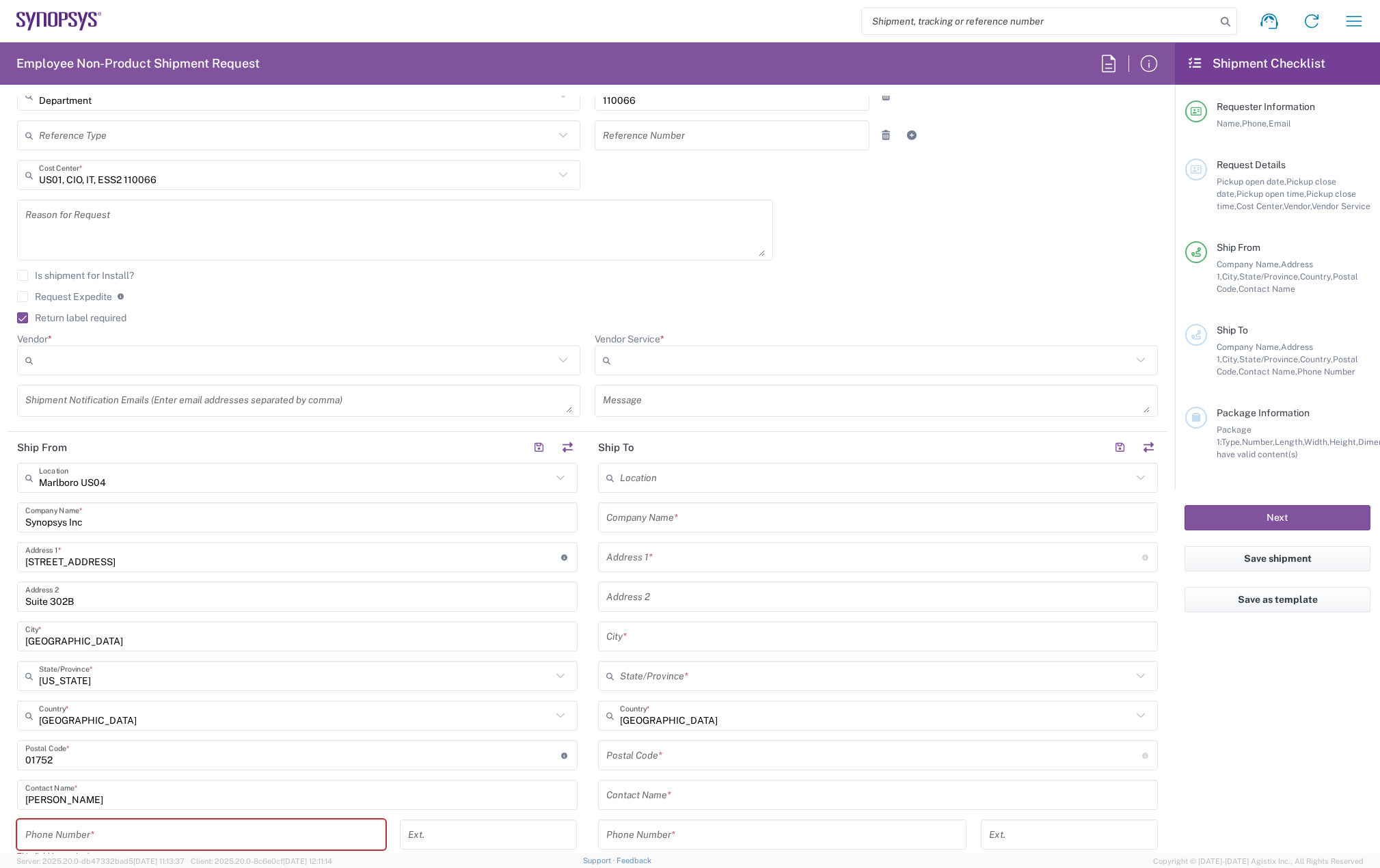
scroll to position [410, 0]
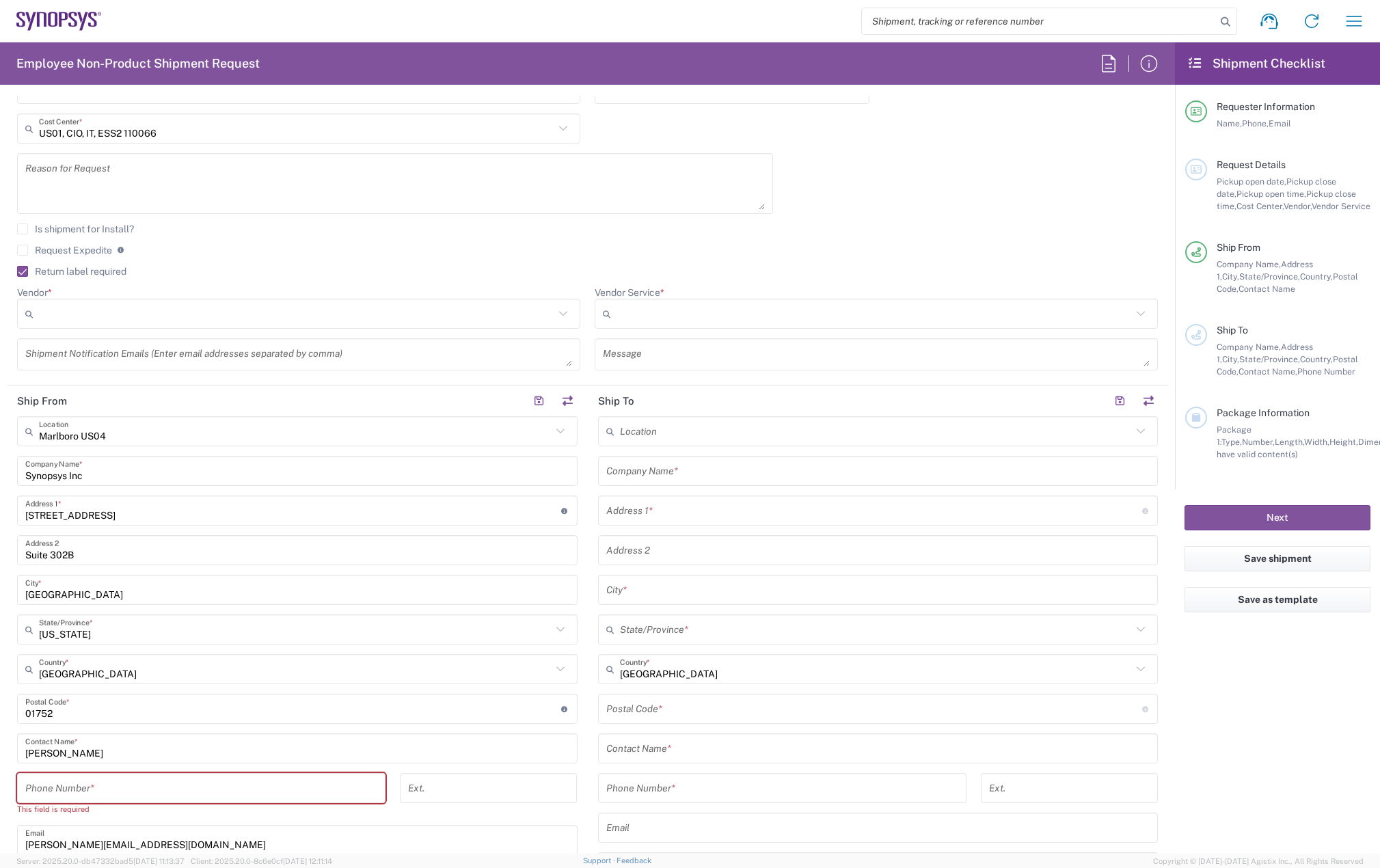
click at [675, 512] on input "text" at bounding box center [874, 511] width 536 height 24
paste input "[STREET_ADDRESS]"
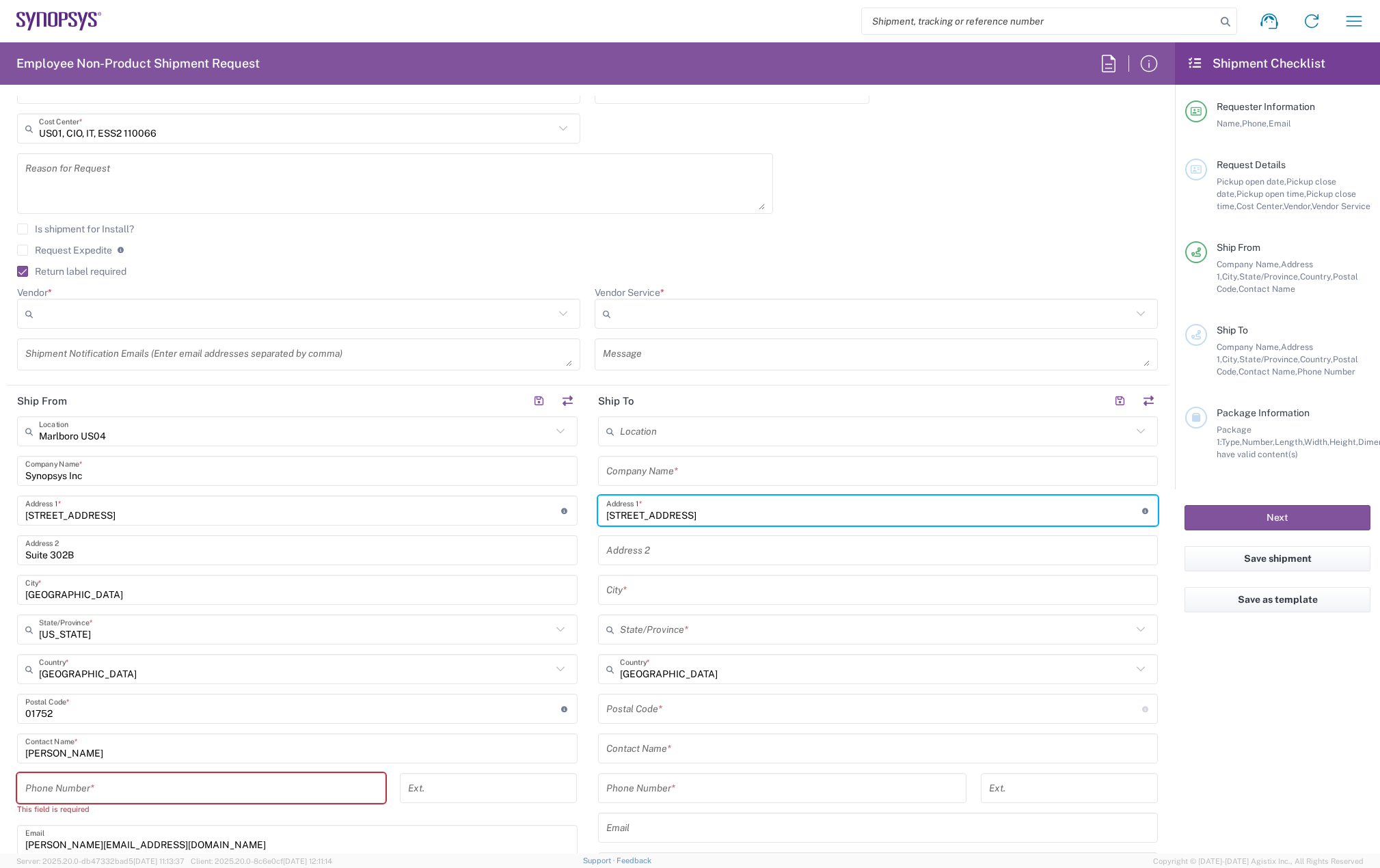
type input "[STREET_ADDRESS]"
click at [660, 476] on input "text" at bounding box center [878, 471] width 544 height 24
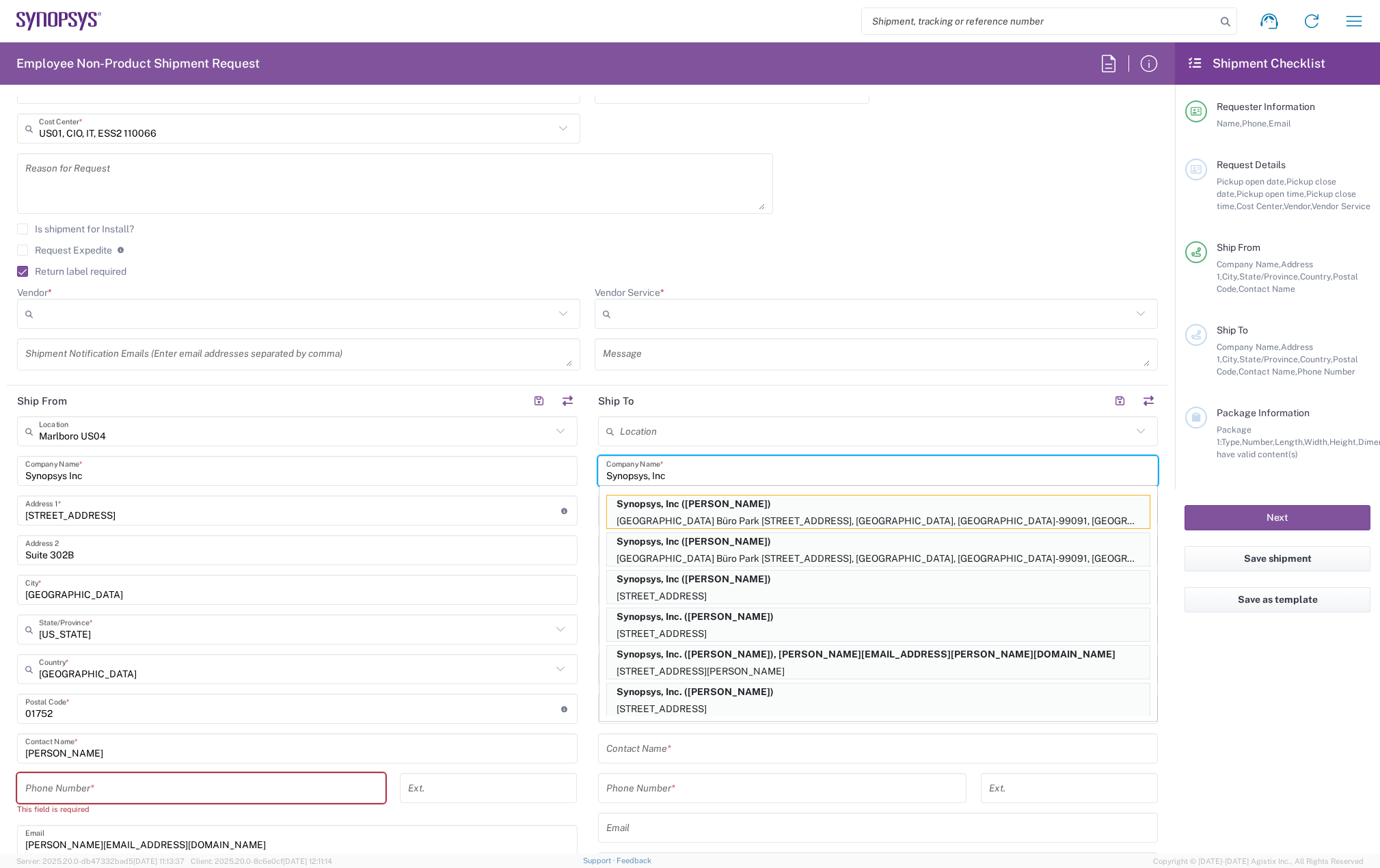
type input "Synopsys, Inc"
click at [1267, 750] on agx-form-checklist "Shipment Checklist Requester Information Name, Phone, Email Request Details Pic…" at bounding box center [1277, 447] width 205 height 811
click at [978, 434] on input "text" at bounding box center [876, 432] width 513 height 24
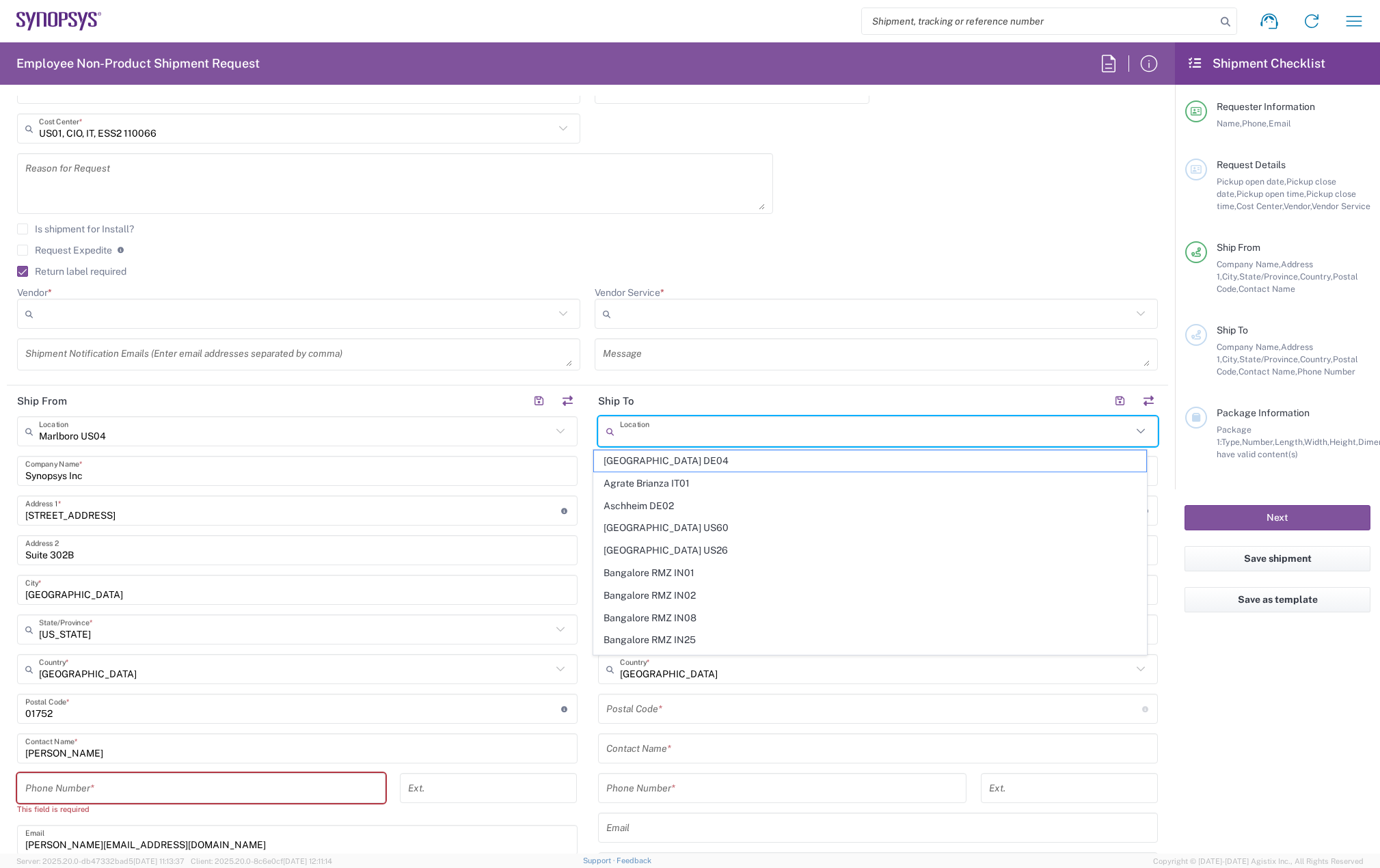
click at [850, 269] on agx-checkbox-control "Return label required" at bounding box center [587, 272] width 1141 height 11
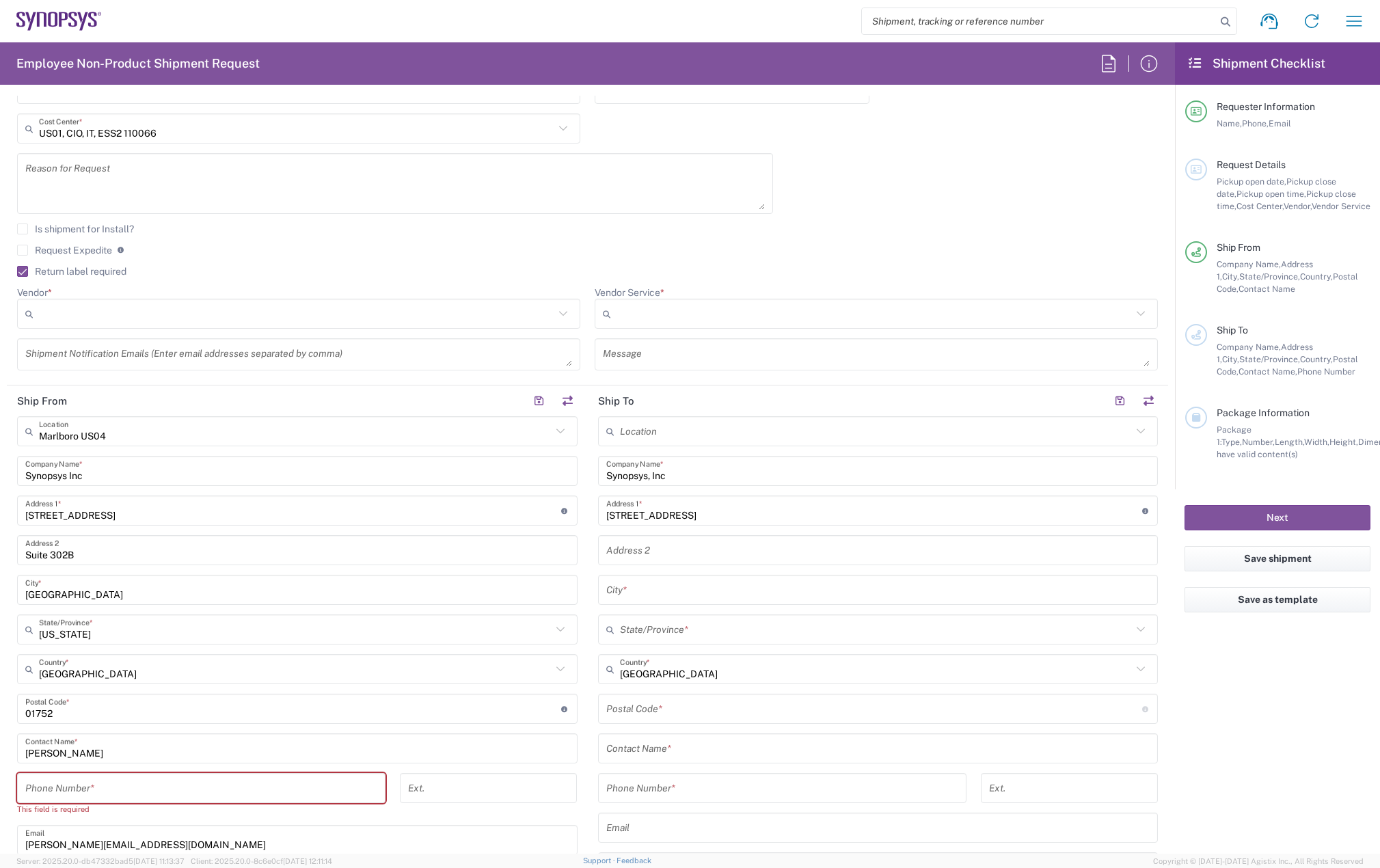
click at [650, 589] on input "text" at bounding box center [878, 590] width 544 height 24
paste input "[GEOGRAPHIC_DATA]"
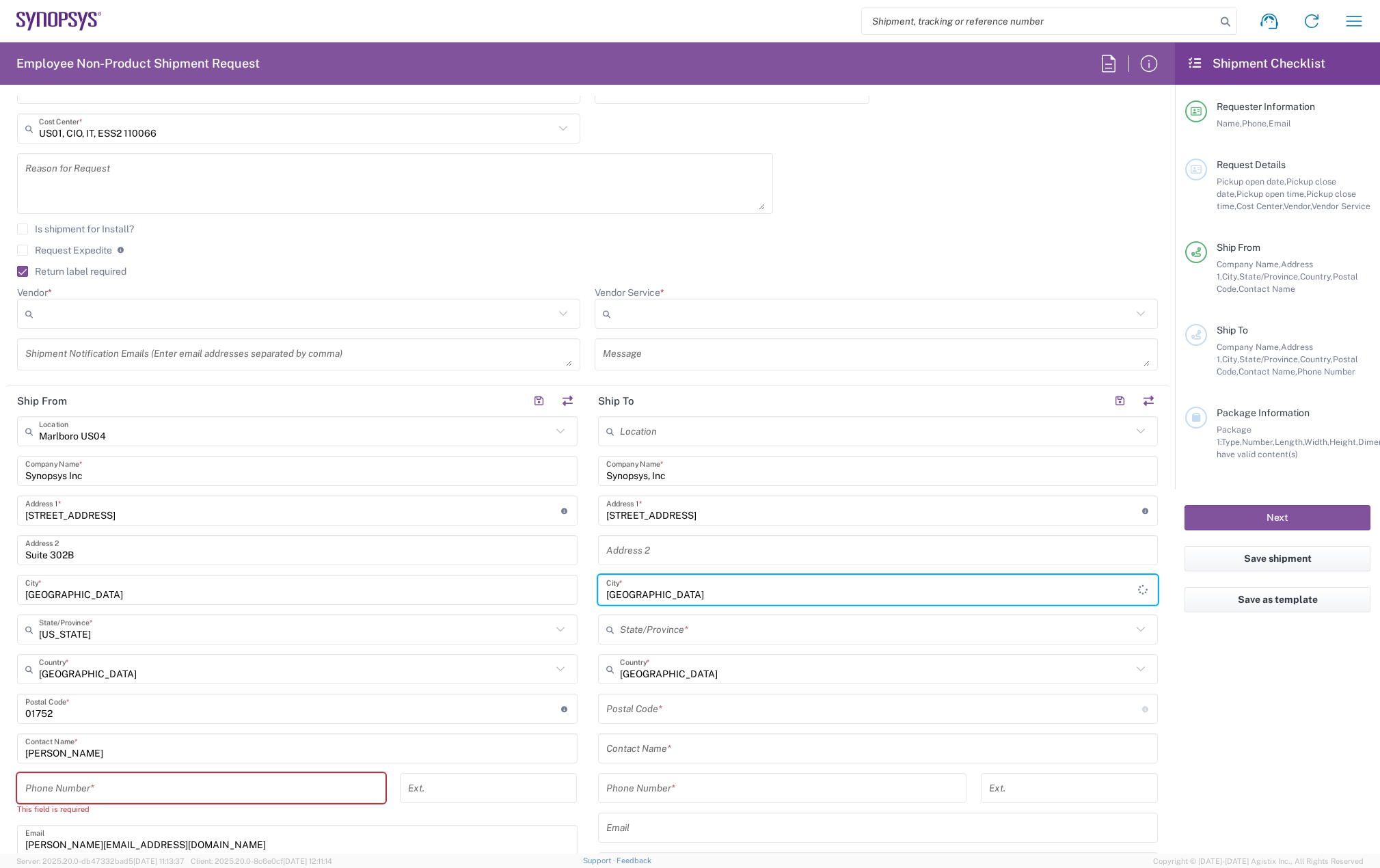
type input "[GEOGRAPHIC_DATA]"
click at [637, 629] on input "text" at bounding box center [876, 630] width 513 height 24
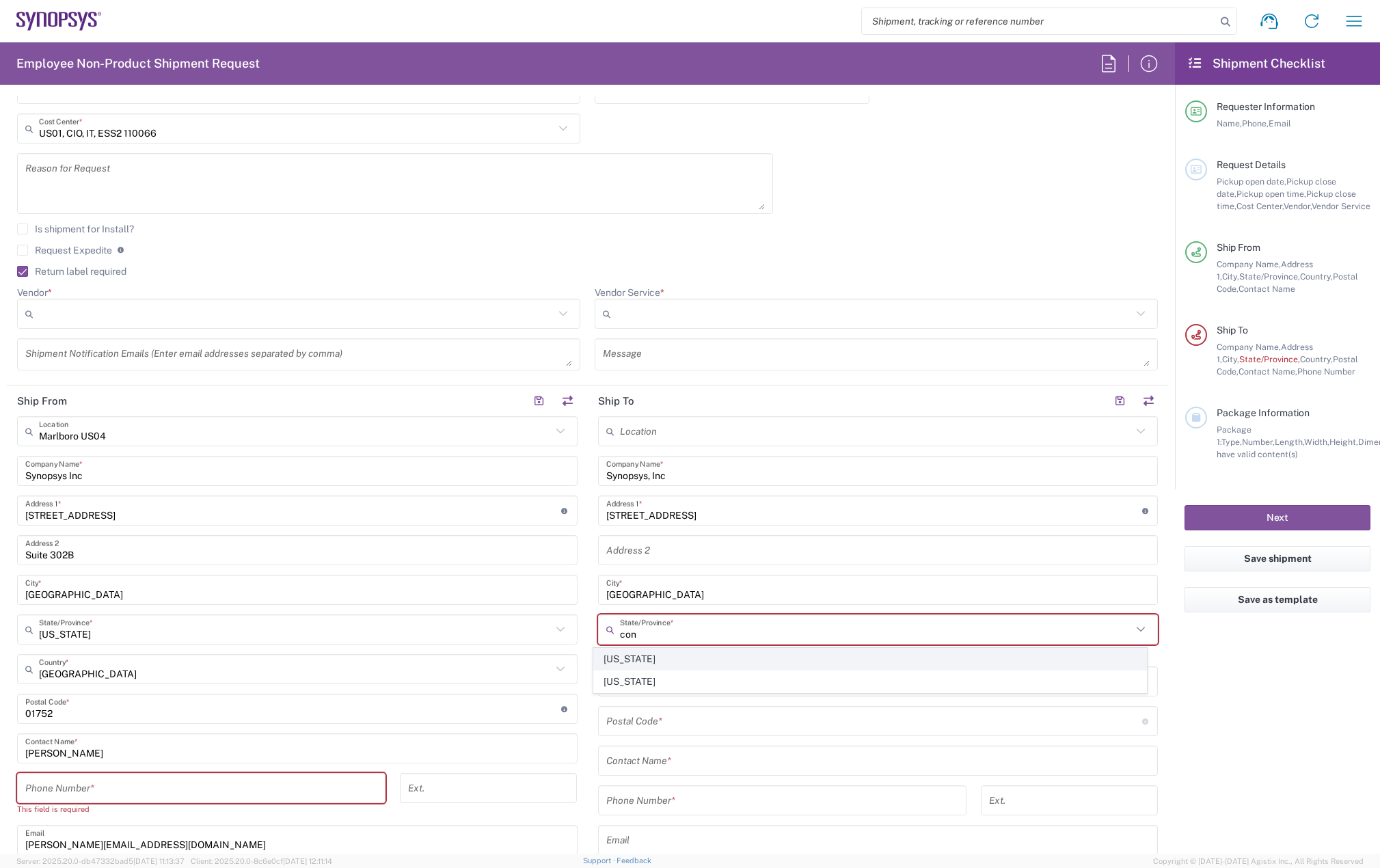
click at [655, 651] on span "[US_STATE]" at bounding box center [869, 659] width 552 height 21
type input "[US_STATE]"
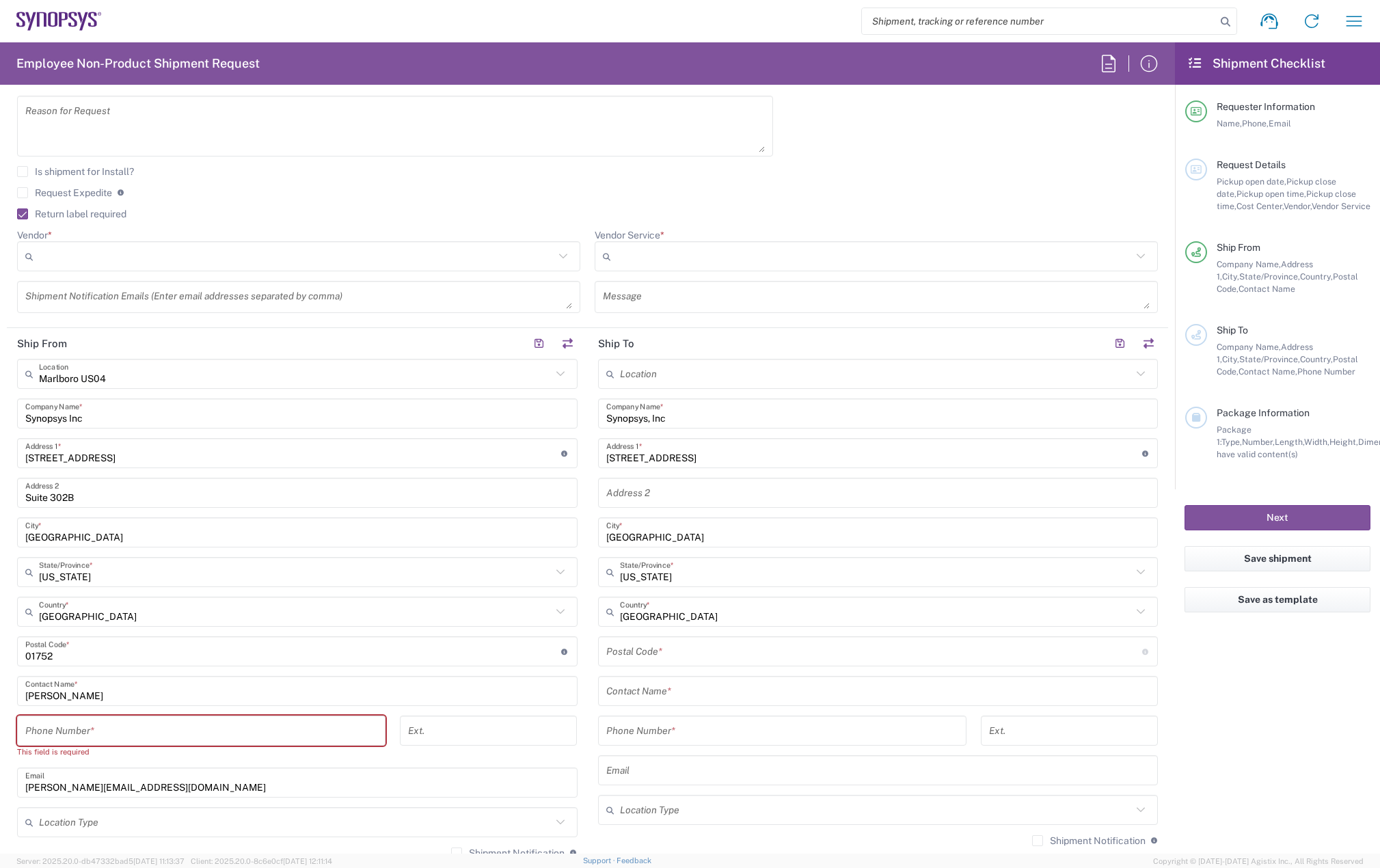
scroll to position [547, 0]
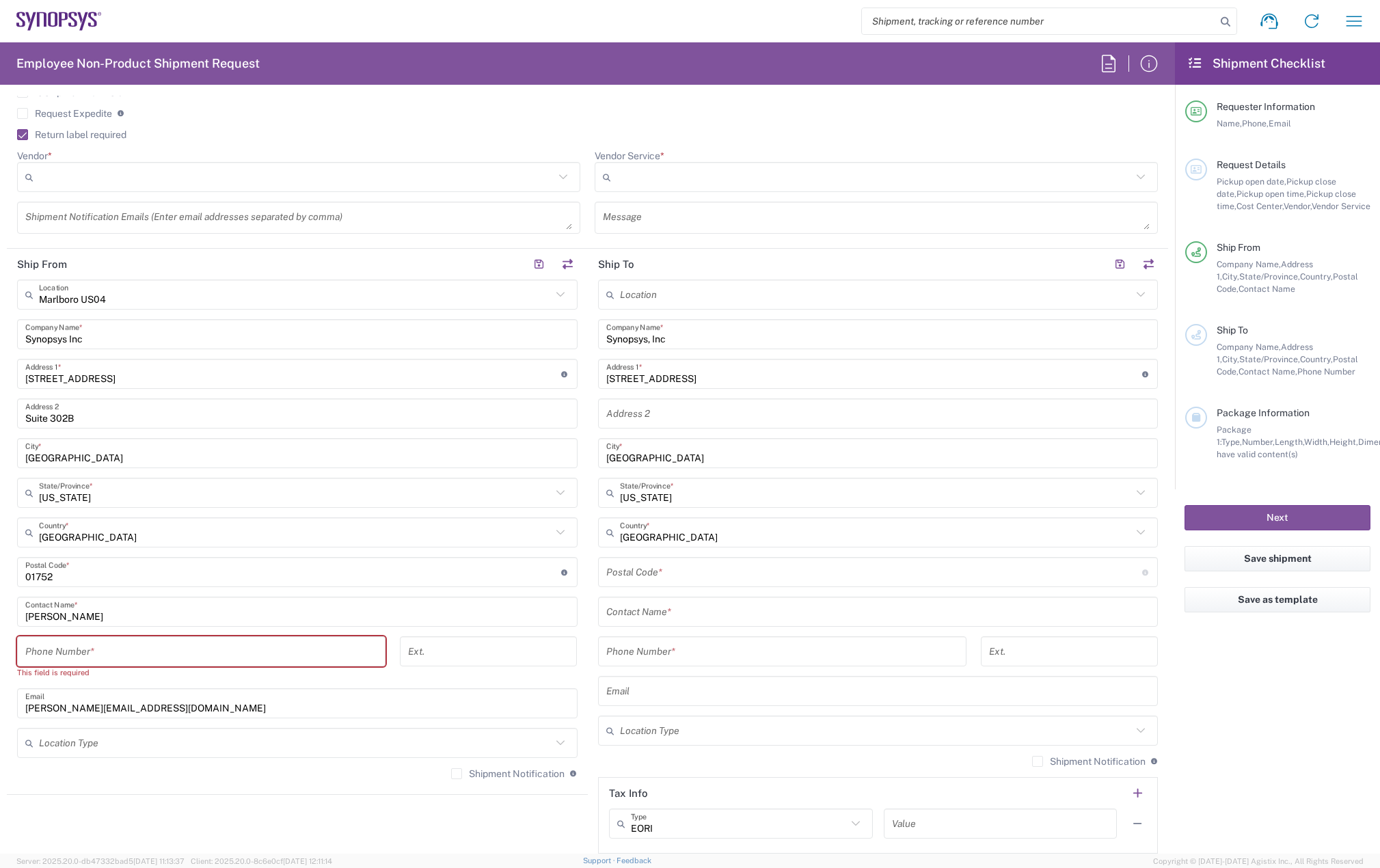
click at [155, 649] on input "tel" at bounding box center [201, 651] width 352 height 24
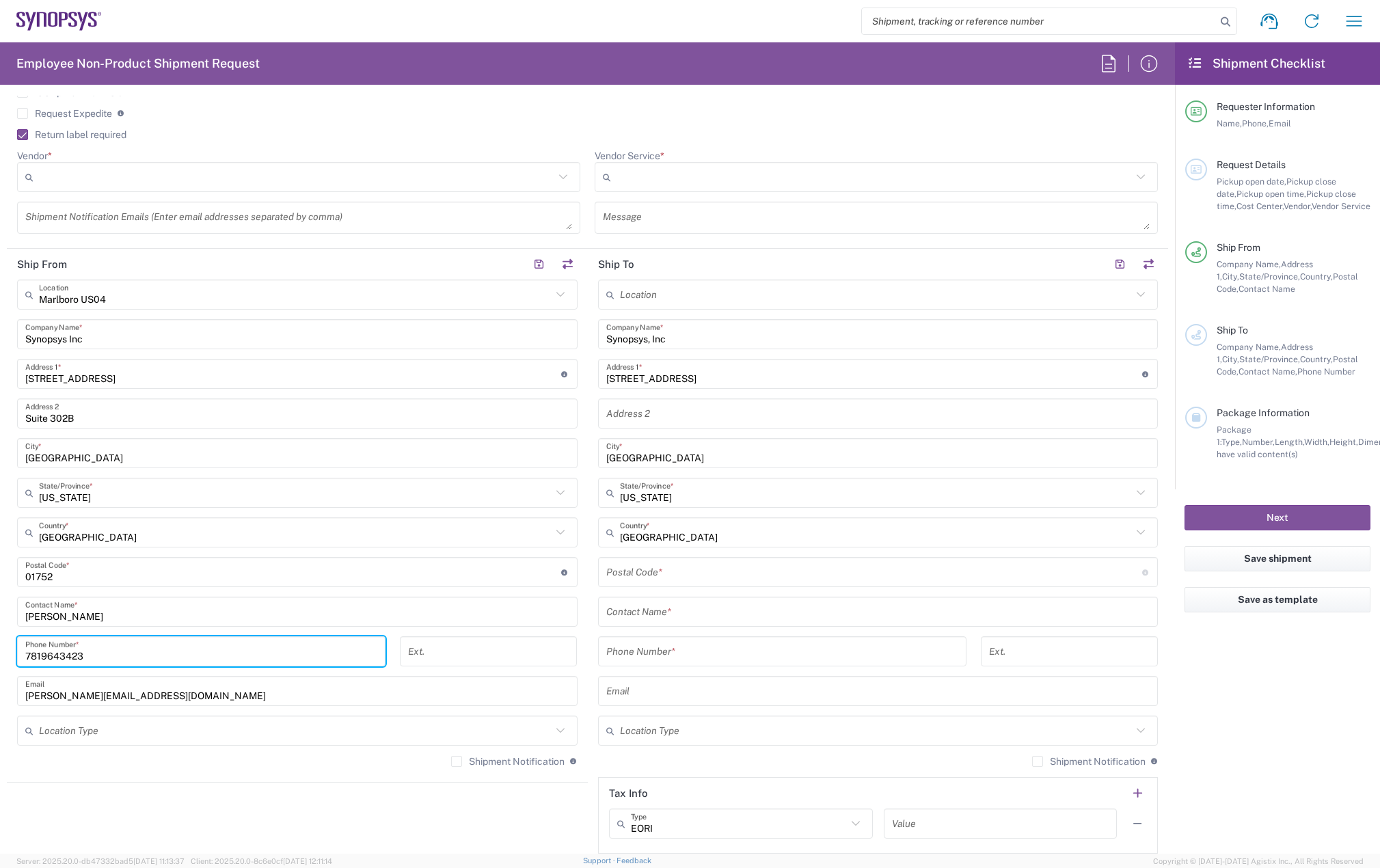
type input "7819643423"
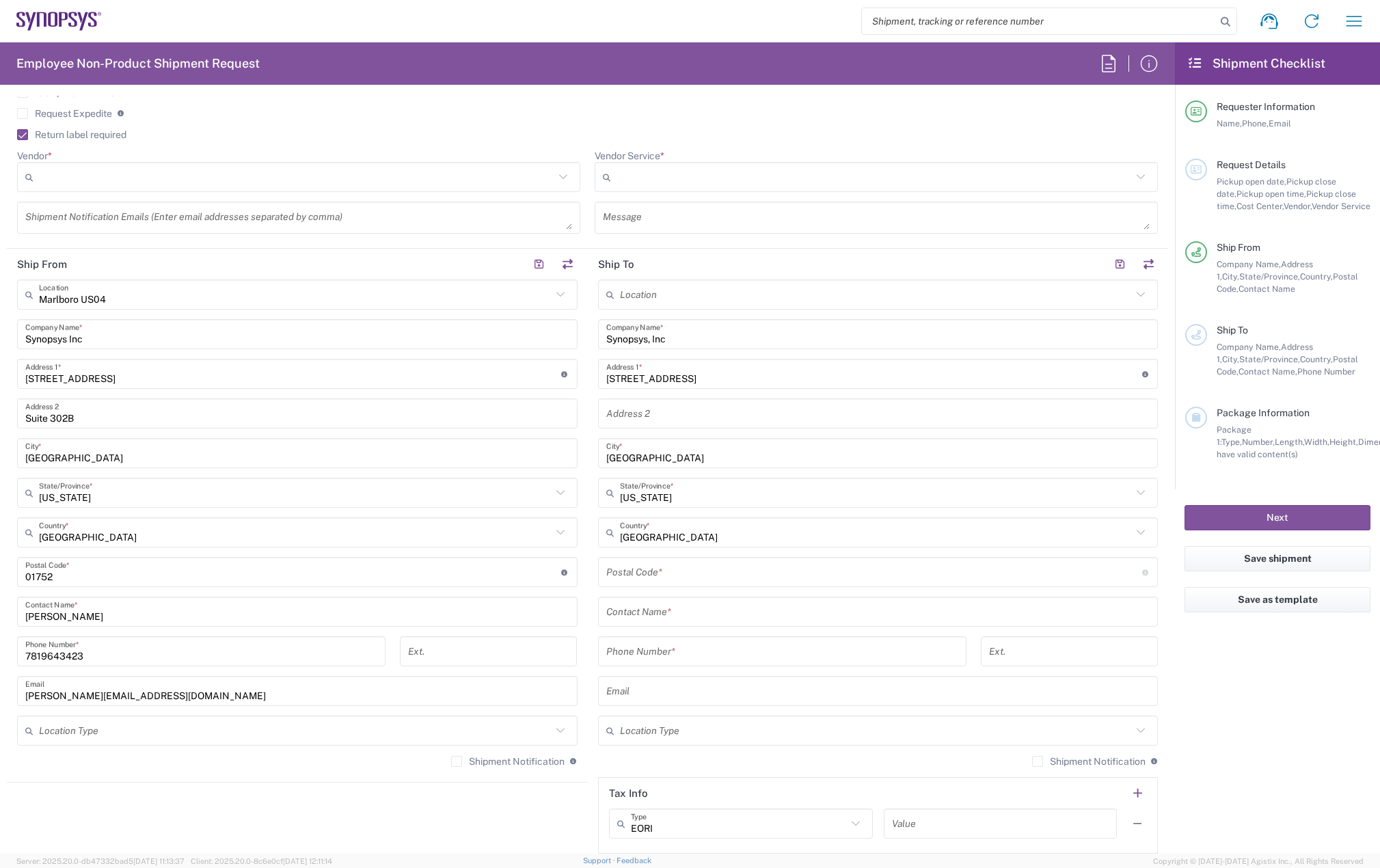
click at [635, 575] on input "undefined" at bounding box center [874, 573] width 536 height 24
paste input "06795"
type input "06795"
click at [635, 613] on input "text" at bounding box center [878, 612] width 544 height 24
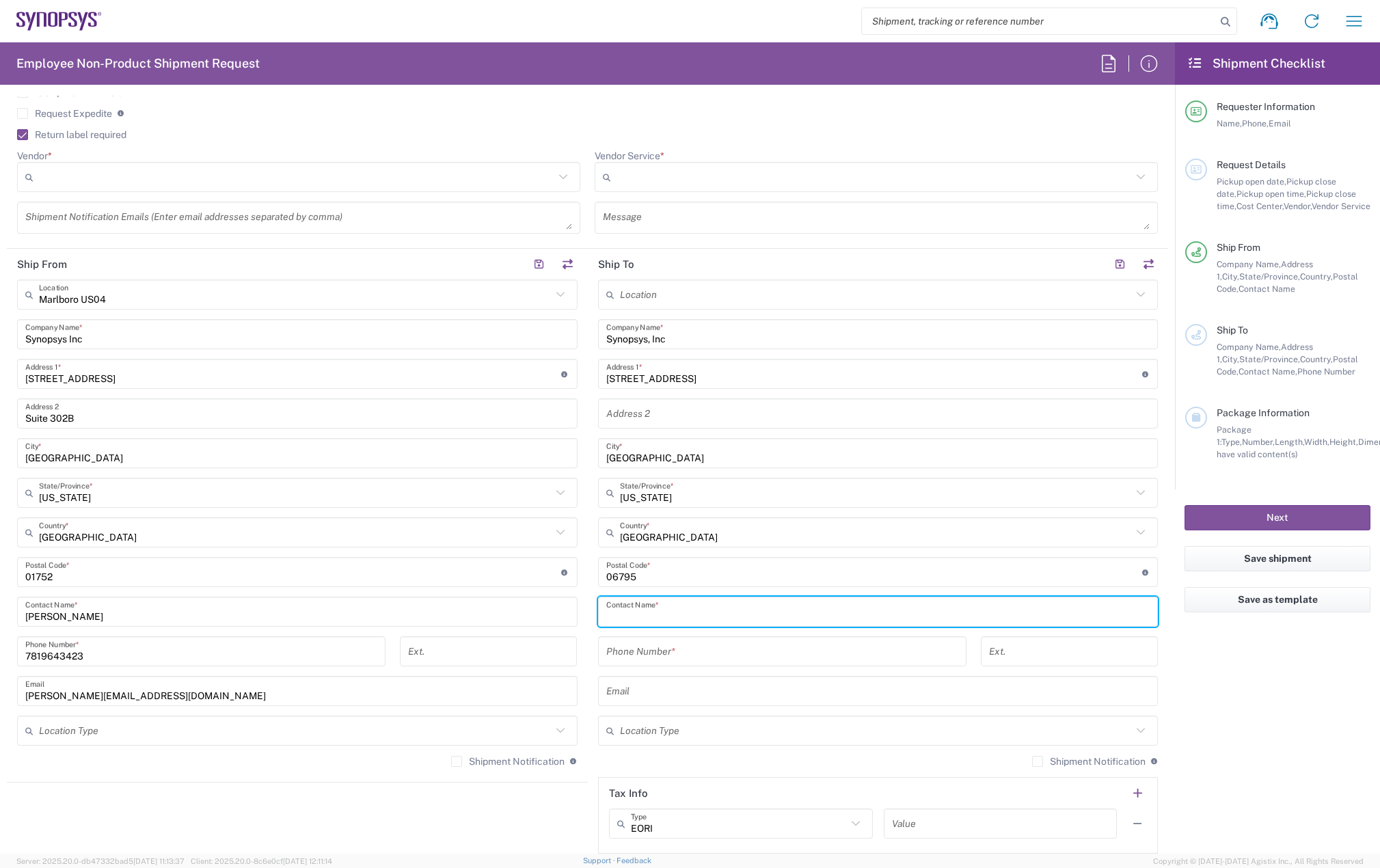
paste input "[PERSON_NAME]"
type input "[PERSON_NAME]"
click at [641, 651] on input "tel" at bounding box center [782, 651] width 352 height 24
paste input "[PHONE_NUMBER]"
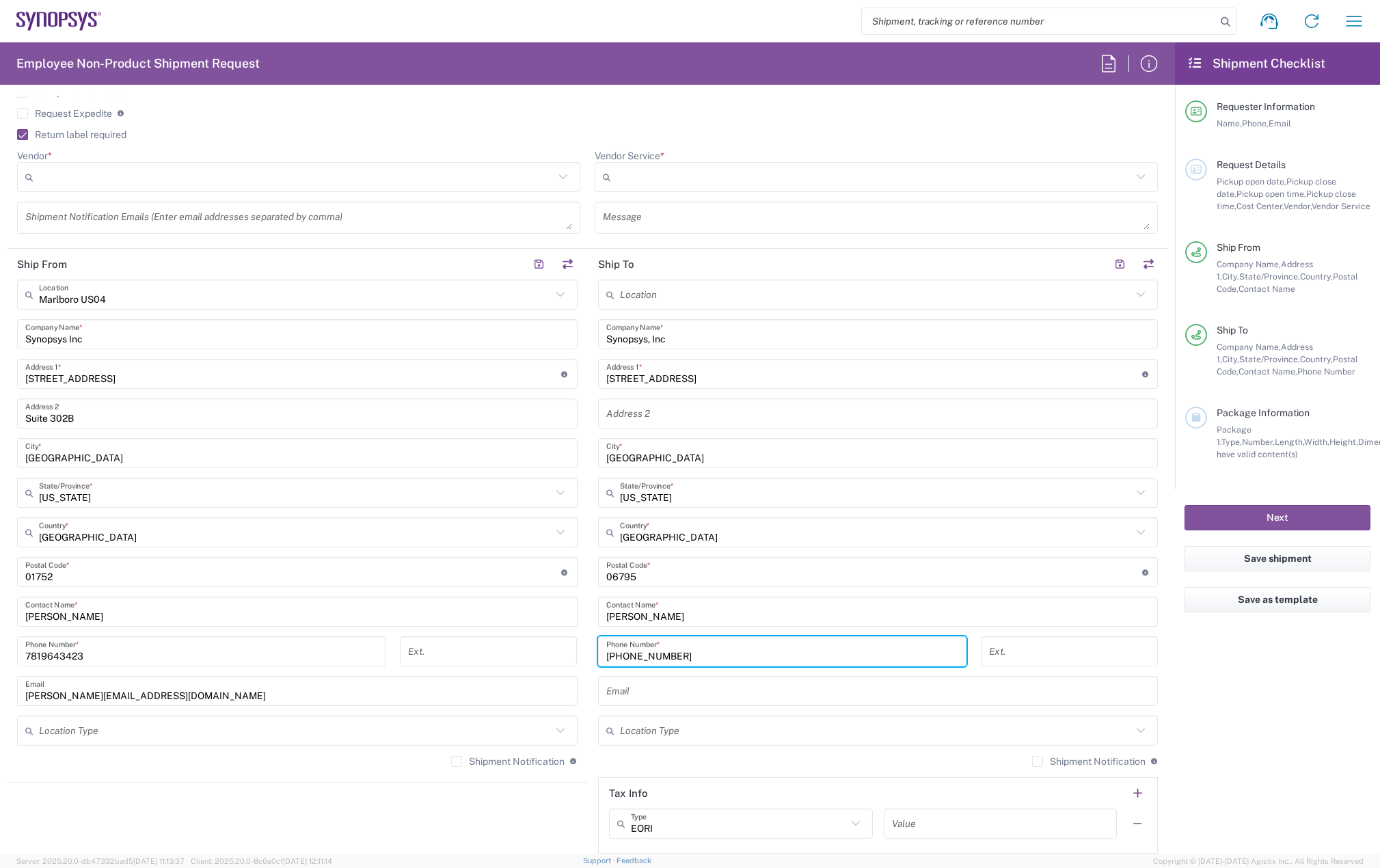
type input "[PHONE_NUMBER]"
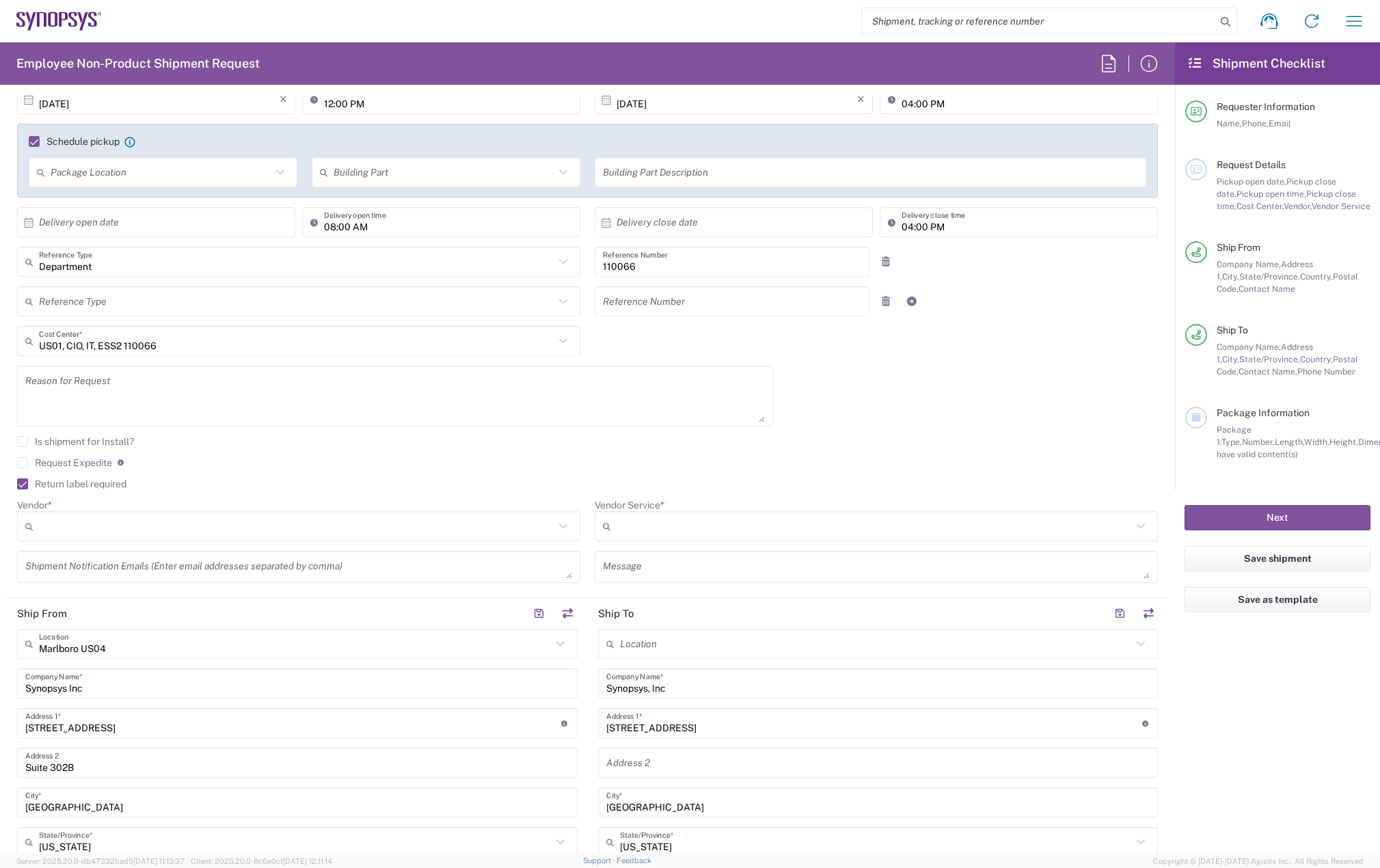
scroll to position [205, 0]
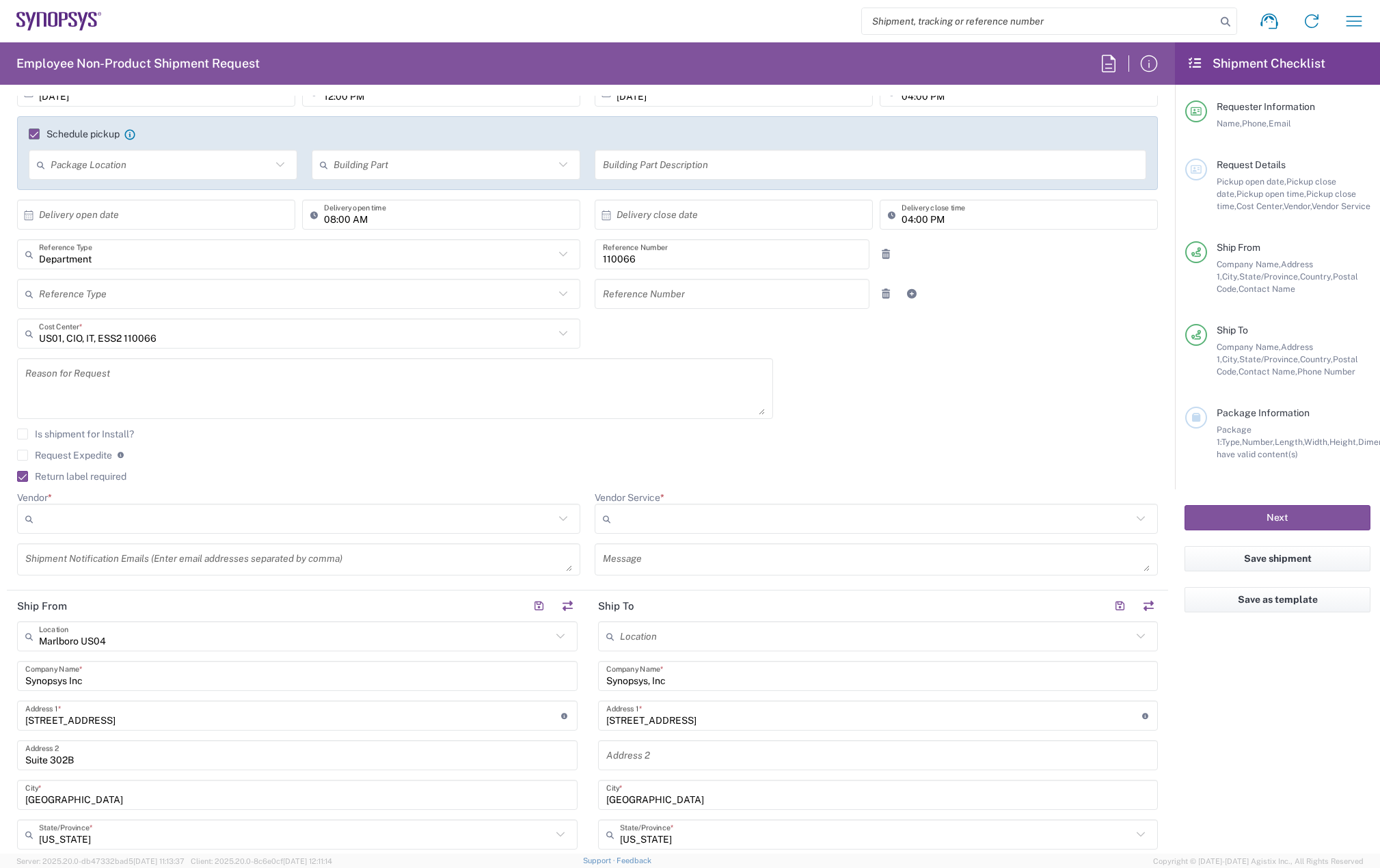
click at [57, 555] on textarea at bounding box center [298, 559] width 547 height 24
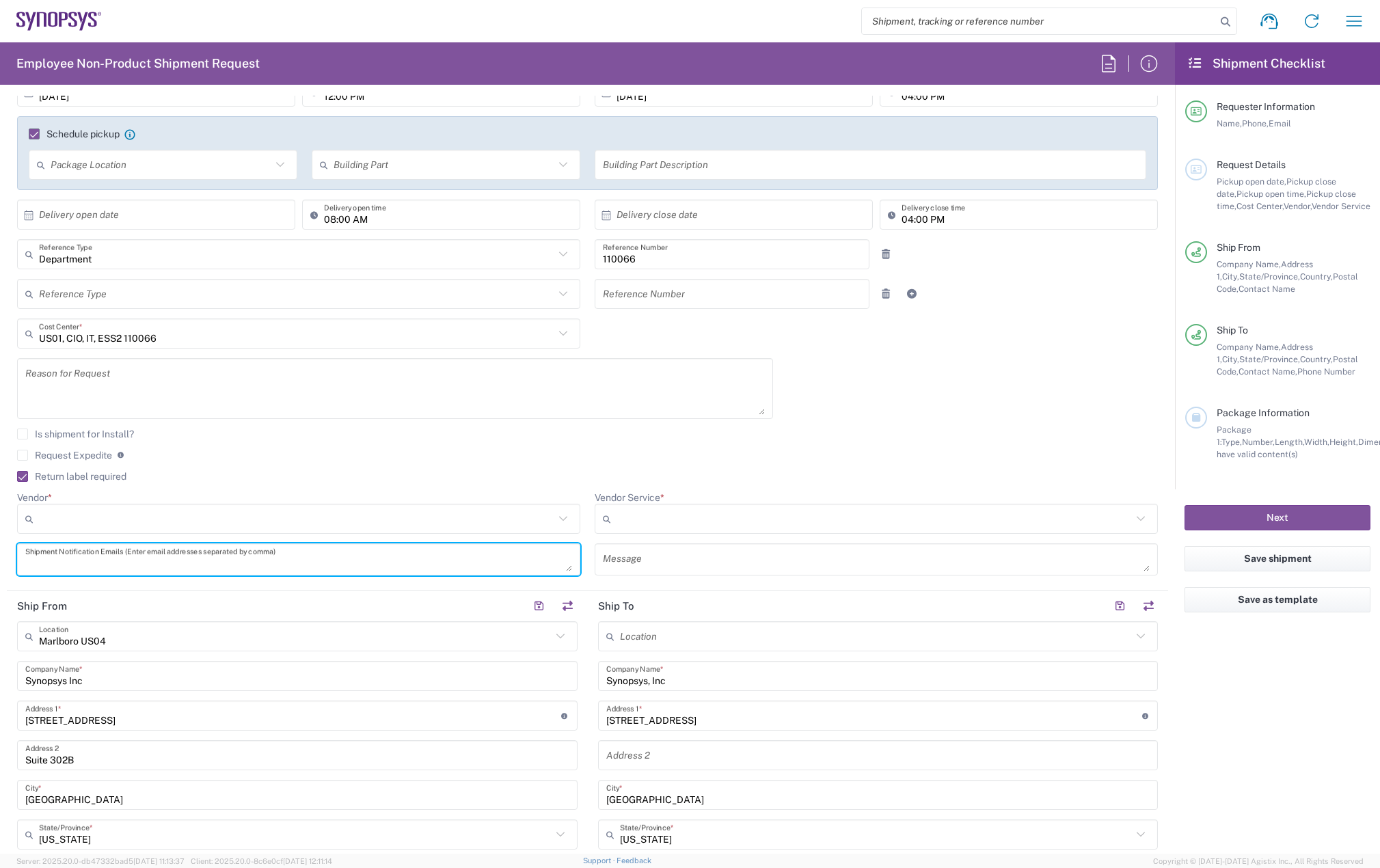
paste textarea "[PERSON_NAME][EMAIL_ADDRESS][PERSON_NAME][DOMAIN_NAME]"
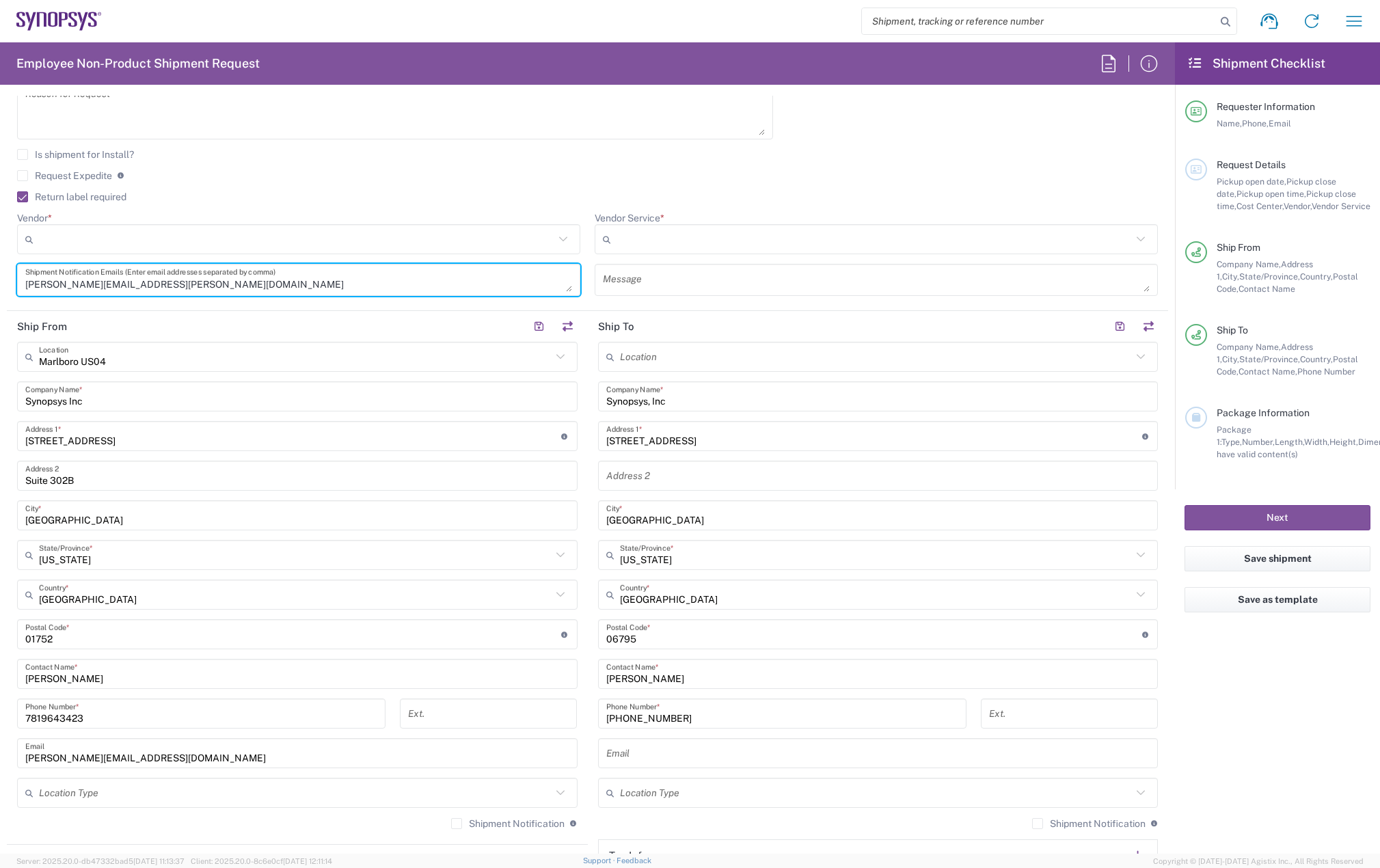
scroll to position [684, 0]
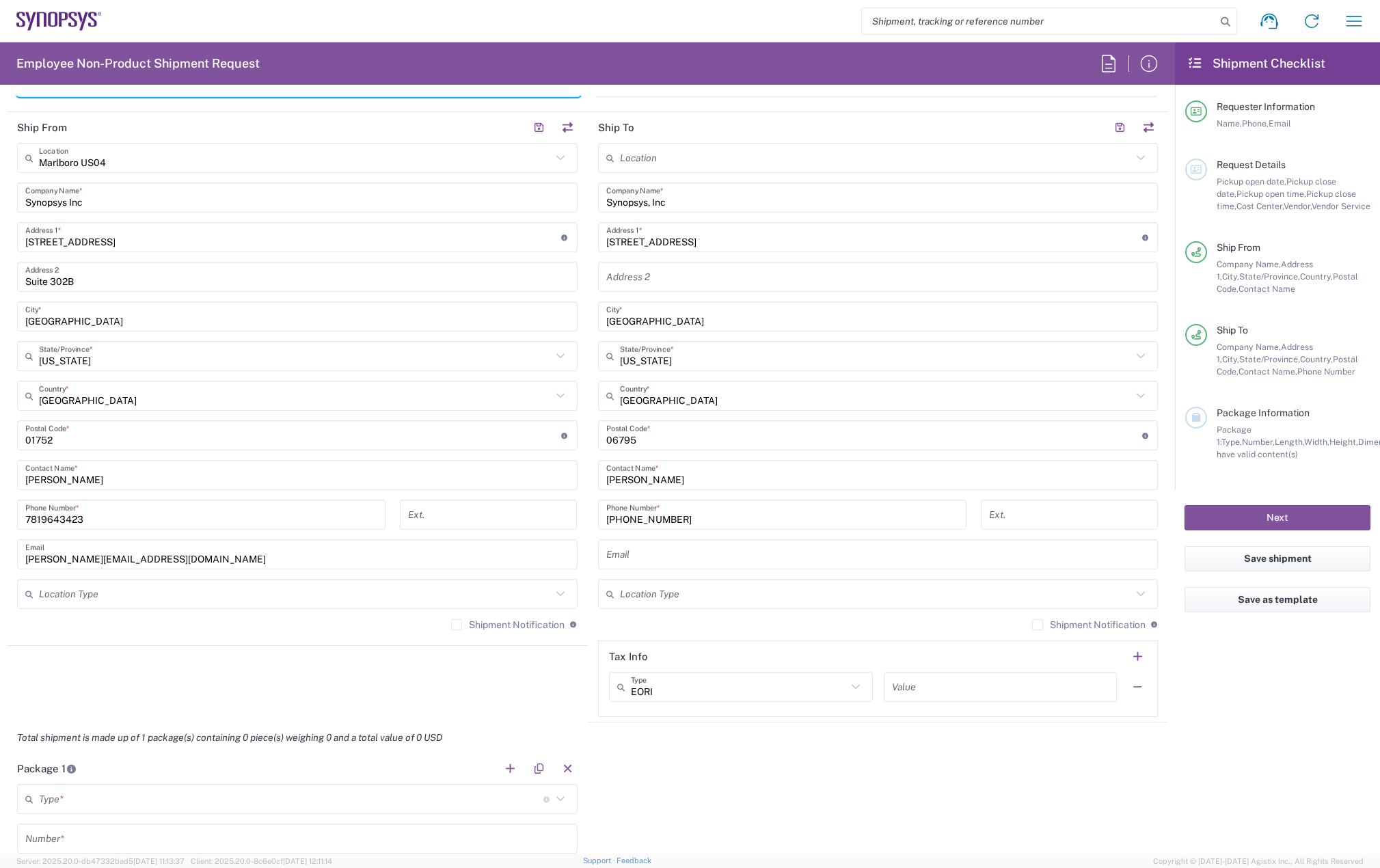
type textarea "[PERSON_NAME][EMAIL_ADDRESS][PERSON_NAME][DOMAIN_NAME]"
click at [657, 556] on input "text" at bounding box center [878, 554] width 544 height 24
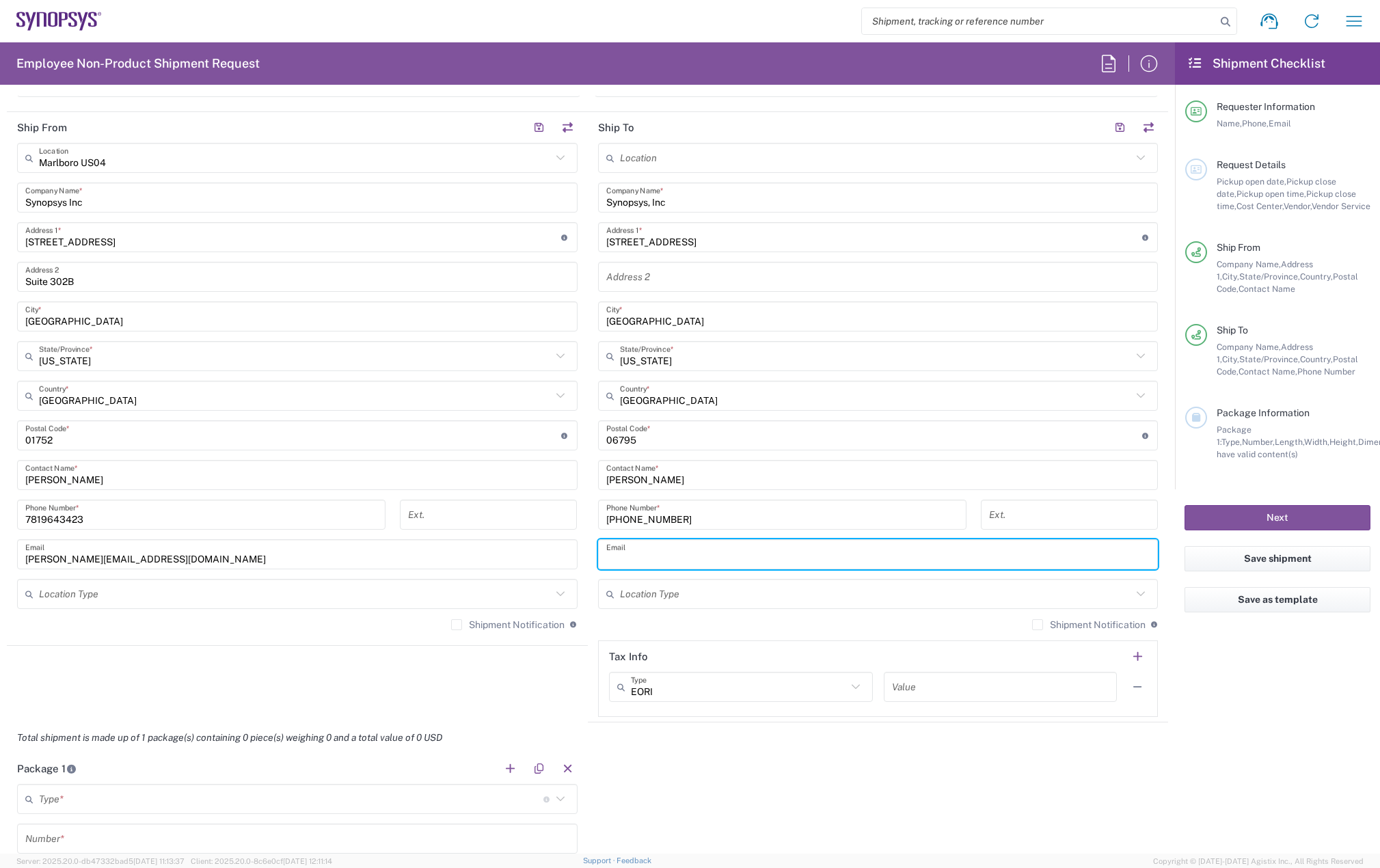
paste input "[PERSON_NAME][EMAIL_ADDRESS][PERSON_NAME][DOMAIN_NAME]"
type input "[PERSON_NAME][EMAIL_ADDRESS][PERSON_NAME][DOMAIN_NAME]"
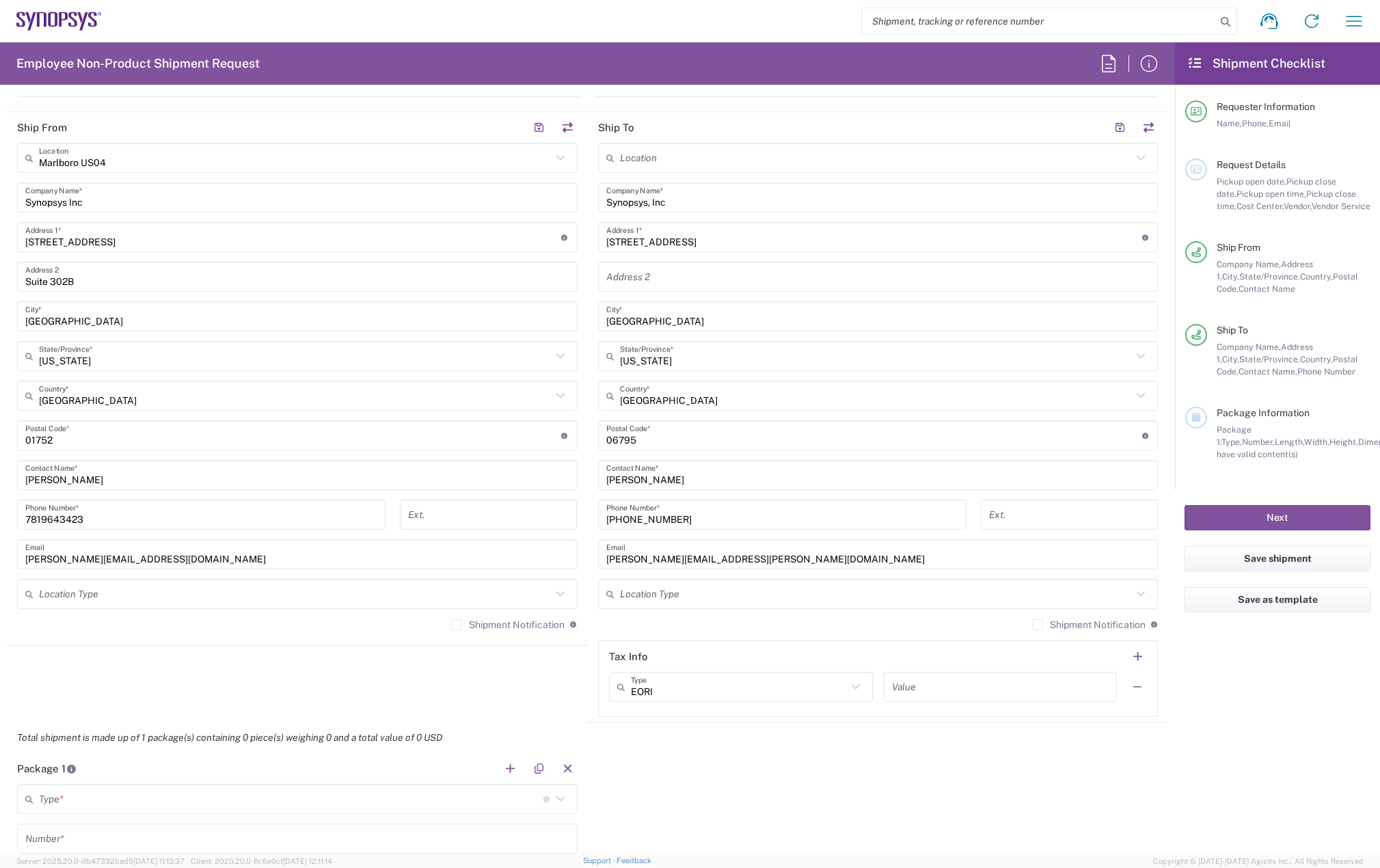
click at [1033, 621] on label "Shipment Notification" at bounding box center [1088, 625] width 113 height 11
click at [1037, 625] on input "Shipment Notification" at bounding box center [1037, 625] width 0 height 0
click at [459, 625] on label "Shipment Notification" at bounding box center [507, 625] width 113 height 11
click at [456, 625] on input "Shipment Notification" at bounding box center [456, 625] width 0 height 0
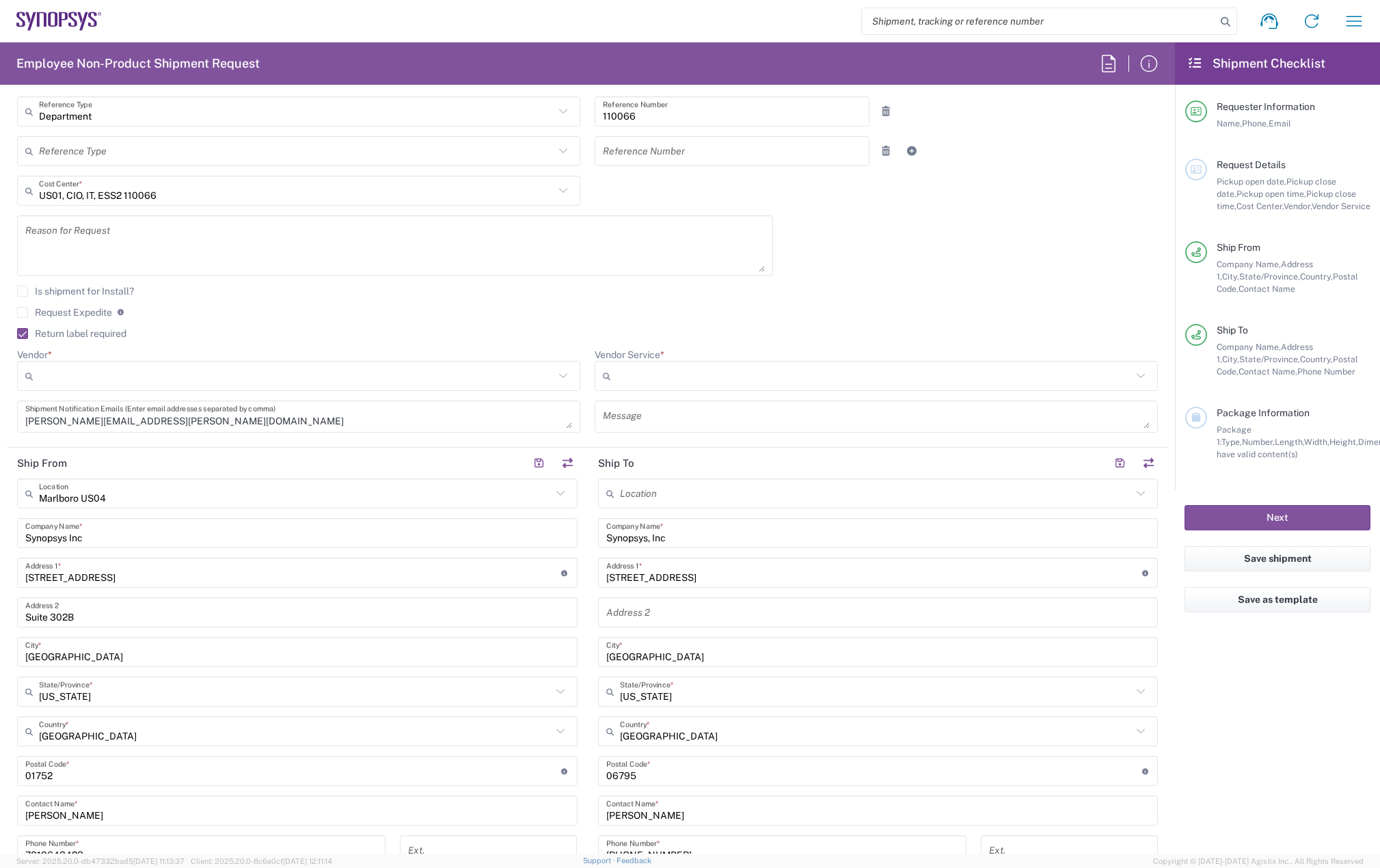
scroll to position [342, 0]
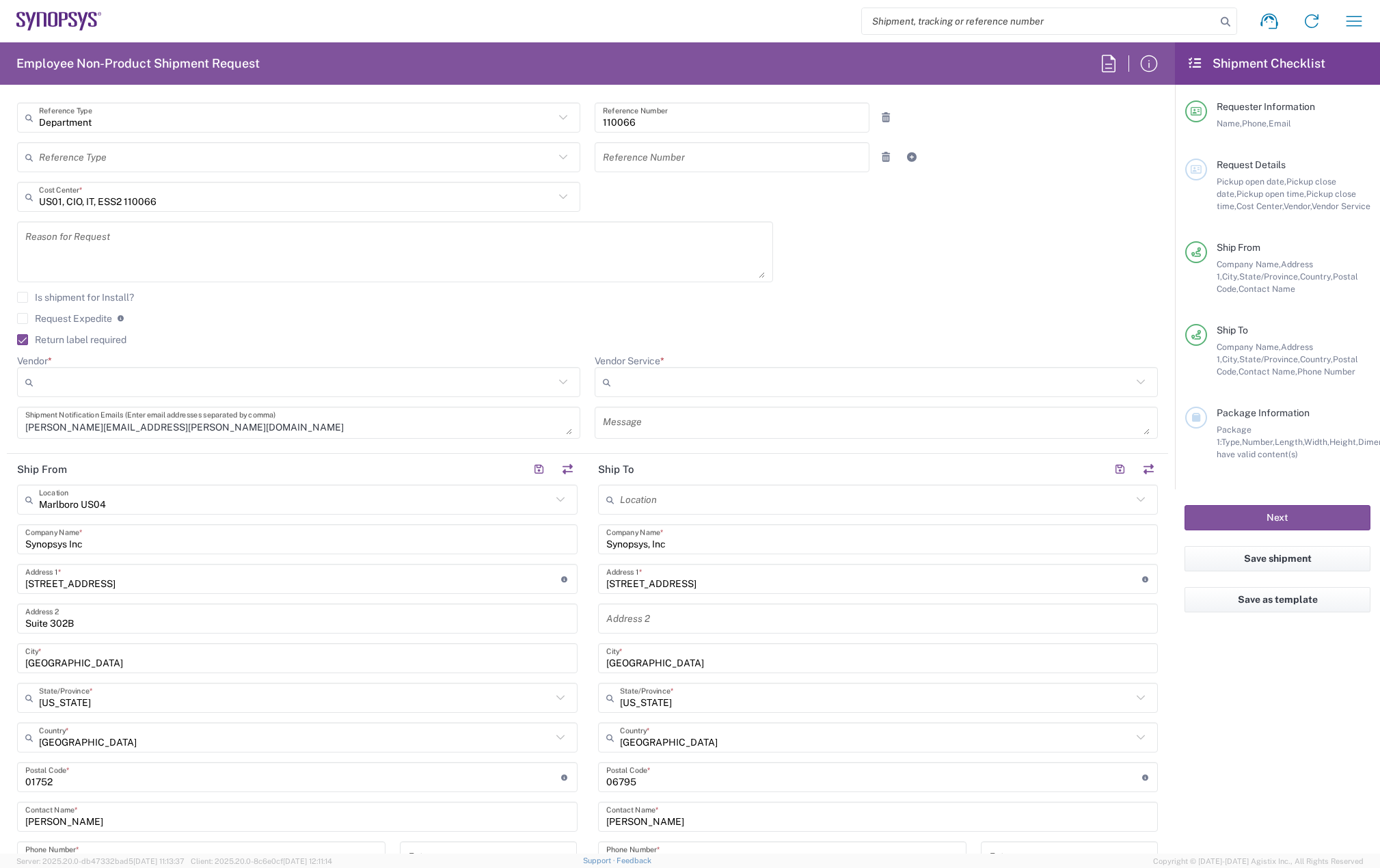
click at [185, 387] on input "Vendor *" at bounding box center [296, 382] width 516 height 22
click at [116, 426] on span "FedEx Express" at bounding box center [296, 434] width 556 height 21
type input "FedEx Express"
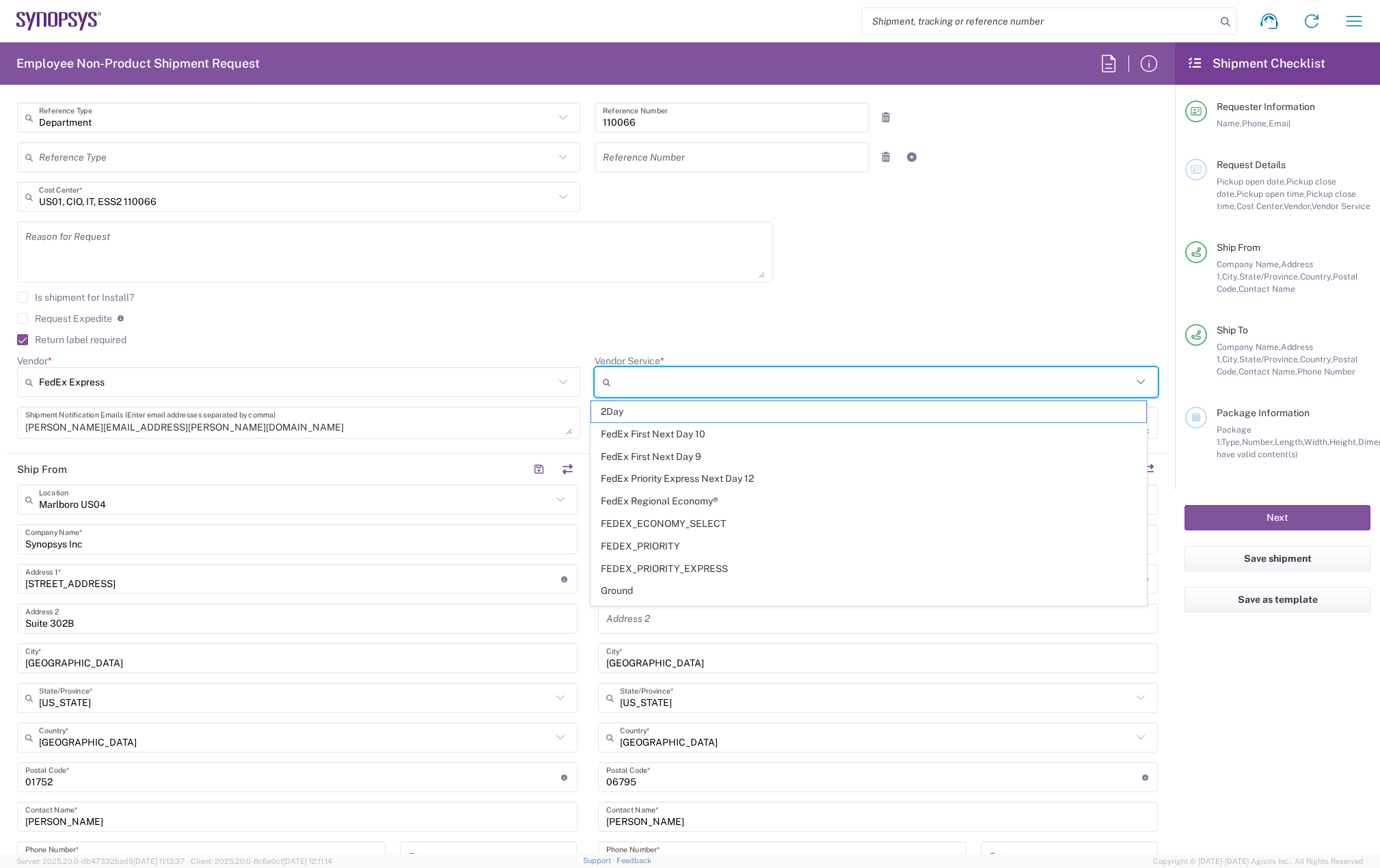
click at [618, 378] on input "Vendor Service *" at bounding box center [874, 382] width 516 height 22
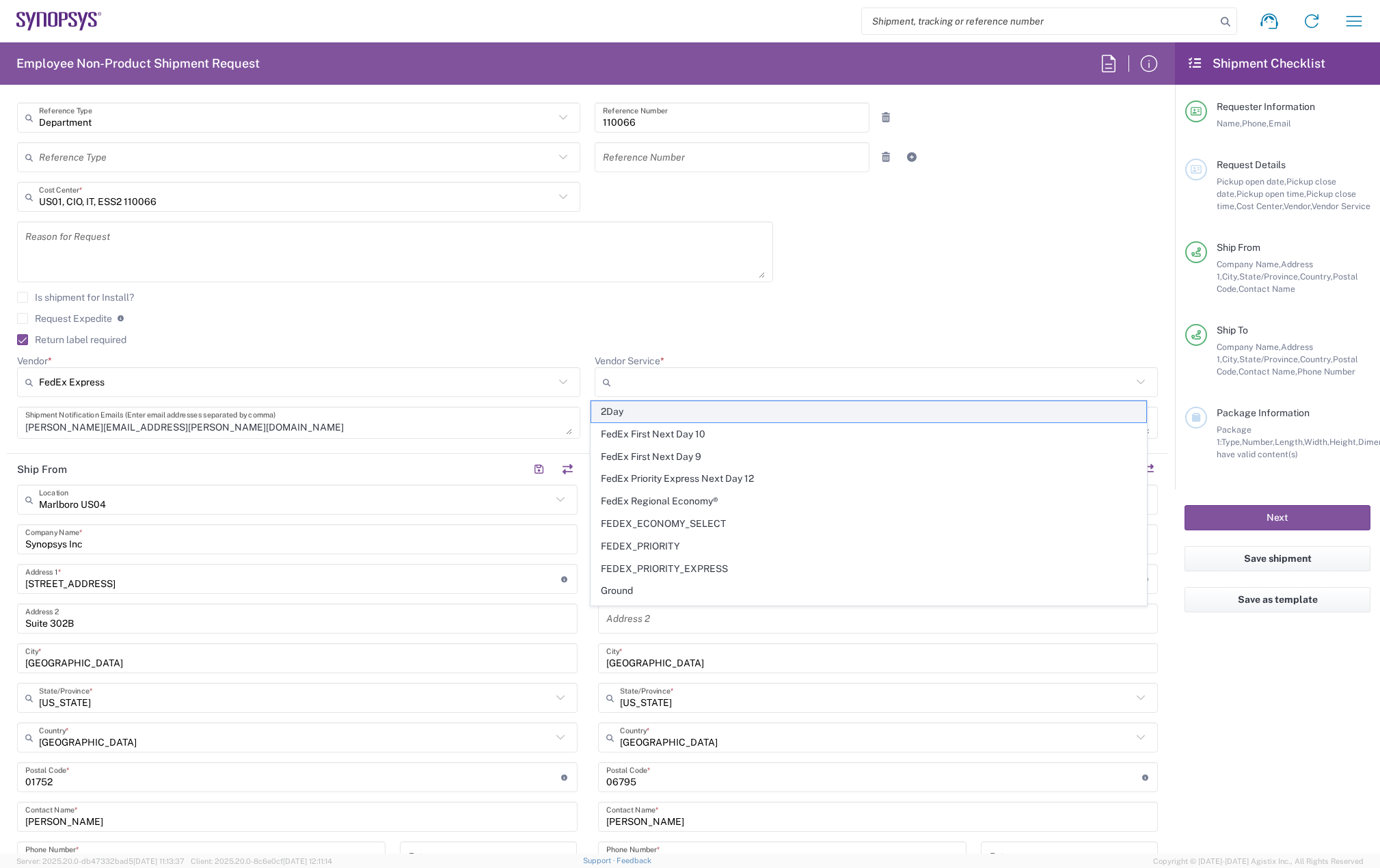
click at [651, 412] on span "2Day" at bounding box center [869, 411] width 556 height 21
type input "2Day"
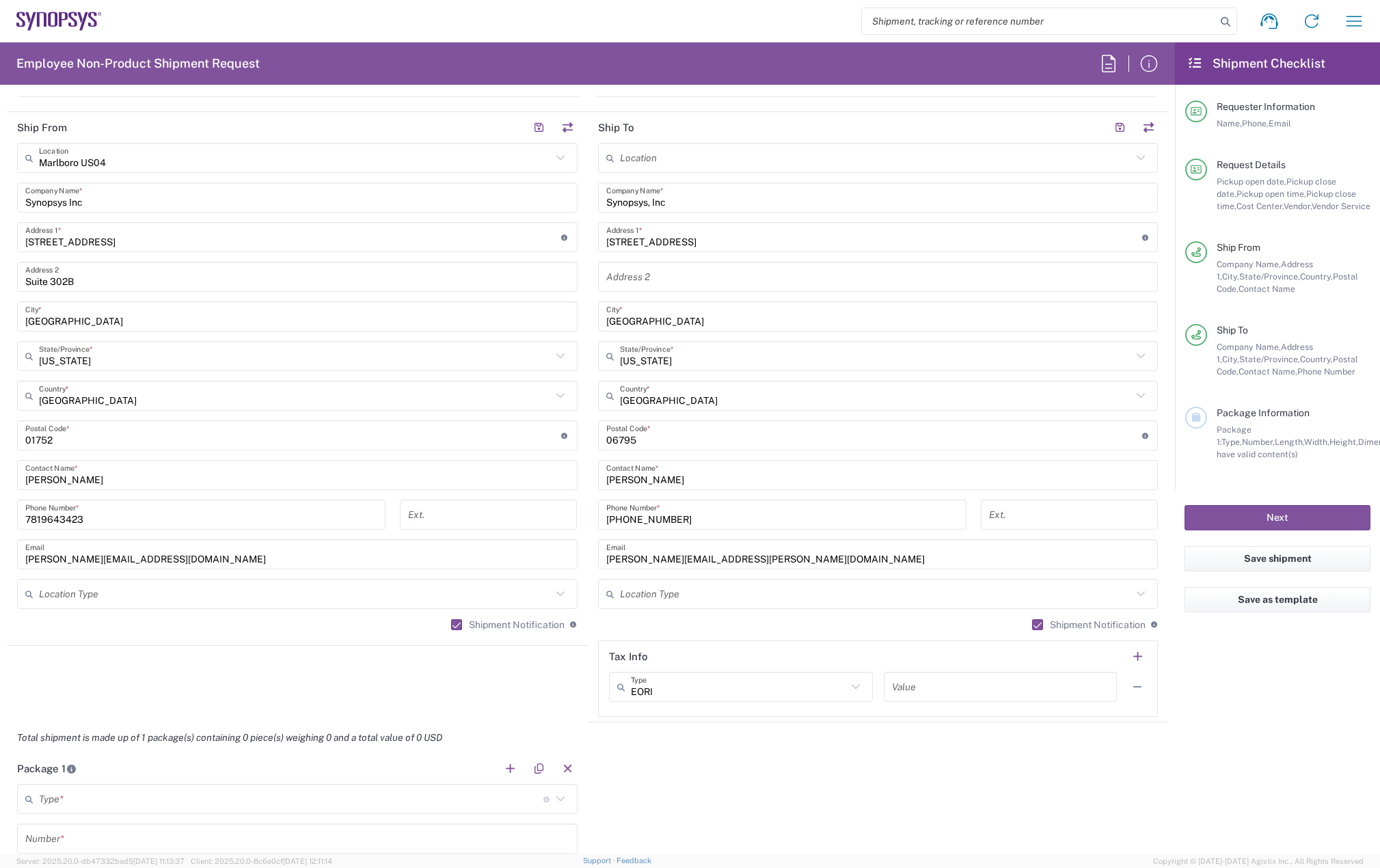
scroll to position [957, 0]
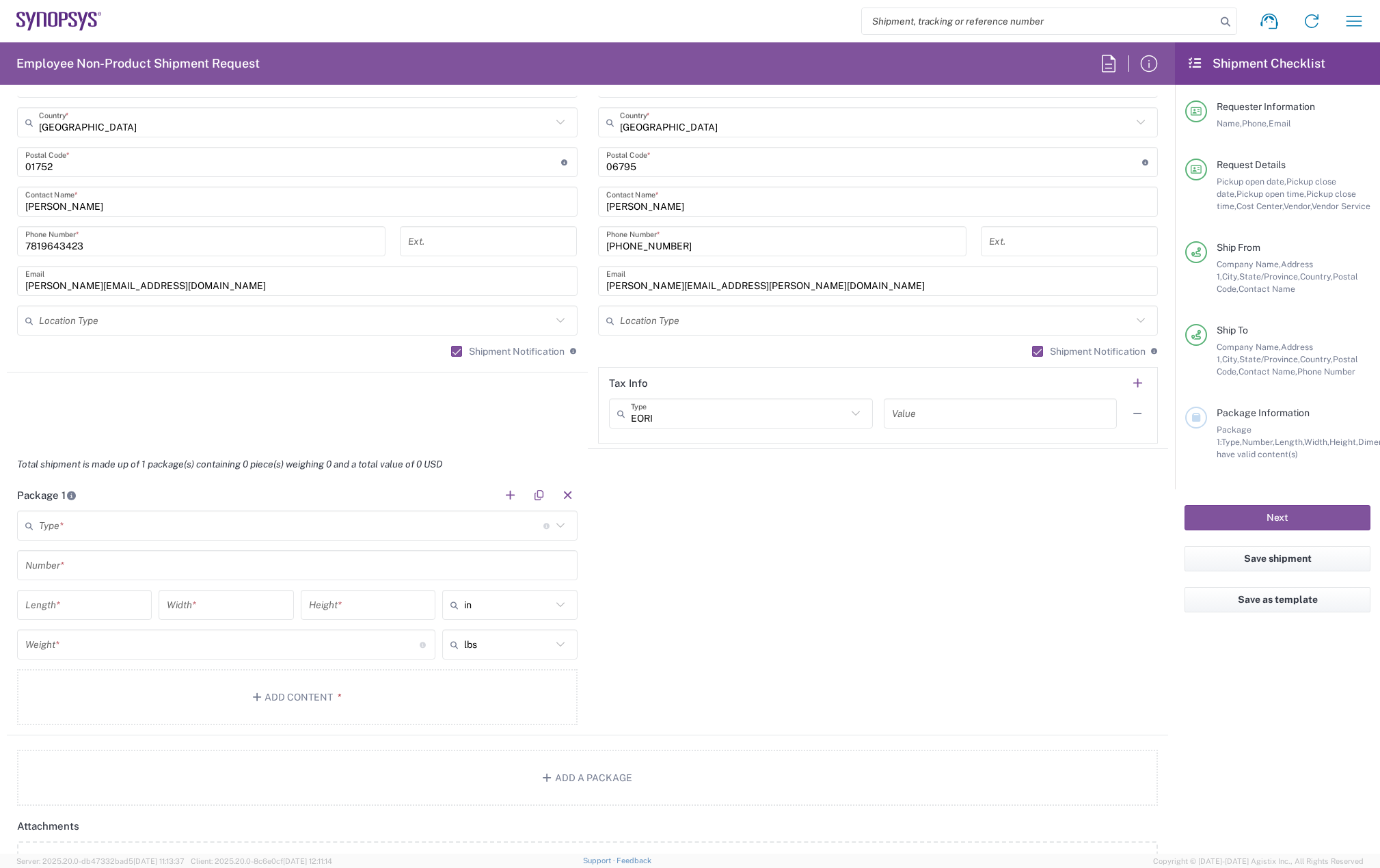
click at [91, 532] on input "text" at bounding box center [290, 526] width 504 height 24
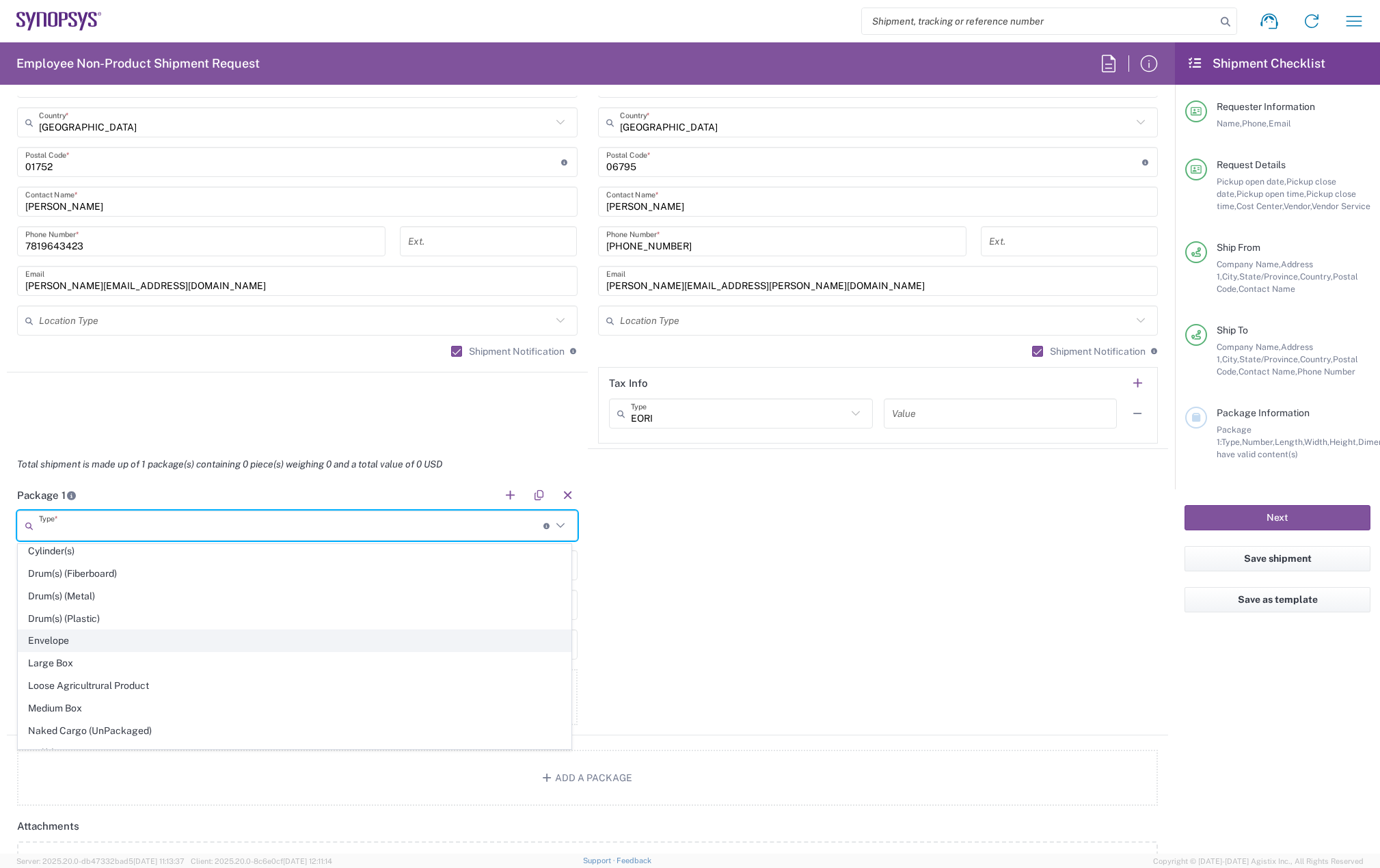
scroll to position [342, 0]
click at [84, 630] on span "Large Box" at bounding box center [294, 639] width 552 height 21
type input "Large Box"
type input "17.5"
type input "12.5"
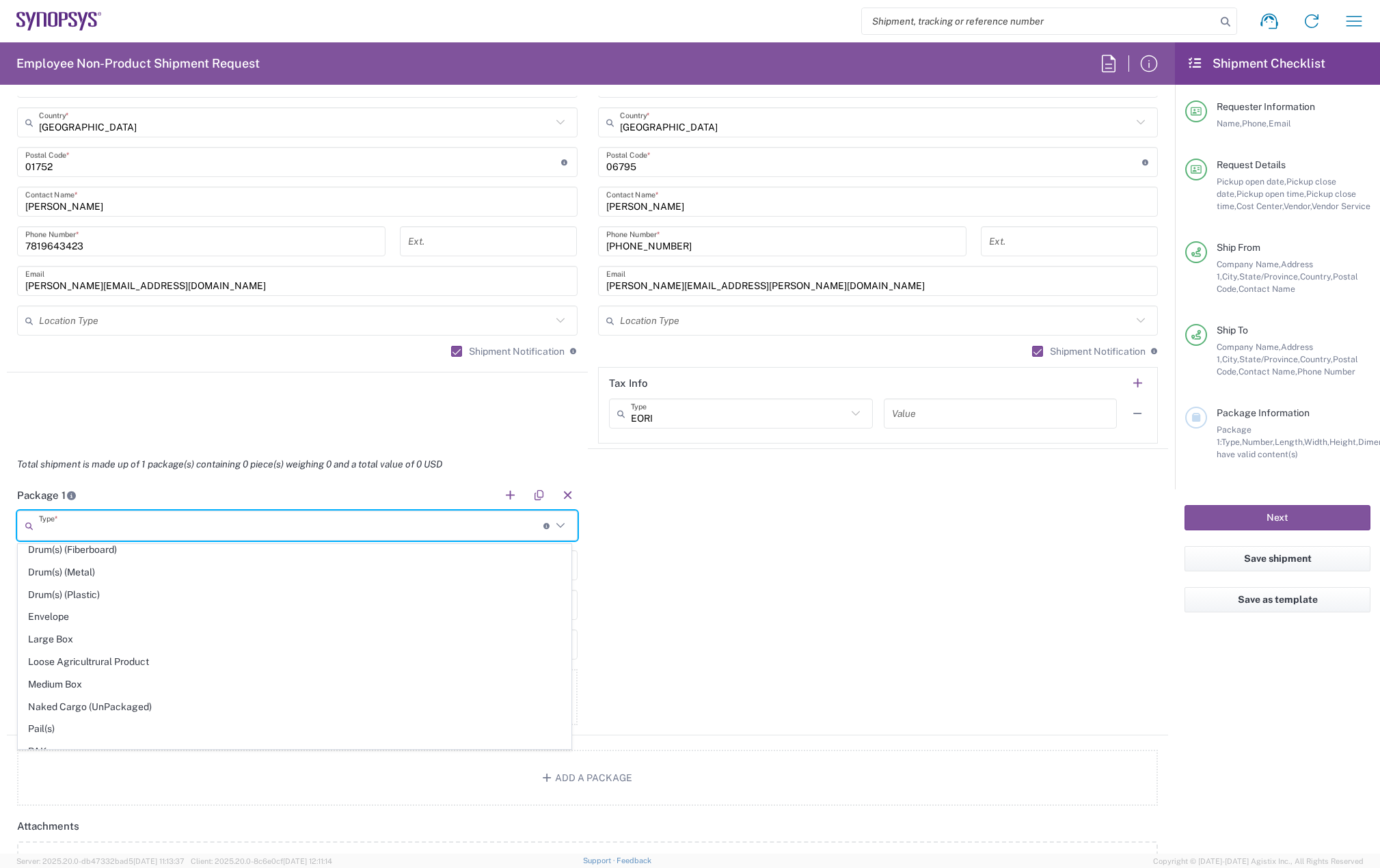
type input "3"
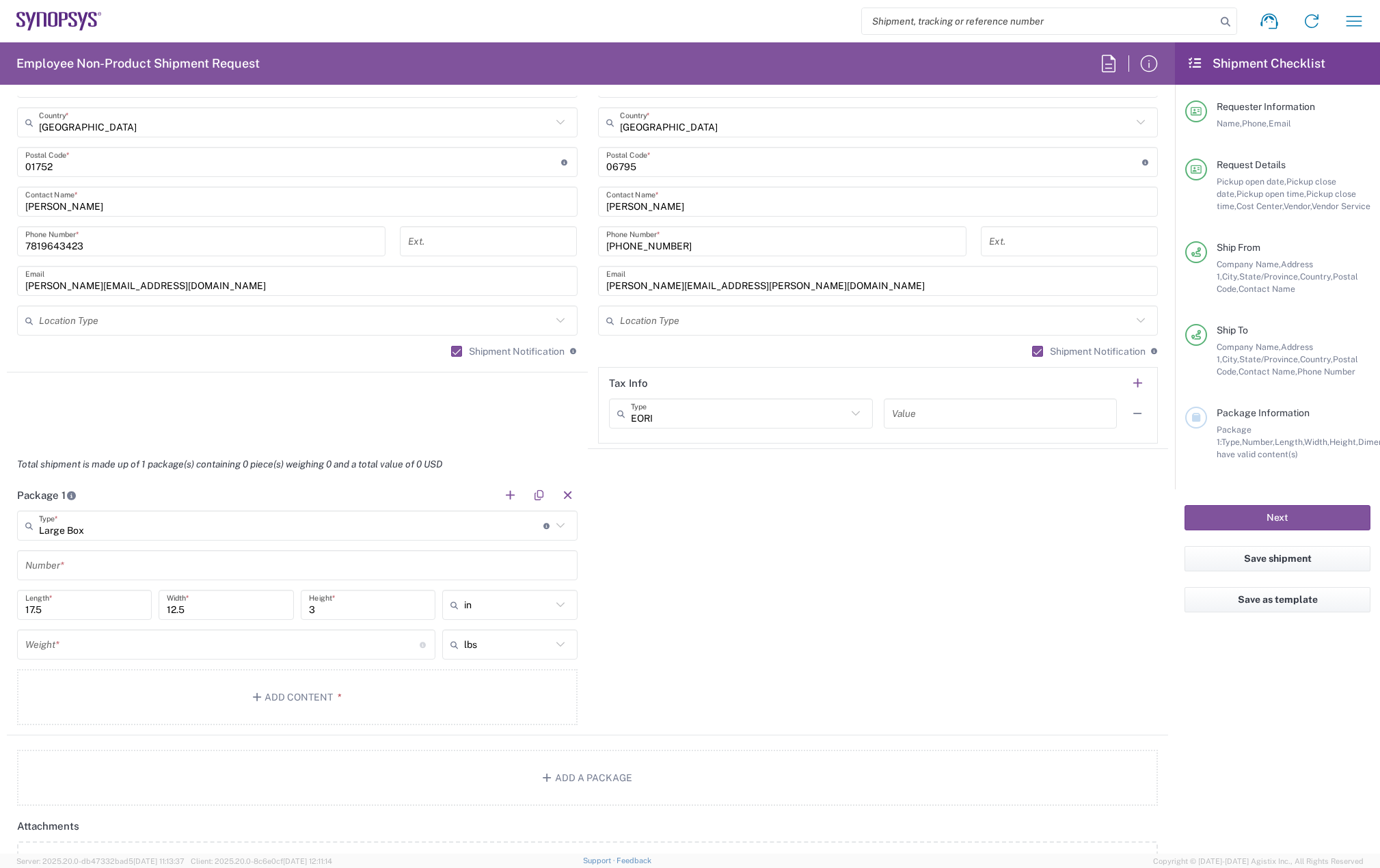
click at [83, 548] on main "Large Box Type * Material used to package goods Bale(s) Basket(s) Bolt(s) Bottl…" at bounding box center [298, 620] width 581 height 219
click at [75, 574] on input "text" at bounding box center [297, 566] width 544 height 24
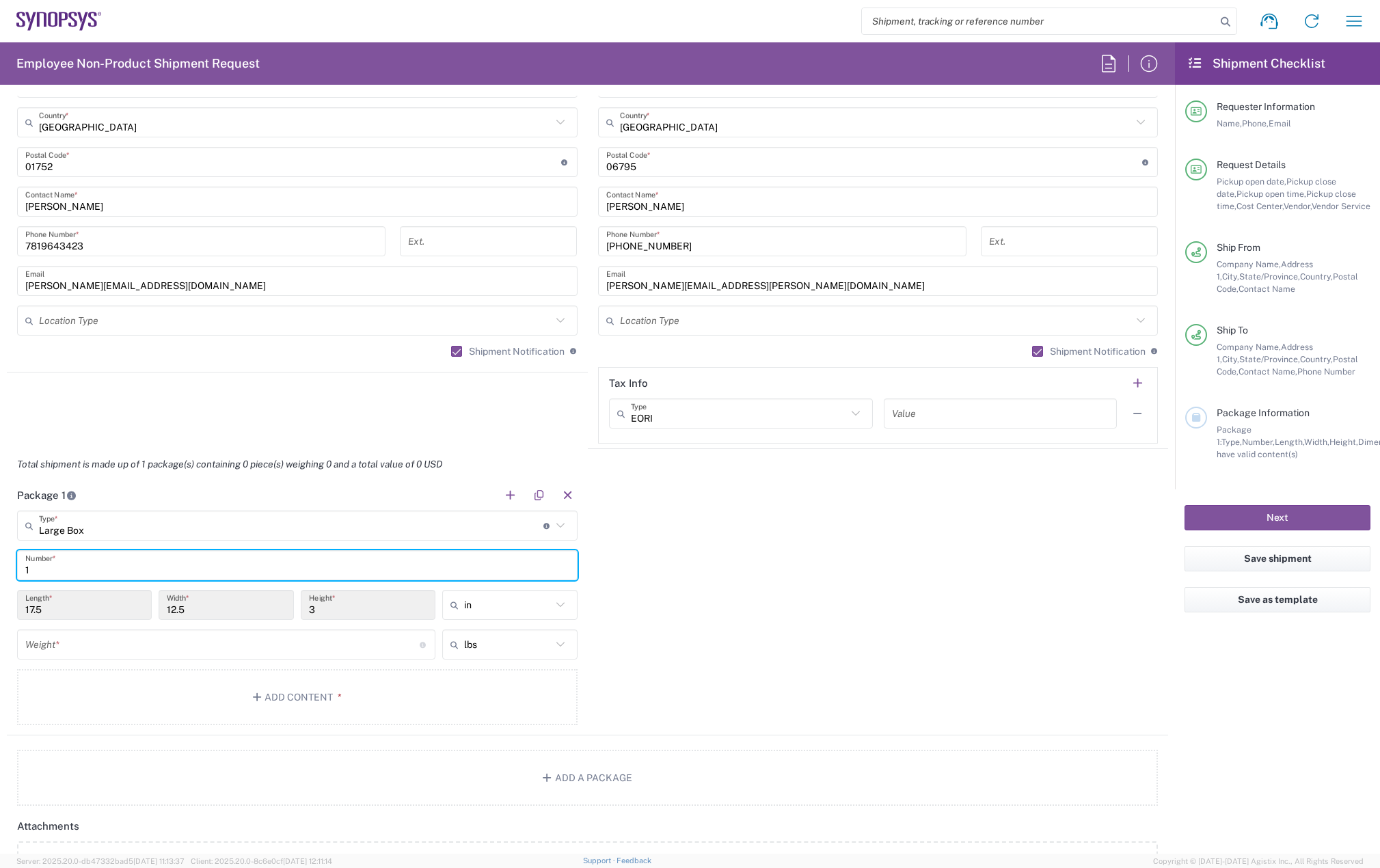
type input "1"
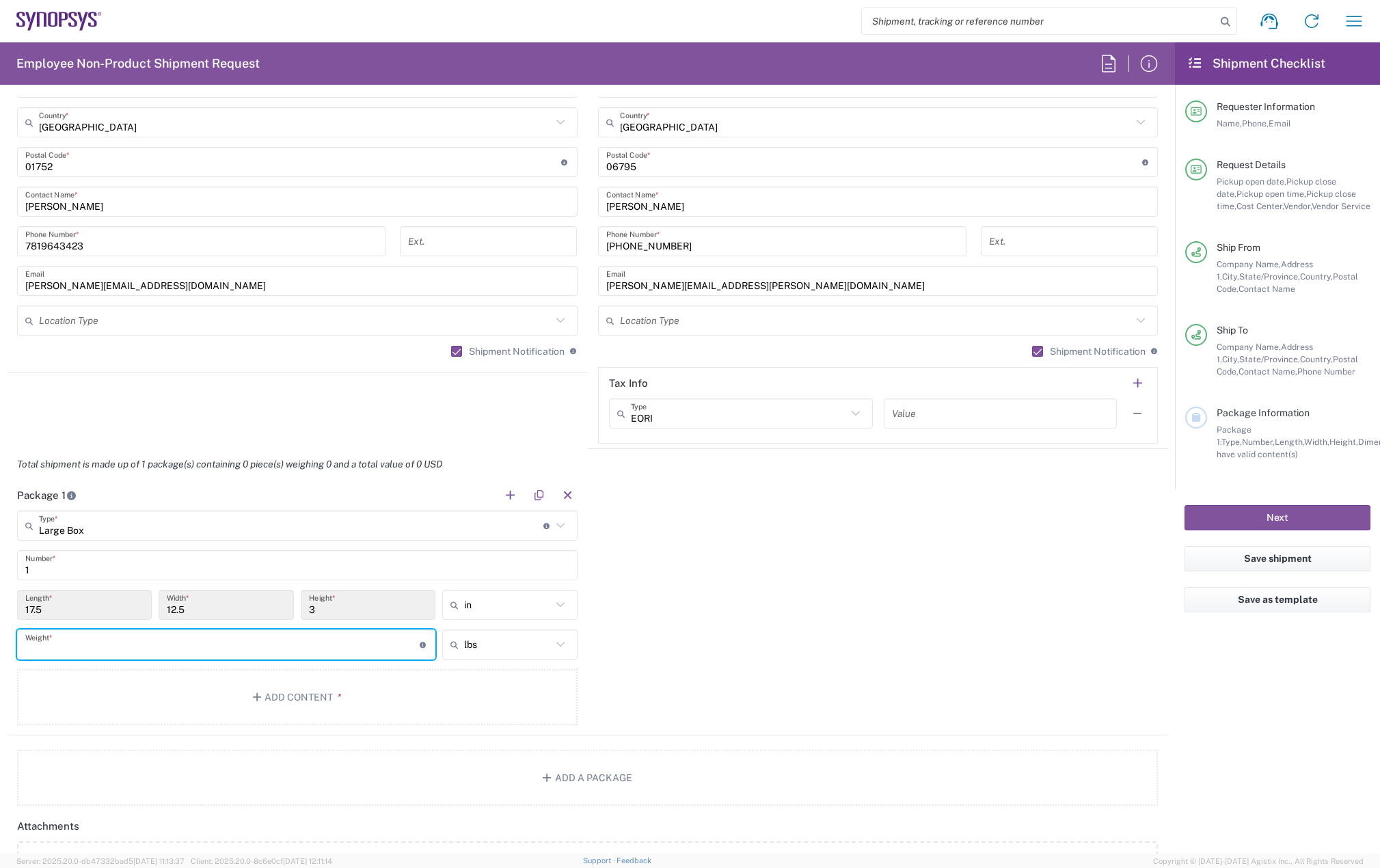
click at [79, 642] on input "number" at bounding box center [222, 645] width 395 height 24
type input "5"
click at [196, 710] on button "Add Content *" at bounding box center [297, 697] width 561 height 56
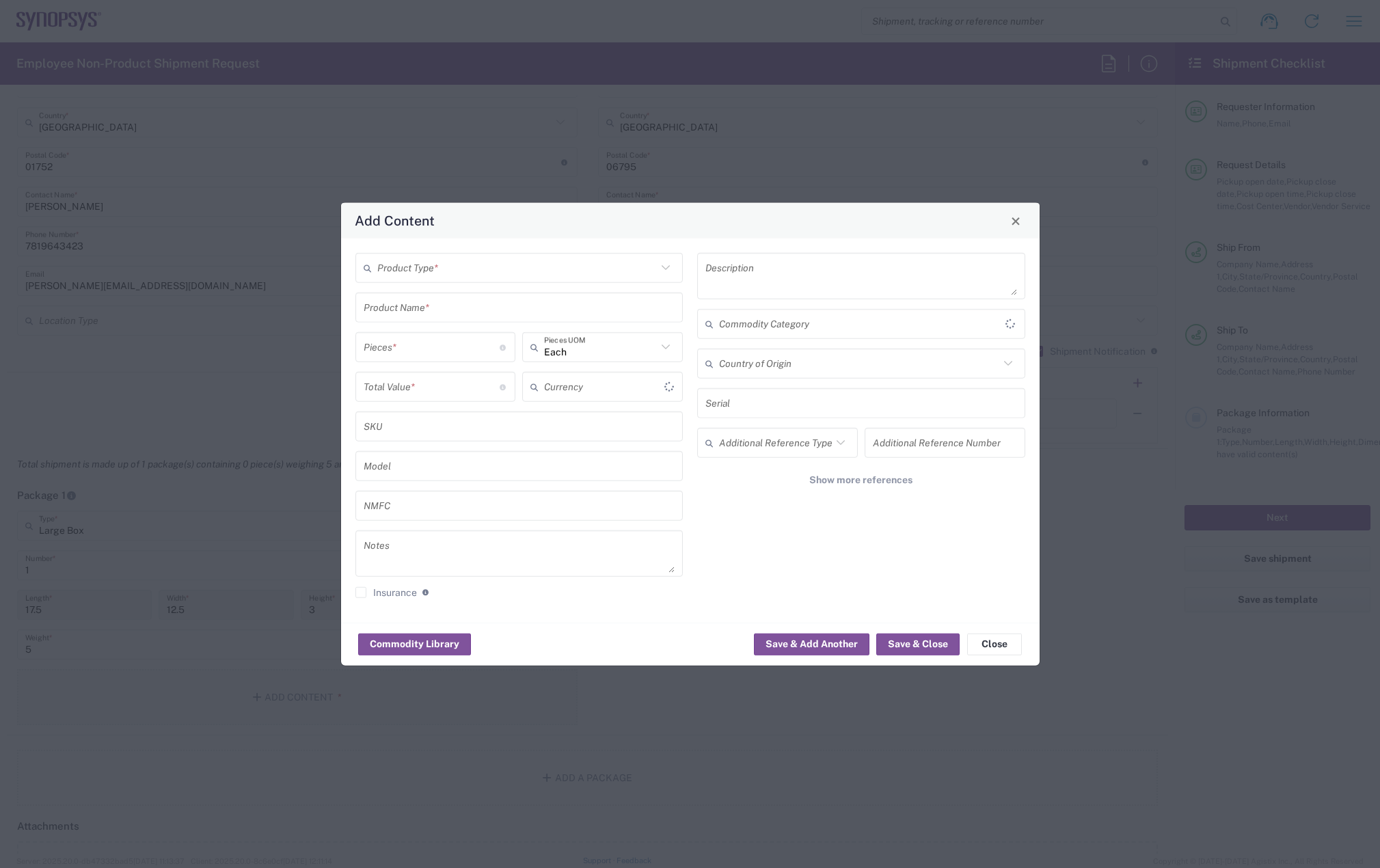
type input "US Dollar"
click at [492, 267] on input "text" at bounding box center [517, 267] width 280 height 24
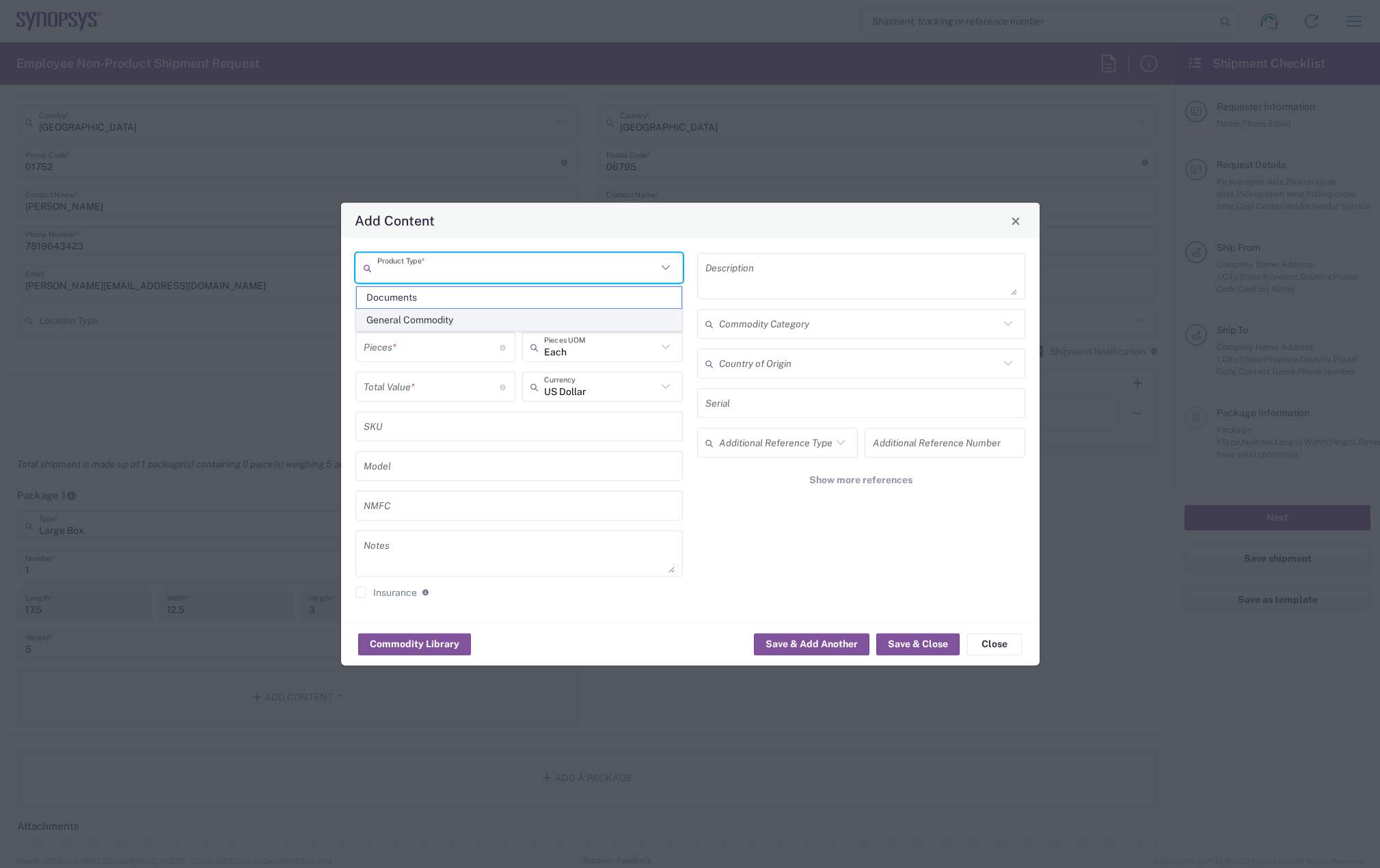
click at [461, 324] on span "General Commodity" at bounding box center [519, 320] width 325 height 21
type input "General Commodity"
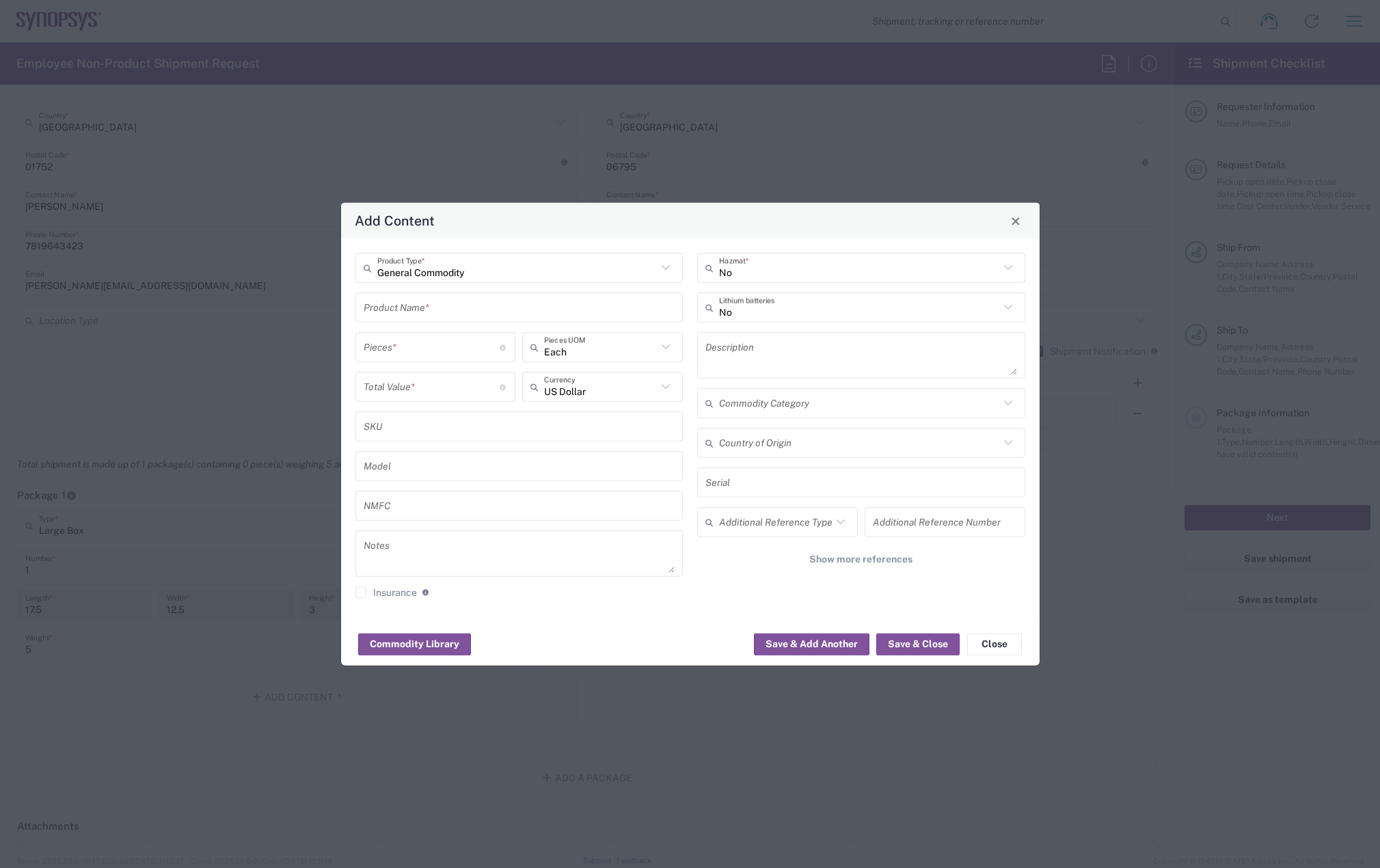
click at [442, 308] on input "text" at bounding box center [519, 307] width 312 height 24
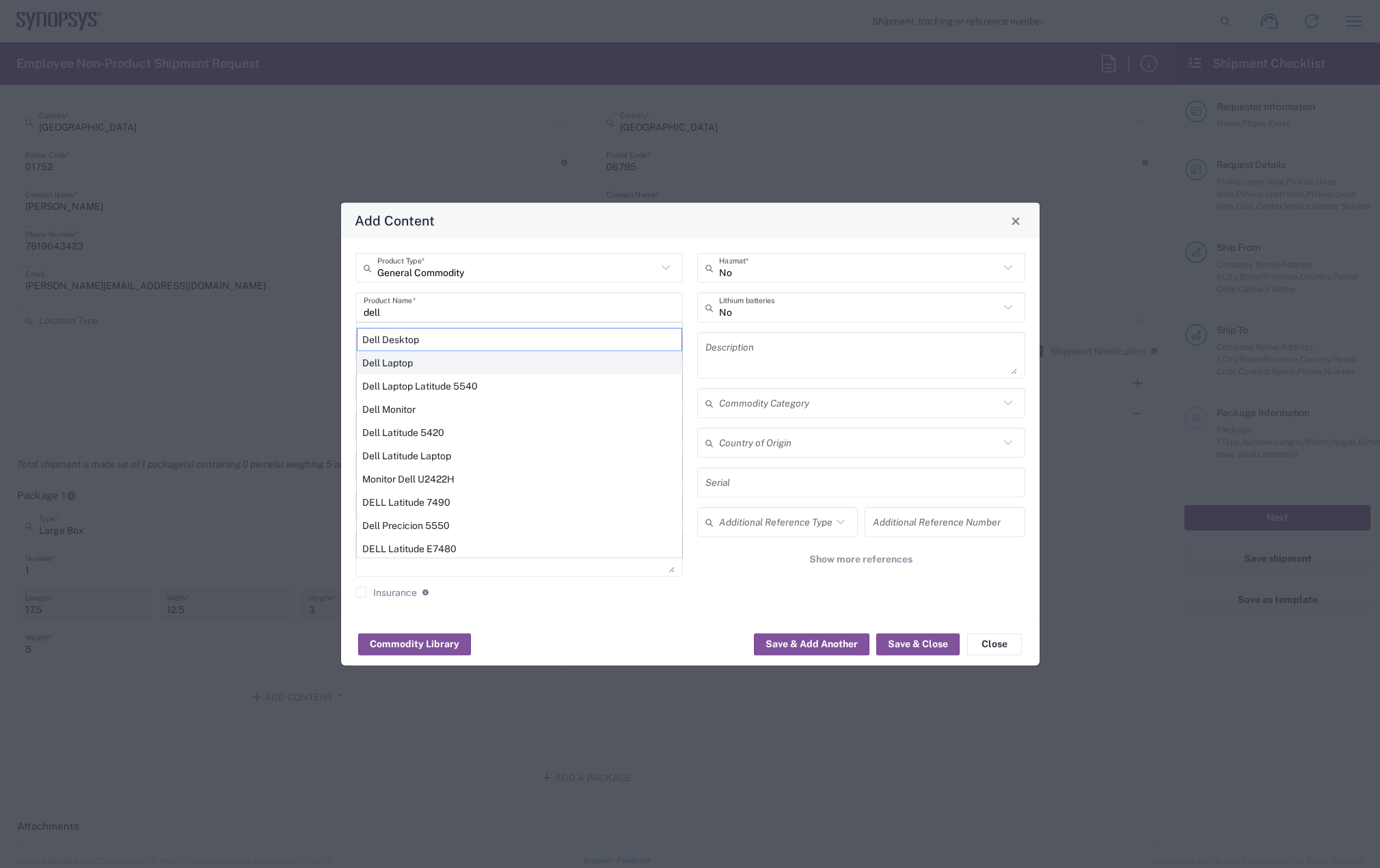
click at [410, 360] on div "Dell Laptop" at bounding box center [519, 362] width 325 height 23
type input "Dell Laptop"
type textarea "Dell Laptop"
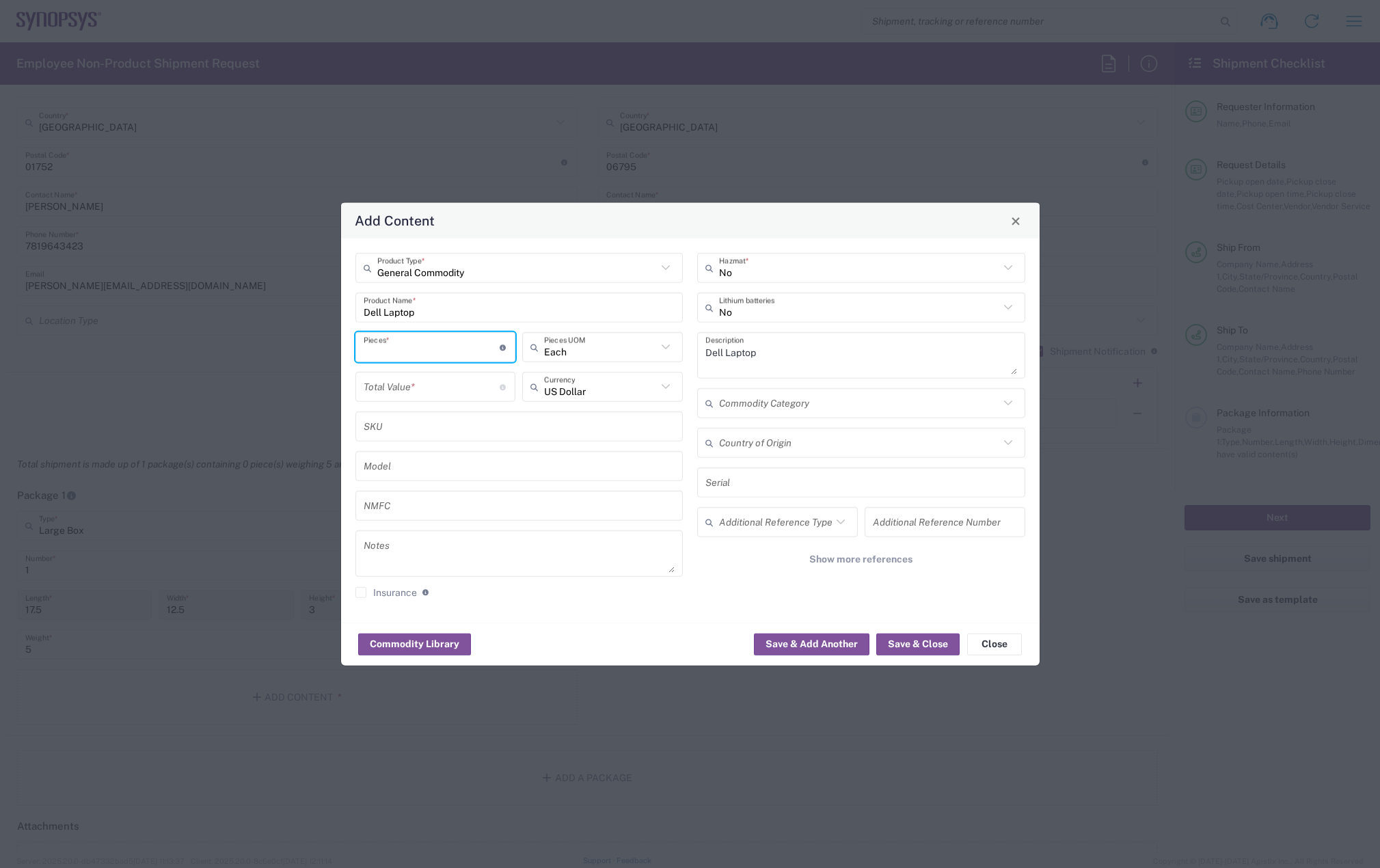
click at [398, 352] on input "number" at bounding box center [432, 347] width 136 height 24
type input "1"
click at [400, 390] on input "number" at bounding box center [432, 386] width 136 height 24
type input "950"
click at [914, 637] on button "Save & Close" at bounding box center [918, 644] width 84 height 22
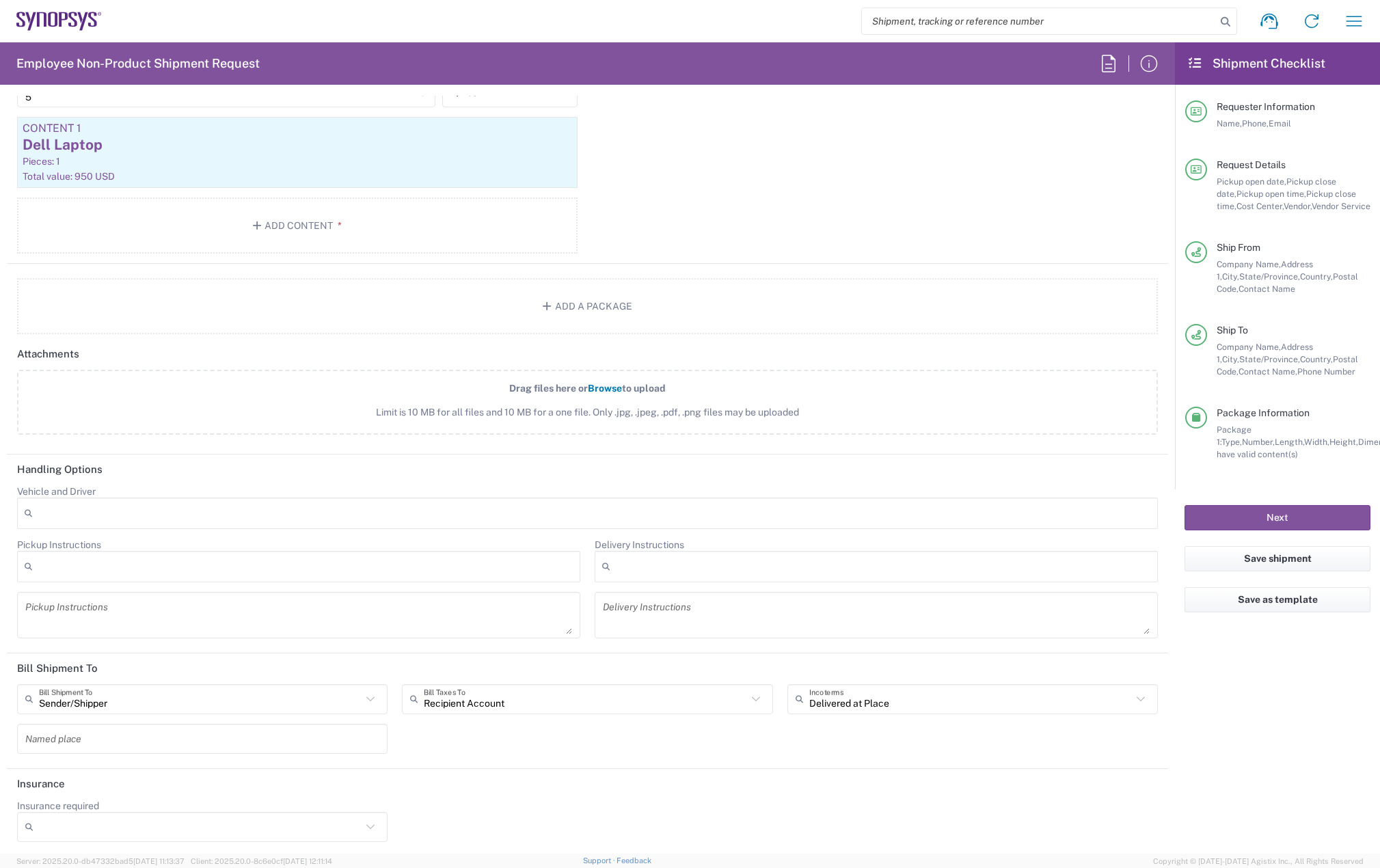
scroll to position [1512, 0]
click at [519, 702] on input "text" at bounding box center [584, 696] width 323 height 24
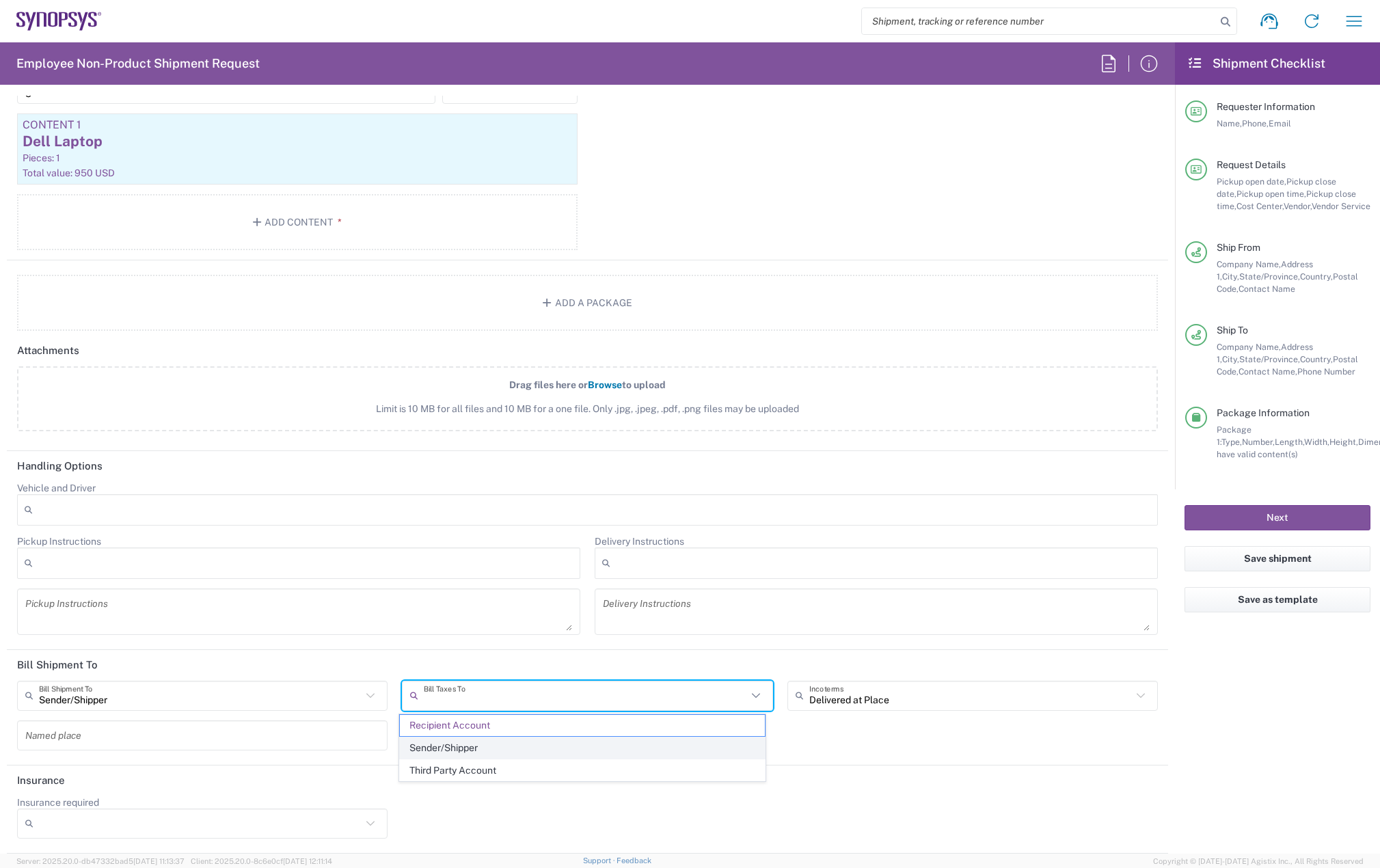
click at [511, 744] on span "Sender/Shipper" at bounding box center [582, 748] width 364 height 21
type input "Sender/Shipper"
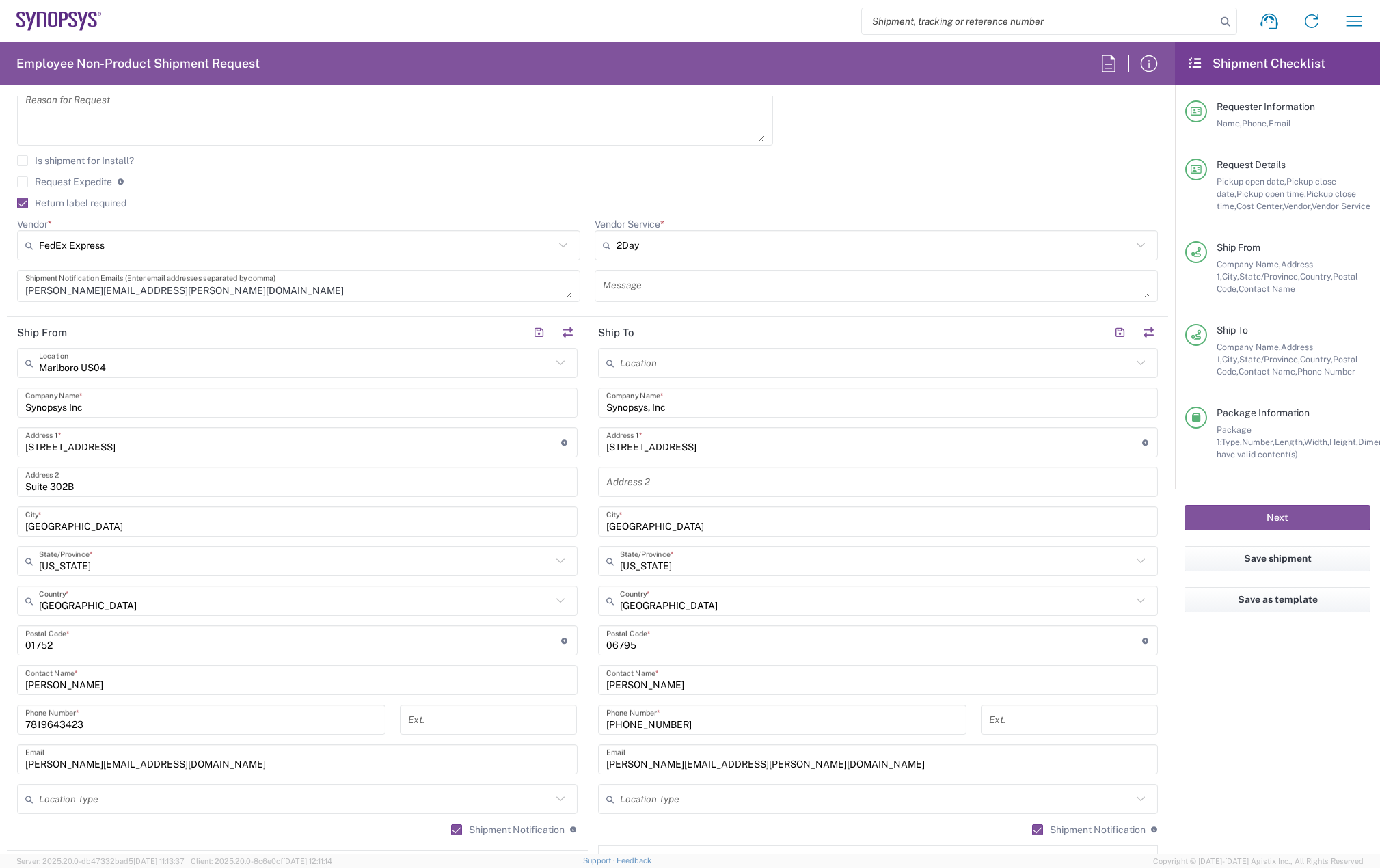
scroll to position [1025, 0]
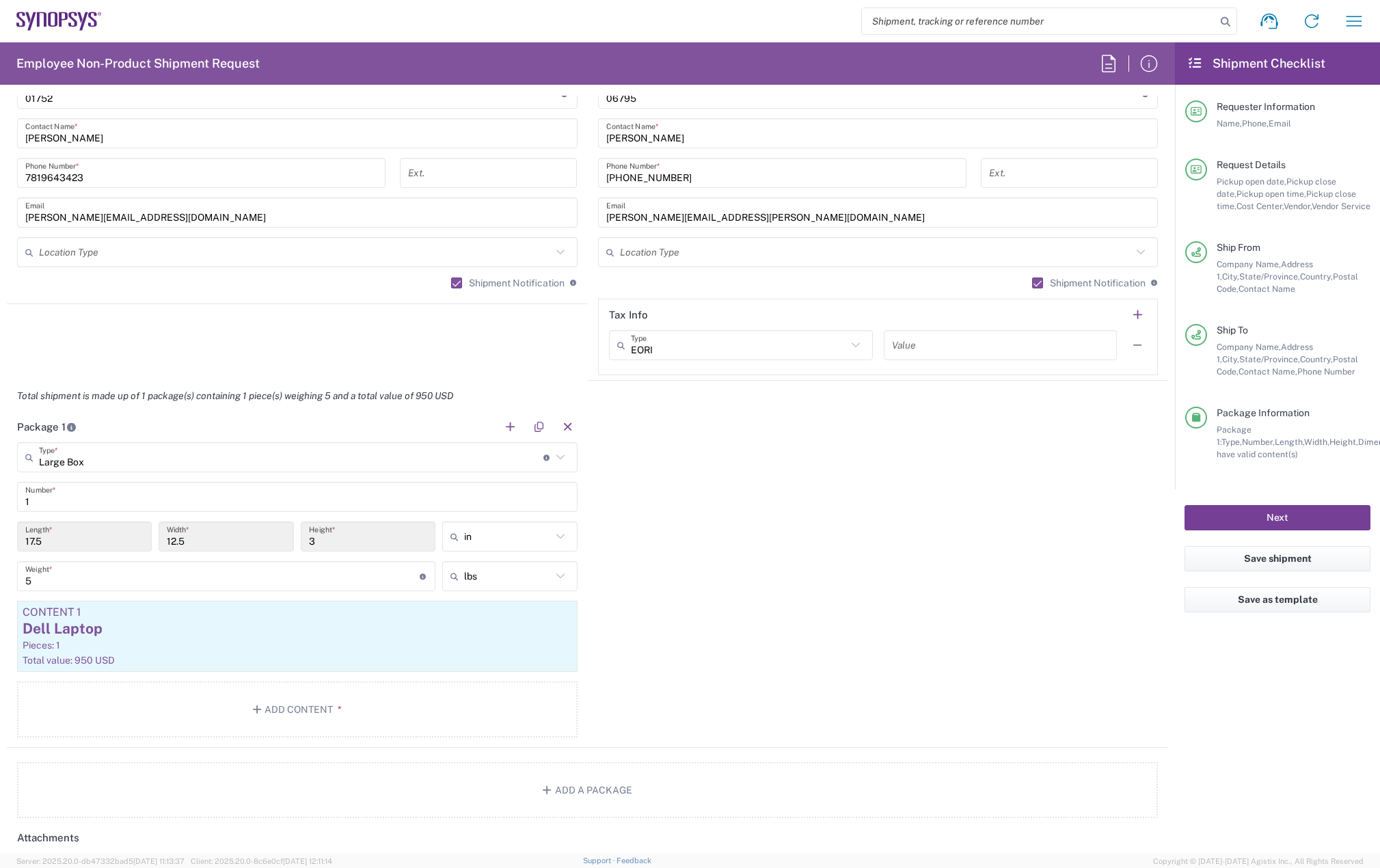
click at [1281, 507] on button "Next" at bounding box center [1277, 518] width 186 height 25
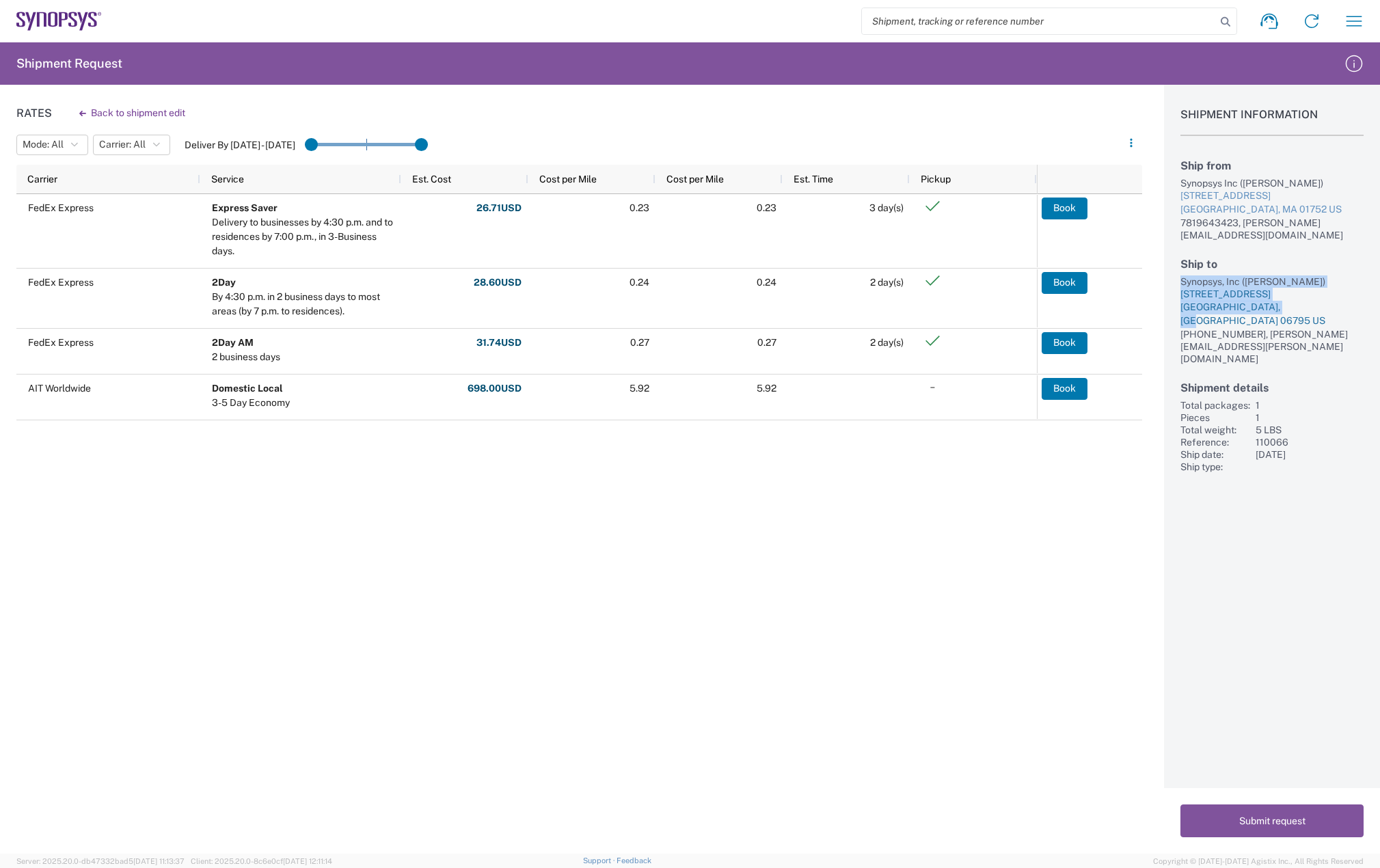
drag, startPoint x: 1177, startPoint y: 265, endPoint x: 1319, endPoint y: 298, distance: 145.8
click at [1319, 298] on div "Shipment Information Ship from Synopsys Inc ([PERSON_NAME]) [STREET_ADDRESS] US…" at bounding box center [1272, 279] width 216 height 388
copy div "Synopsys, Inc ([PERSON_NAME]) [STREET_ADDRESS]"
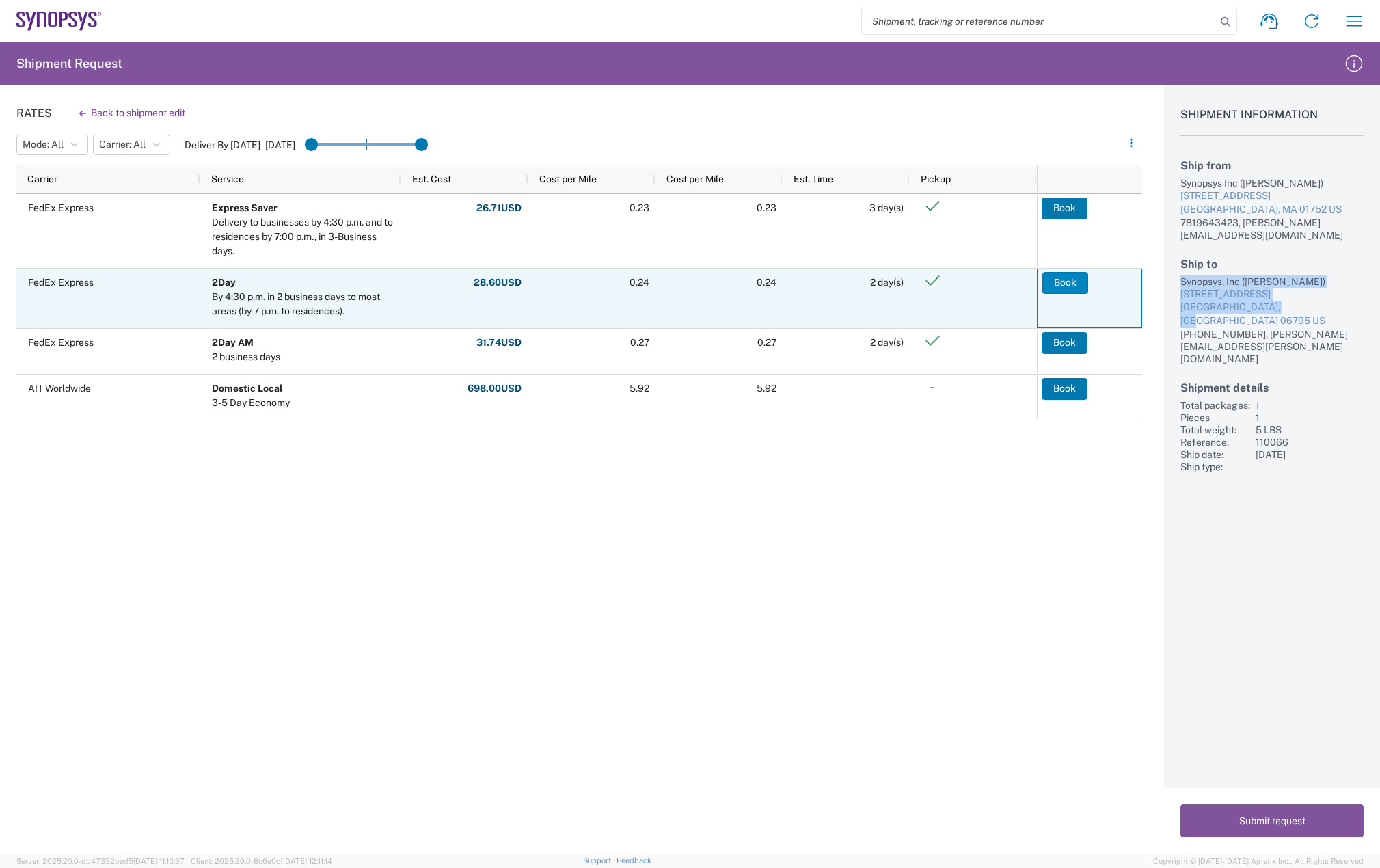
click at [1063, 279] on button "Book" at bounding box center [1065, 283] width 46 height 22
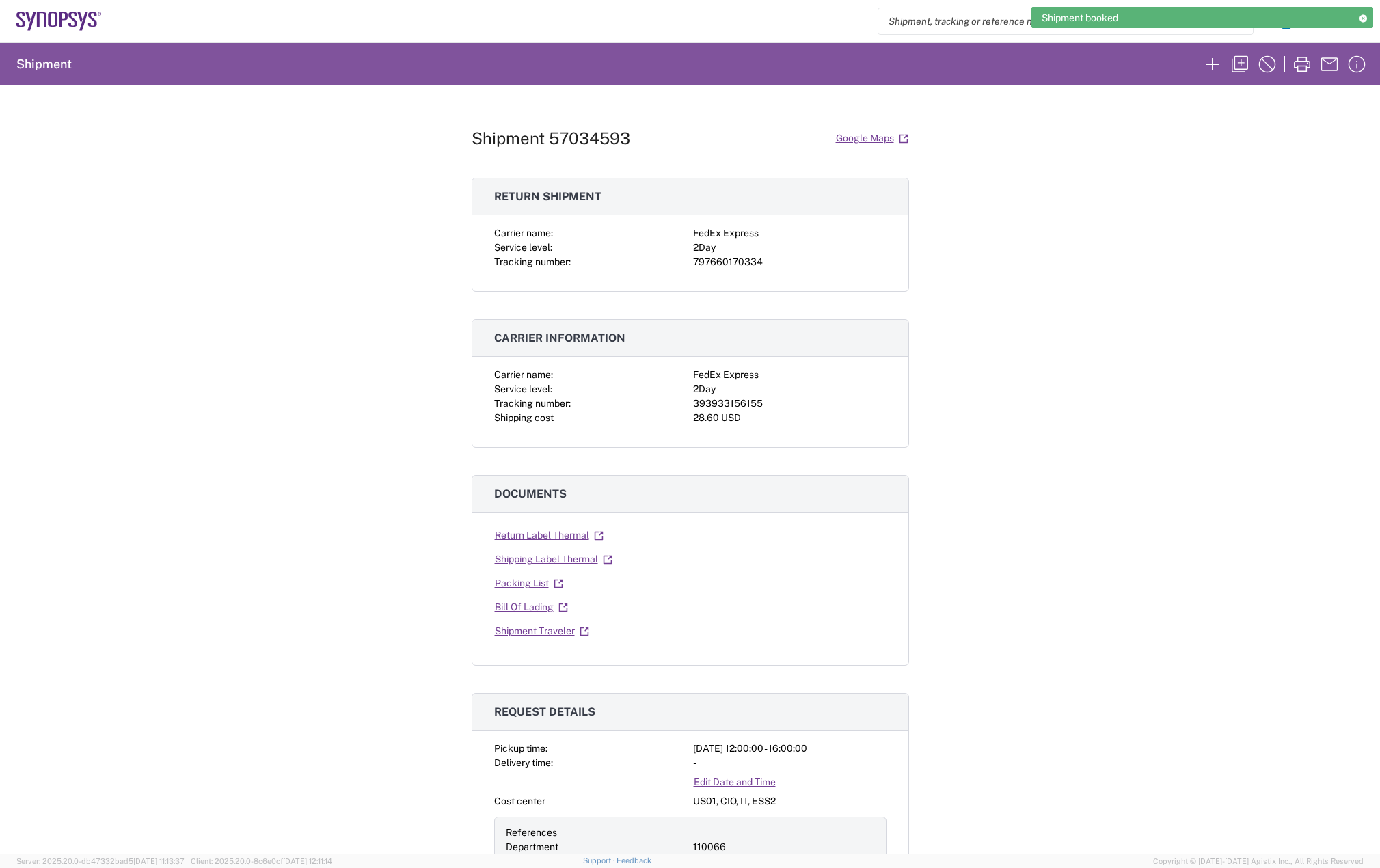
click at [743, 403] on div "393933156155" at bounding box center [789, 403] width 193 height 14
copy div "393933156155"
click at [733, 260] on div "797660170334" at bounding box center [789, 262] width 193 height 14
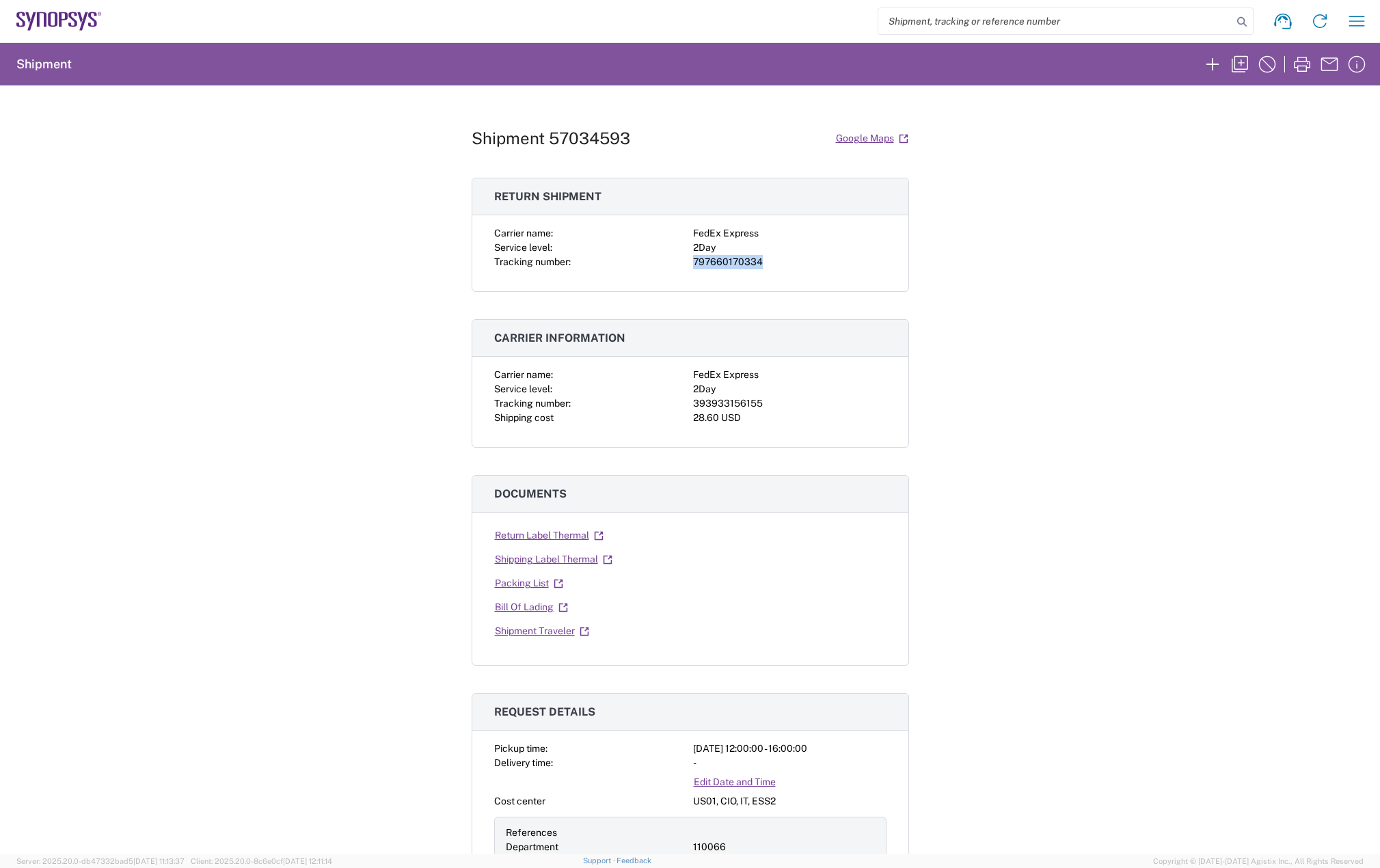
copy div "797660170334"
click at [731, 395] on div "2Day" at bounding box center [789, 389] width 193 height 14
click at [730, 402] on div "393933156155" at bounding box center [789, 403] width 193 height 14
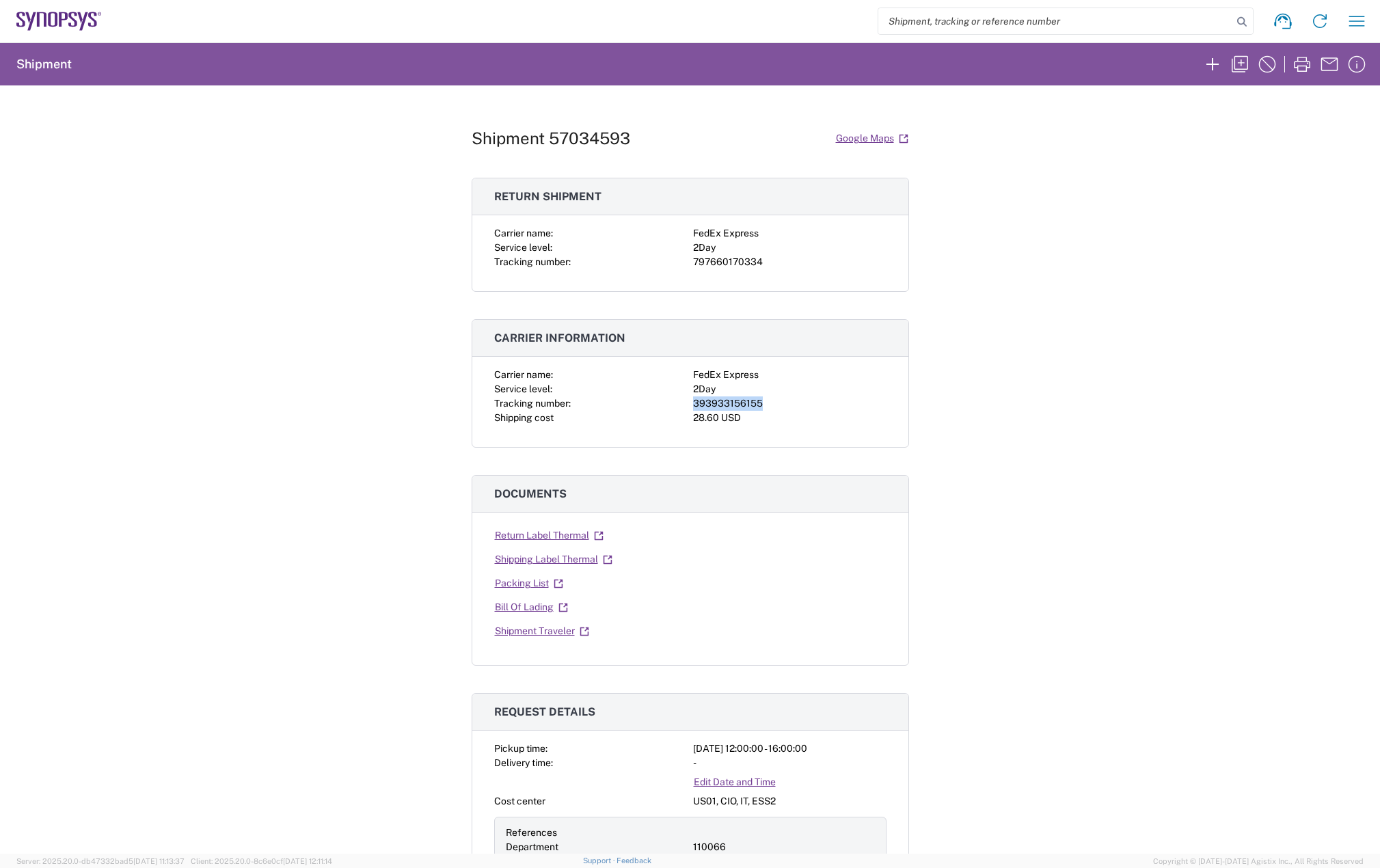
copy div "393933156155"
click at [580, 557] on link "Shipping Label Thermal" at bounding box center [553, 559] width 119 height 24
drag, startPoint x: 547, startPoint y: 552, endPoint x: 553, endPoint y: 531, distance: 21.8
click at [553, 531] on div "Return Label Thermal Shipping Label Thermal Packing List Bill Of Lading Shipmen…" at bounding box center [690, 583] width 392 height 120
click at [552, 532] on link "Return Label Thermal" at bounding box center [549, 535] width 110 height 24
